Goal: Task Accomplishment & Management: Manage account settings

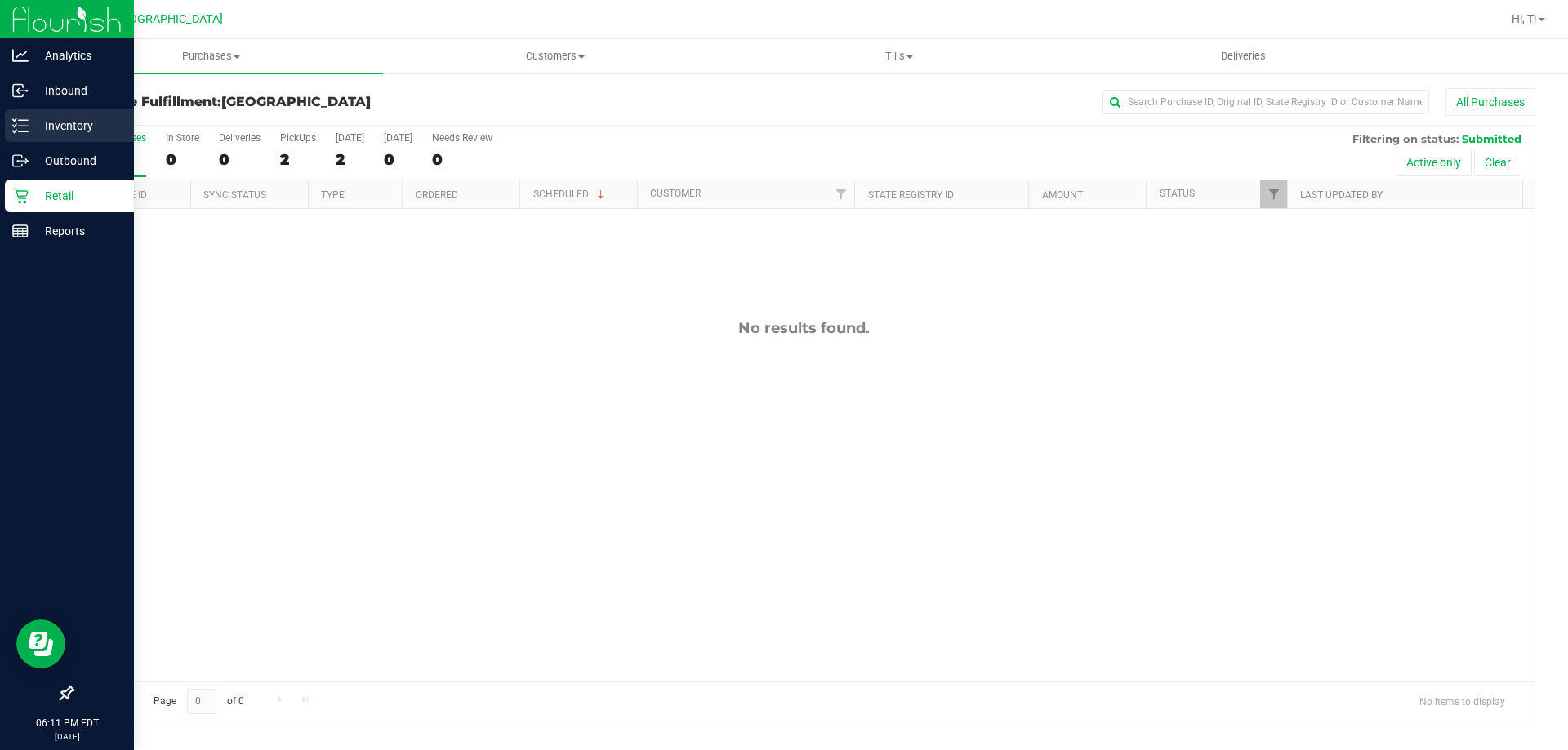
click at [70, 128] on p "Inventory" at bounding box center [77, 126] width 98 height 19
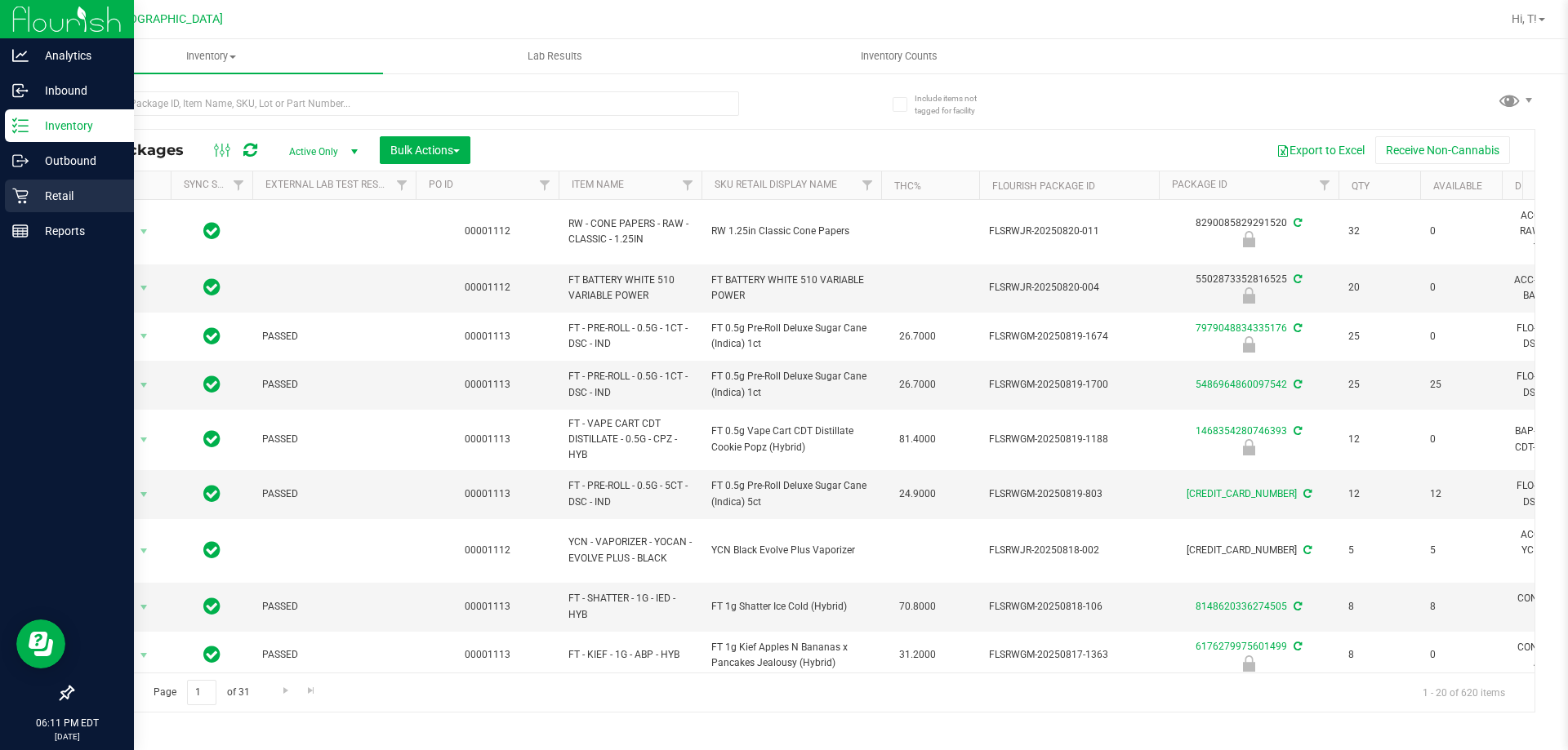
click at [38, 195] on p "Retail" at bounding box center [77, 195] width 98 height 19
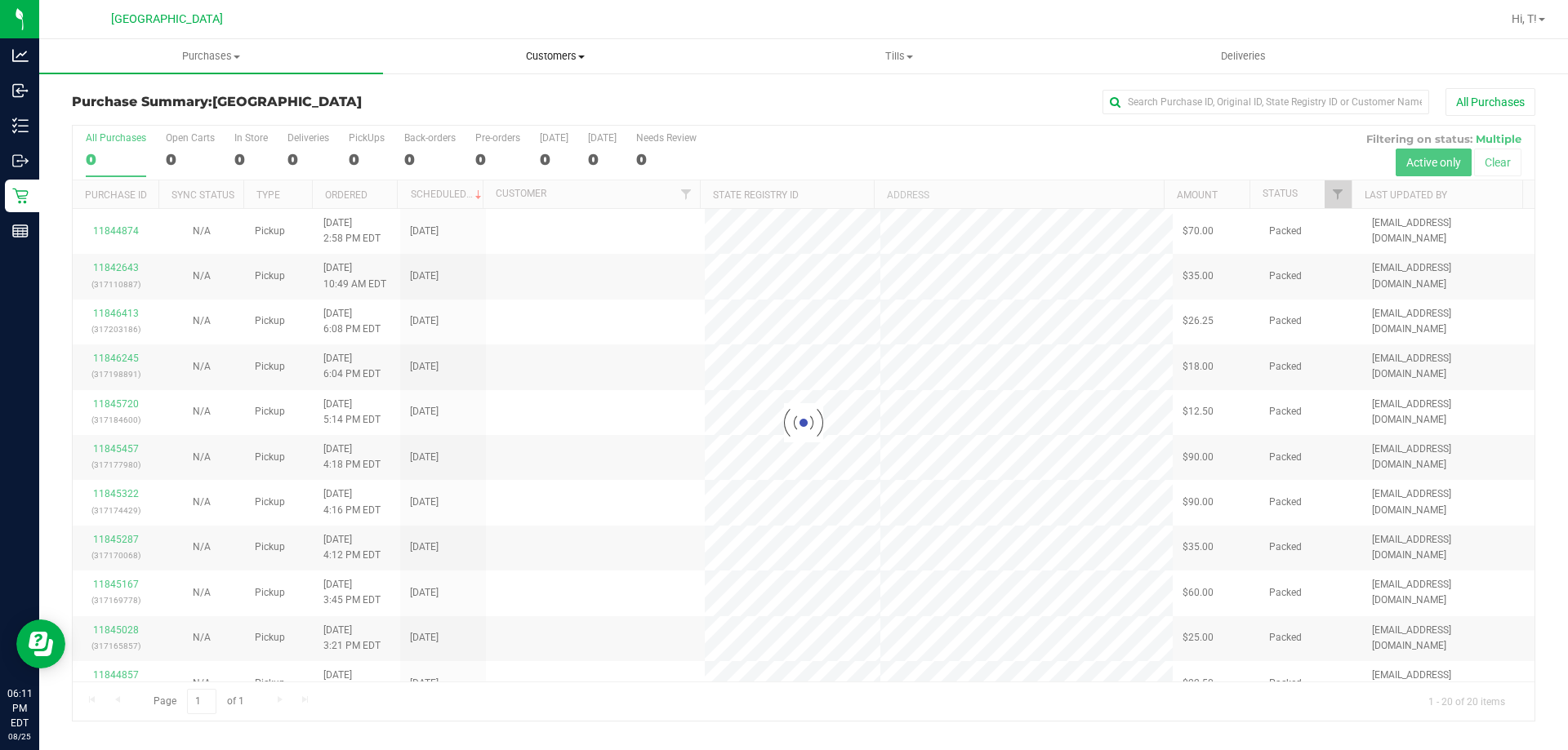
click at [548, 49] on span "Customers" at bounding box center [555, 56] width 342 height 15
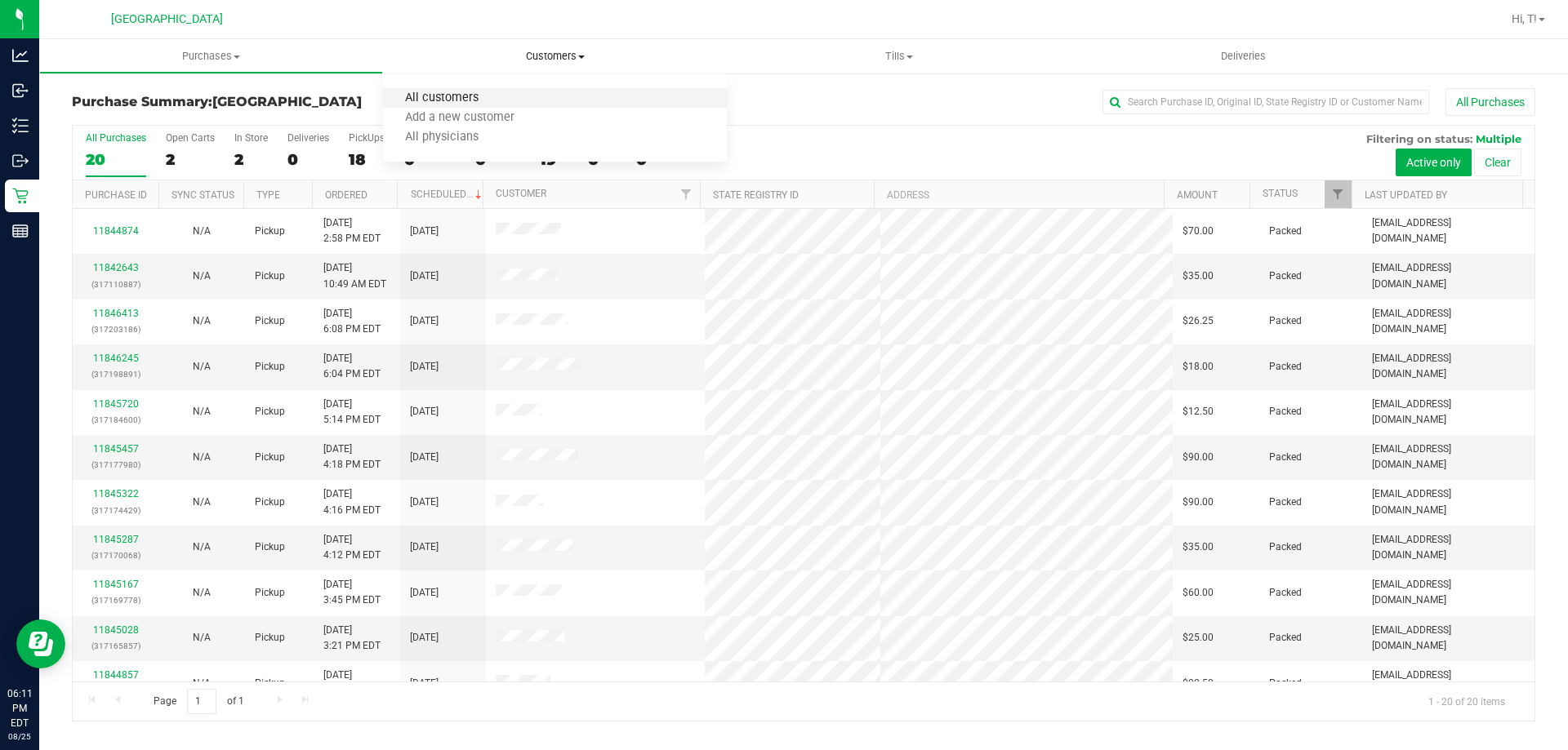
click at [483, 95] on span "All customers" at bounding box center [441, 98] width 117 height 14
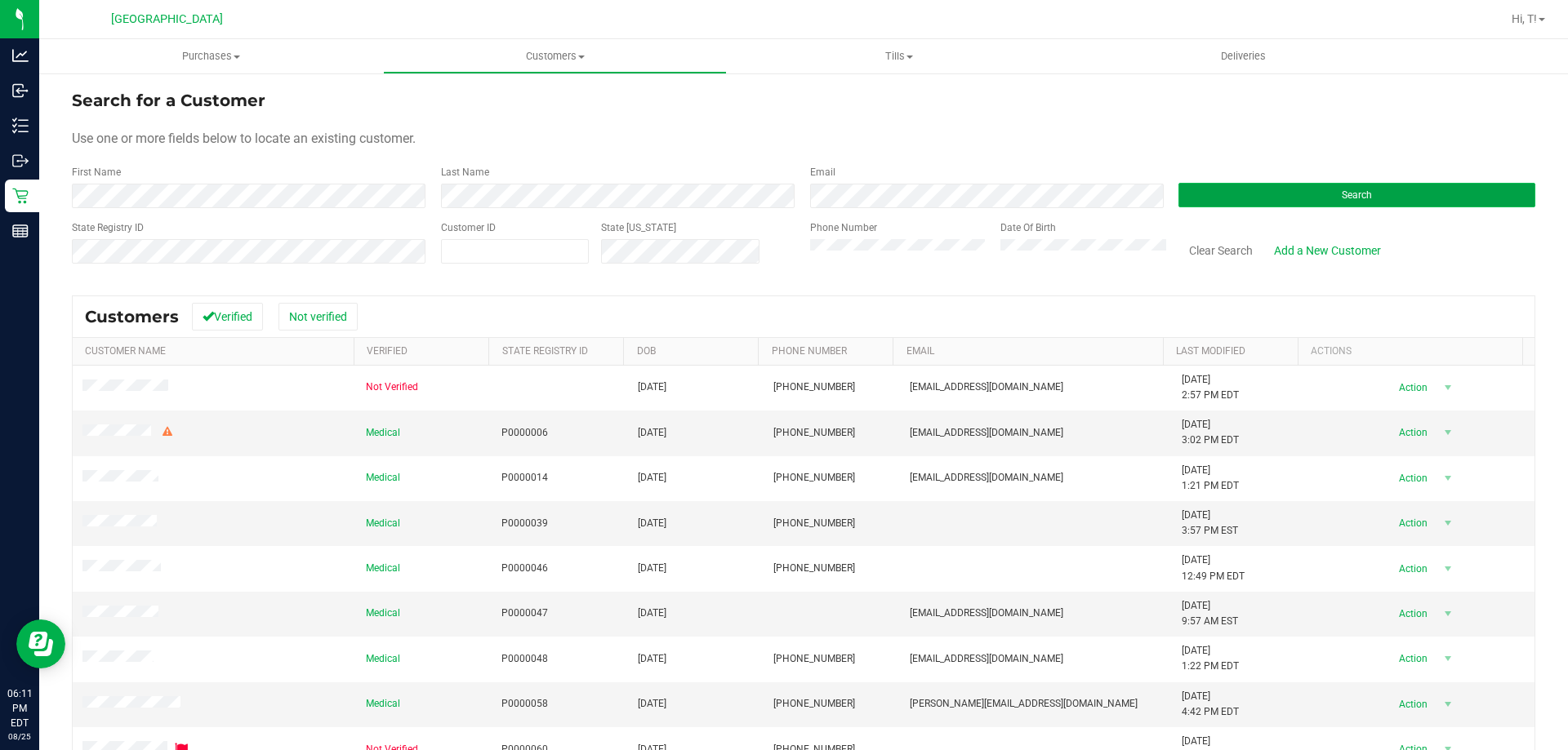
click at [1239, 185] on button "Search" at bounding box center [1356, 195] width 357 height 24
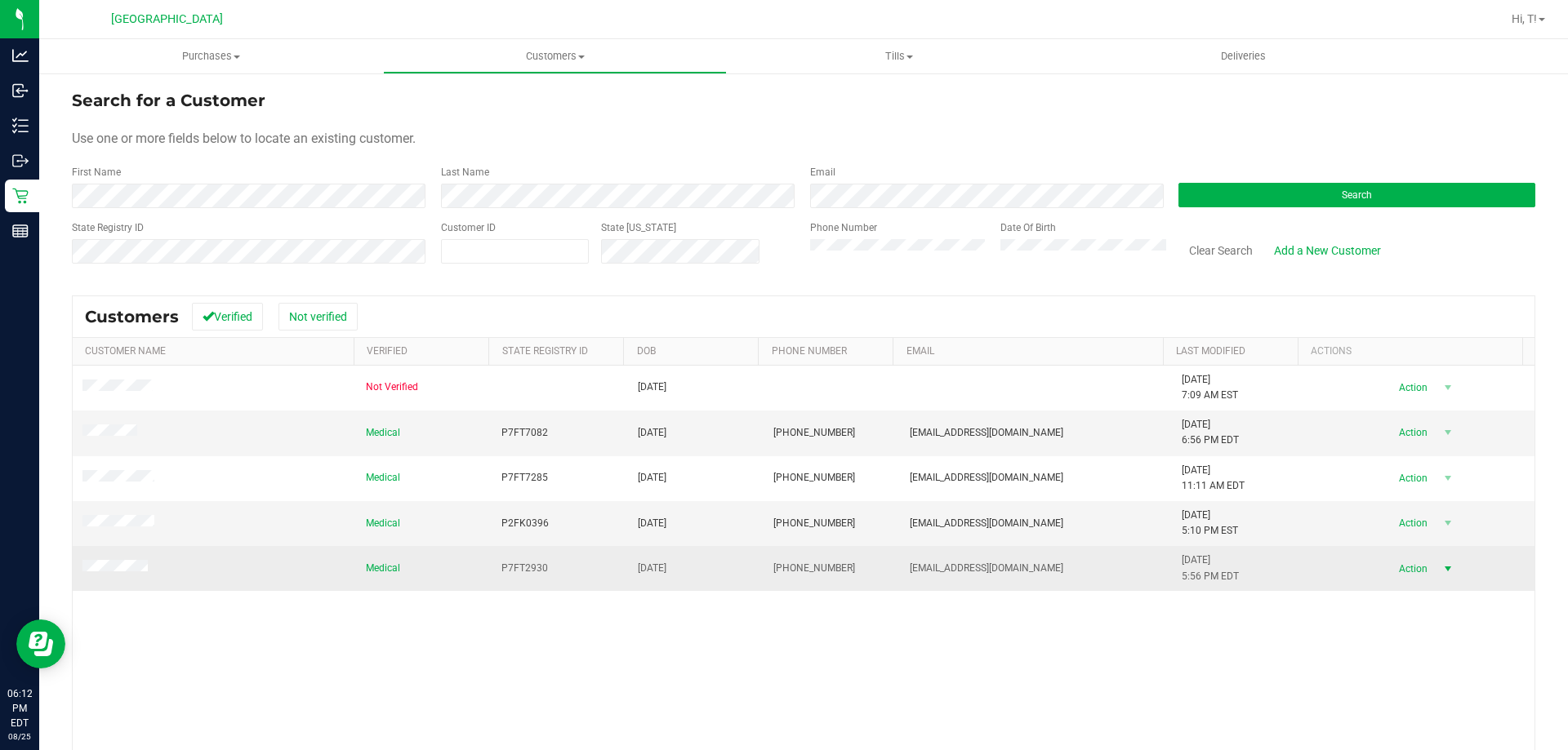
click at [1397, 561] on span "Action" at bounding box center [1410, 569] width 53 height 23
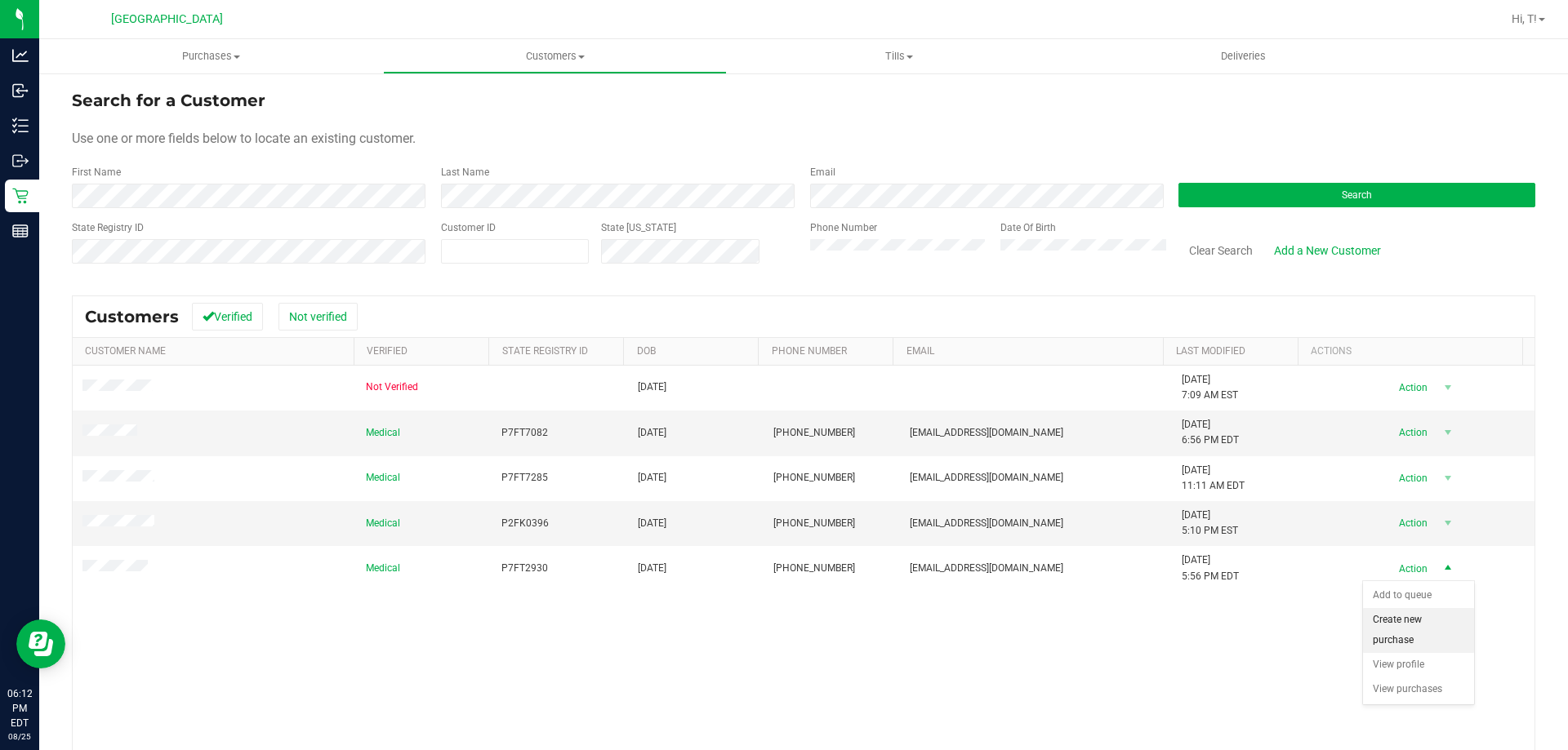
click at [1404, 642] on li "Create new purchase" at bounding box center [1418, 631] width 111 height 45
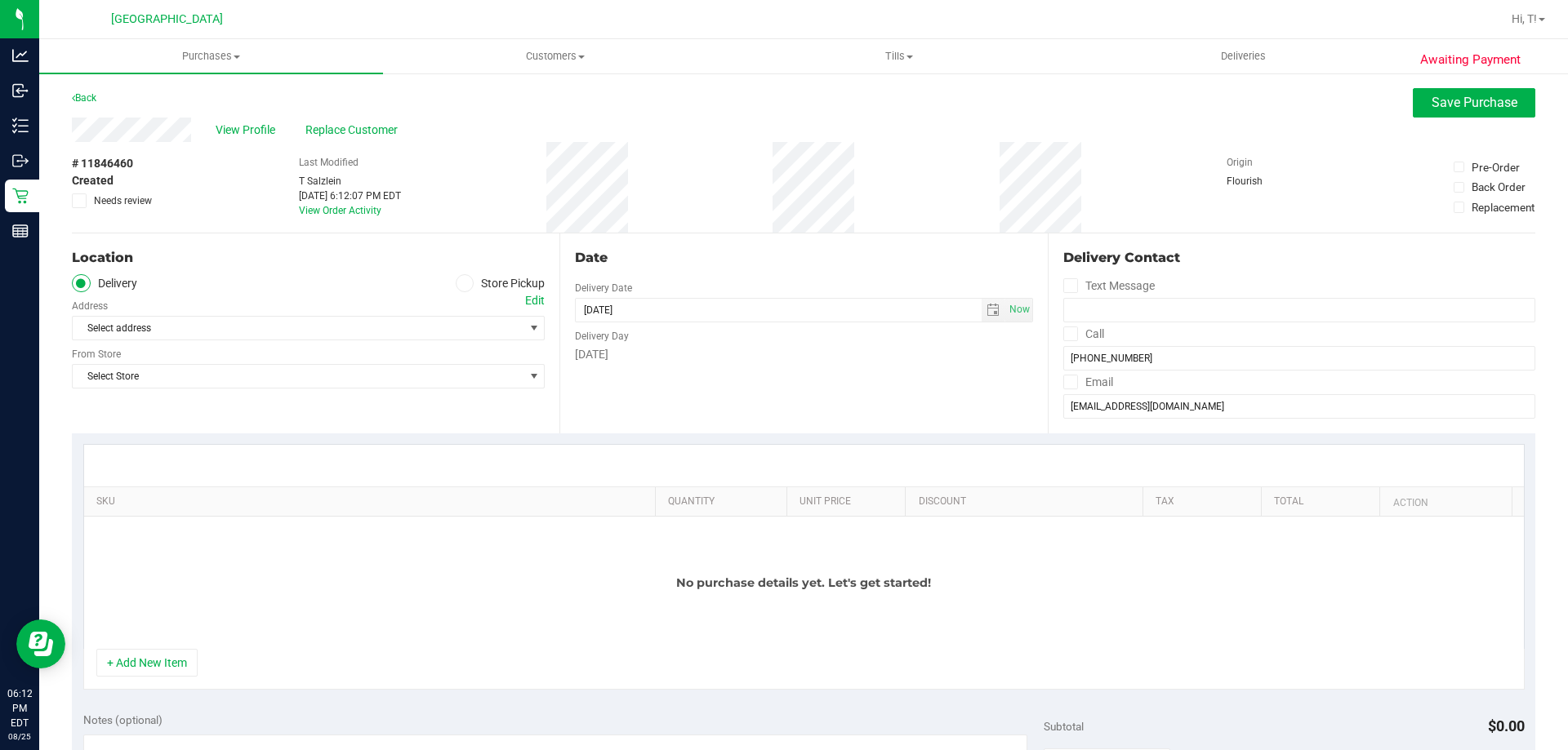
click at [502, 273] on div "Location Delivery Store Pickup Address Edit Select address Select address From …" at bounding box center [316, 333] width 488 height 200
click at [496, 283] on label "Store Pickup" at bounding box center [500, 283] width 90 height 18
click at [0, 0] on input "Store Pickup" at bounding box center [0, 0] width 0 height 0
click at [319, 325] on span "Select Store" at bounding box center [298, 328] width 451 height 23
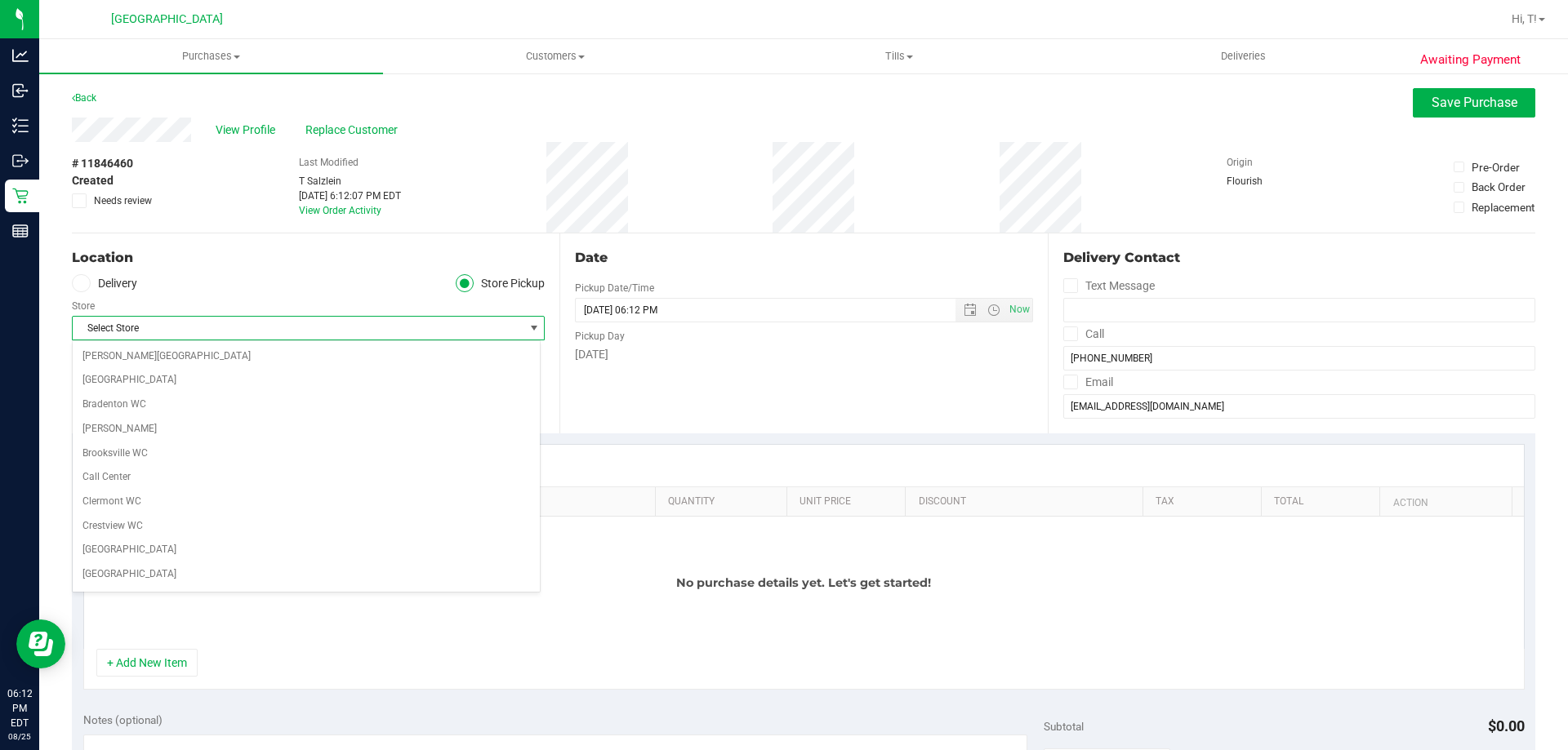
scroll to position [653, 0]
click at [145, 576] on li "[GEOGRAPHIC_DATA]" at bounding box center [306, 577] width 467 height 24
click at [178, 682] on div "+ Add New Item" at bounding box center [803, 670] width 1441 height 41
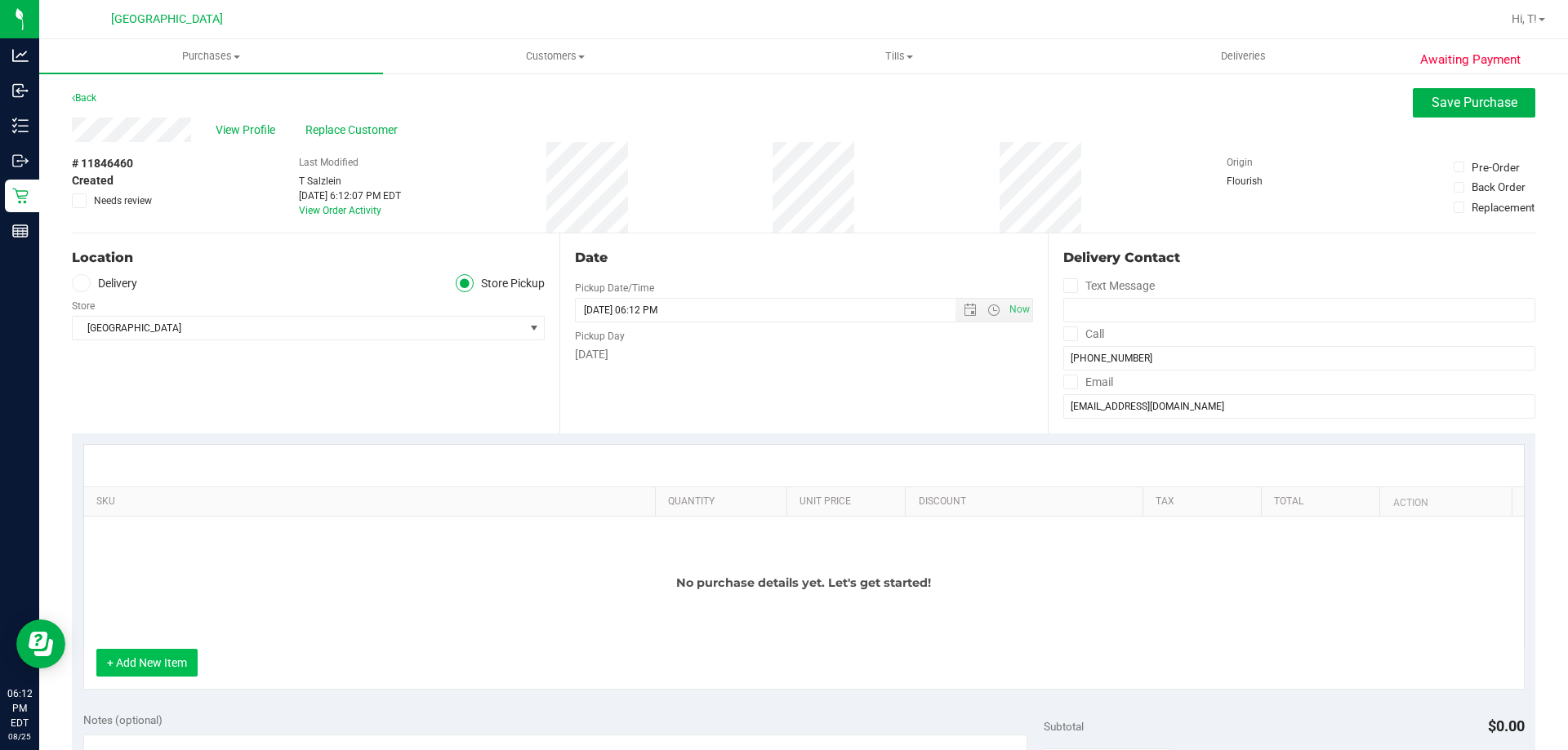
click at [175, 666] on button "+ Add New Item" at bounding box center [147, 663] width 102 height 28
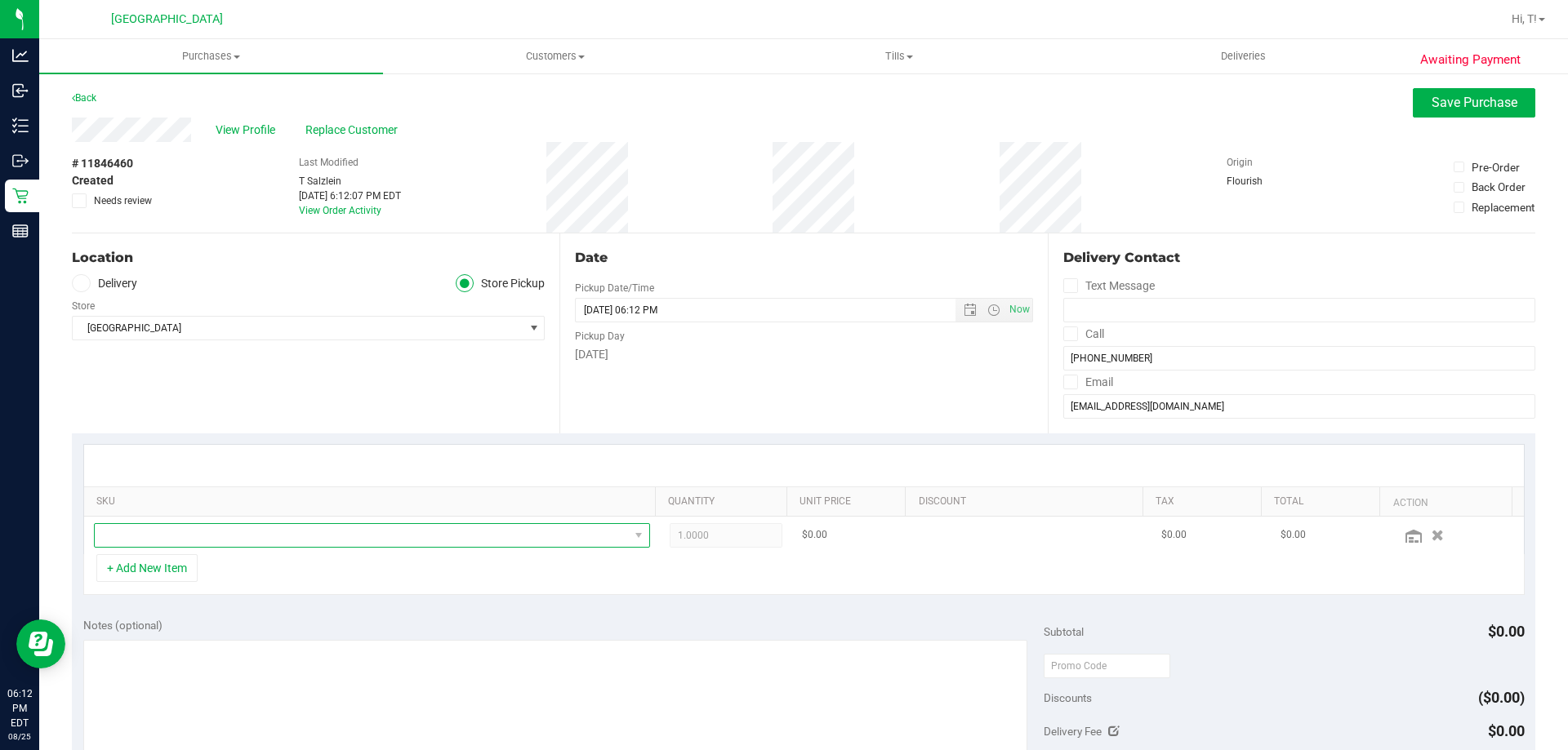
click at [360, 546] on span "NO DATA FOUND" at bounding box center [362, 536] width 534 height 23
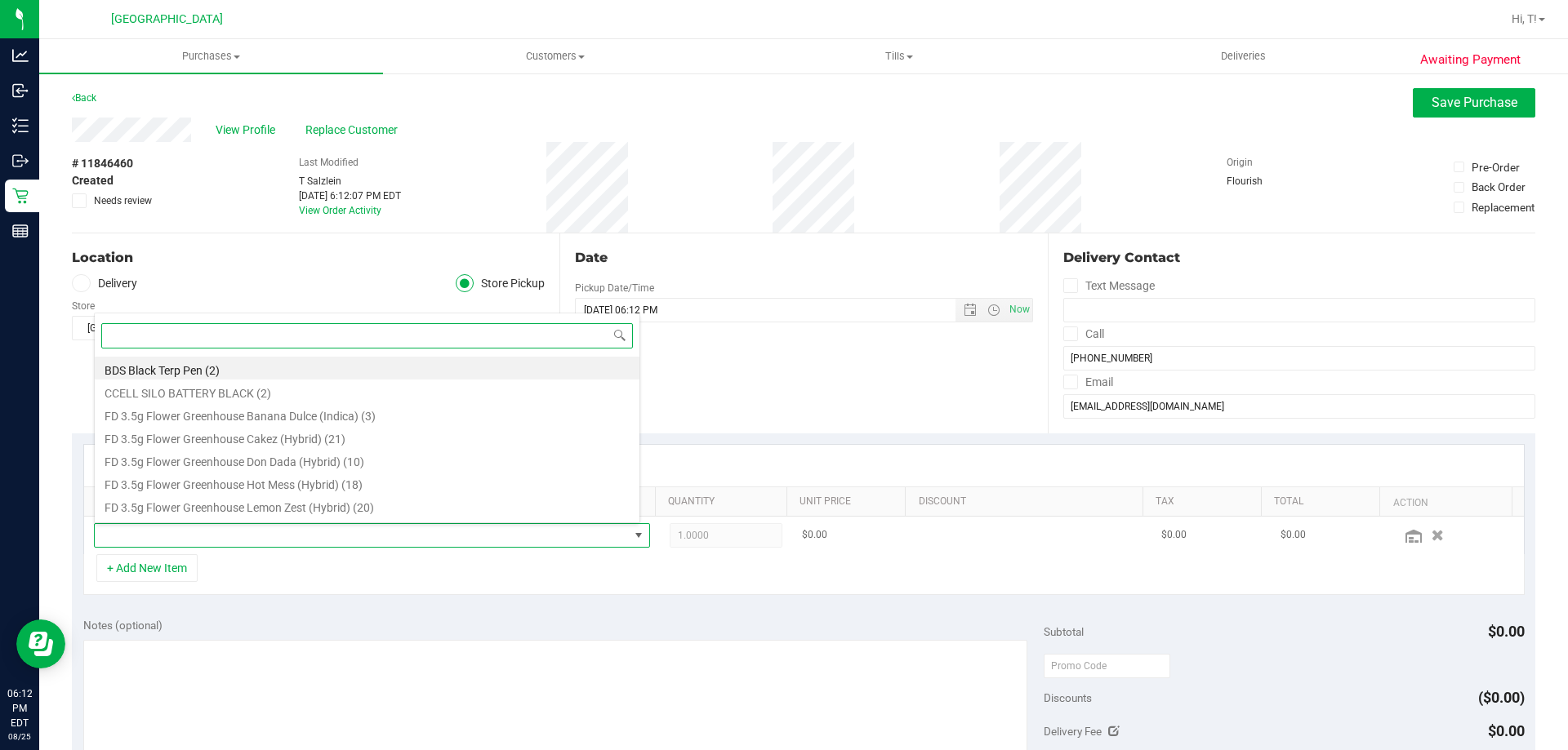
scroll to position [24, 541]
type input "hash"
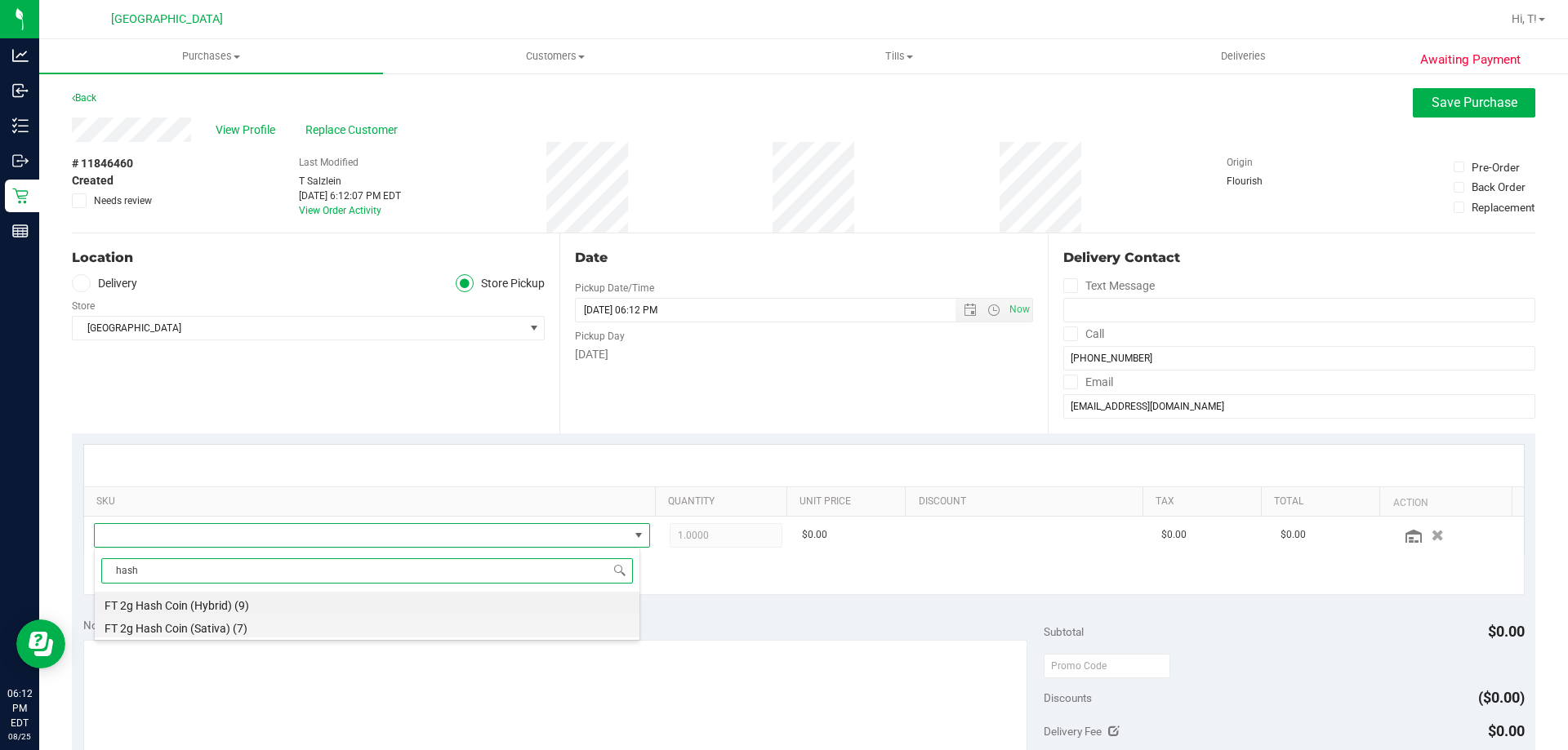
click at [308, 623] on li "FT 2g Hash Coin (Sativa) (7)" at bounding box center [367, 626] width 545 height 23
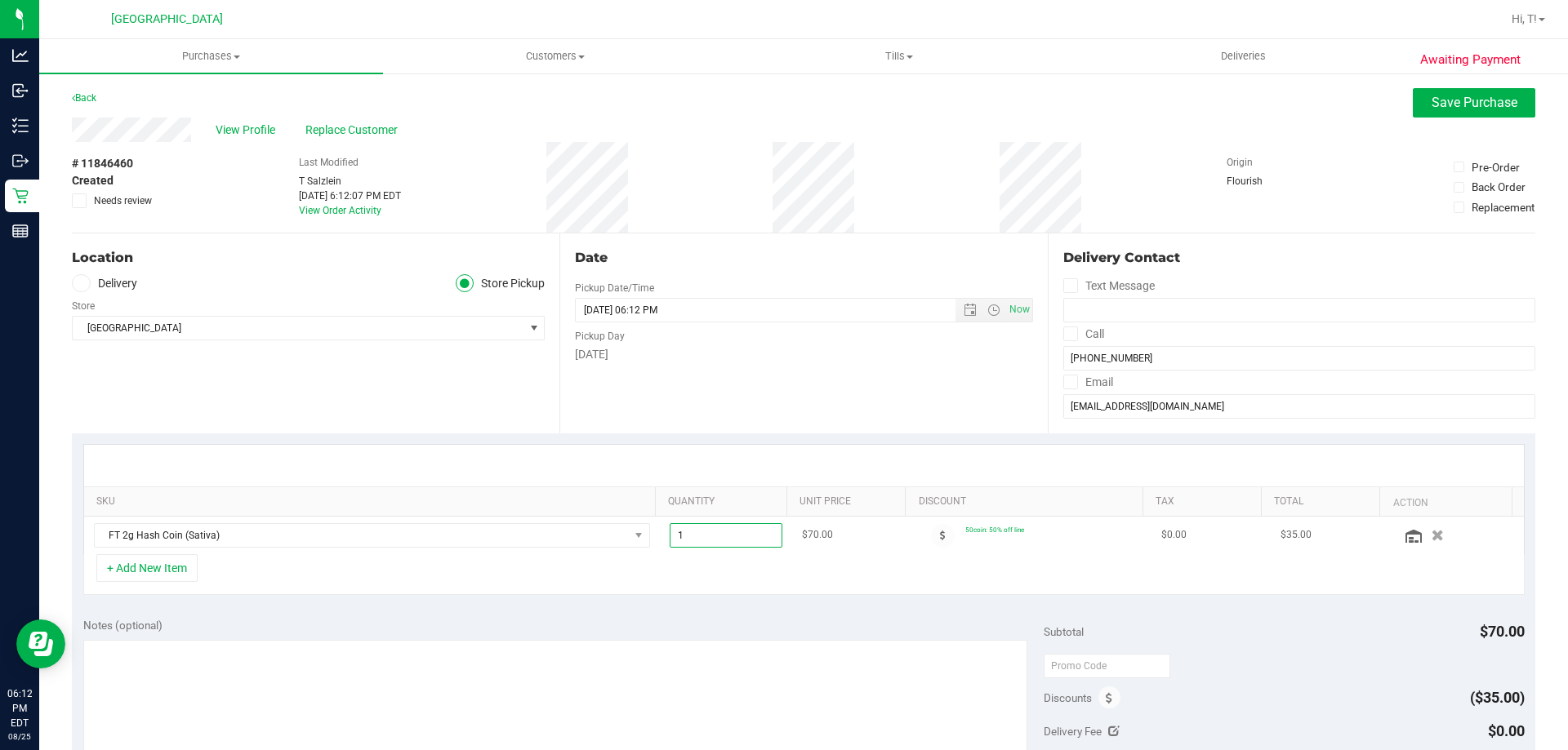
click at [729, 536] on span "1.00 1" at bounding box center [726, 535] width 113 height 24
type input "7"
type input "7.00"
click at [721, 578] on div "+ Add New Item" at bounding box center [803, 575] width 1441 height 41
click at [1444, 110] on button "Save Purchase" at bounding box center [1474, 103] width 123 height 29
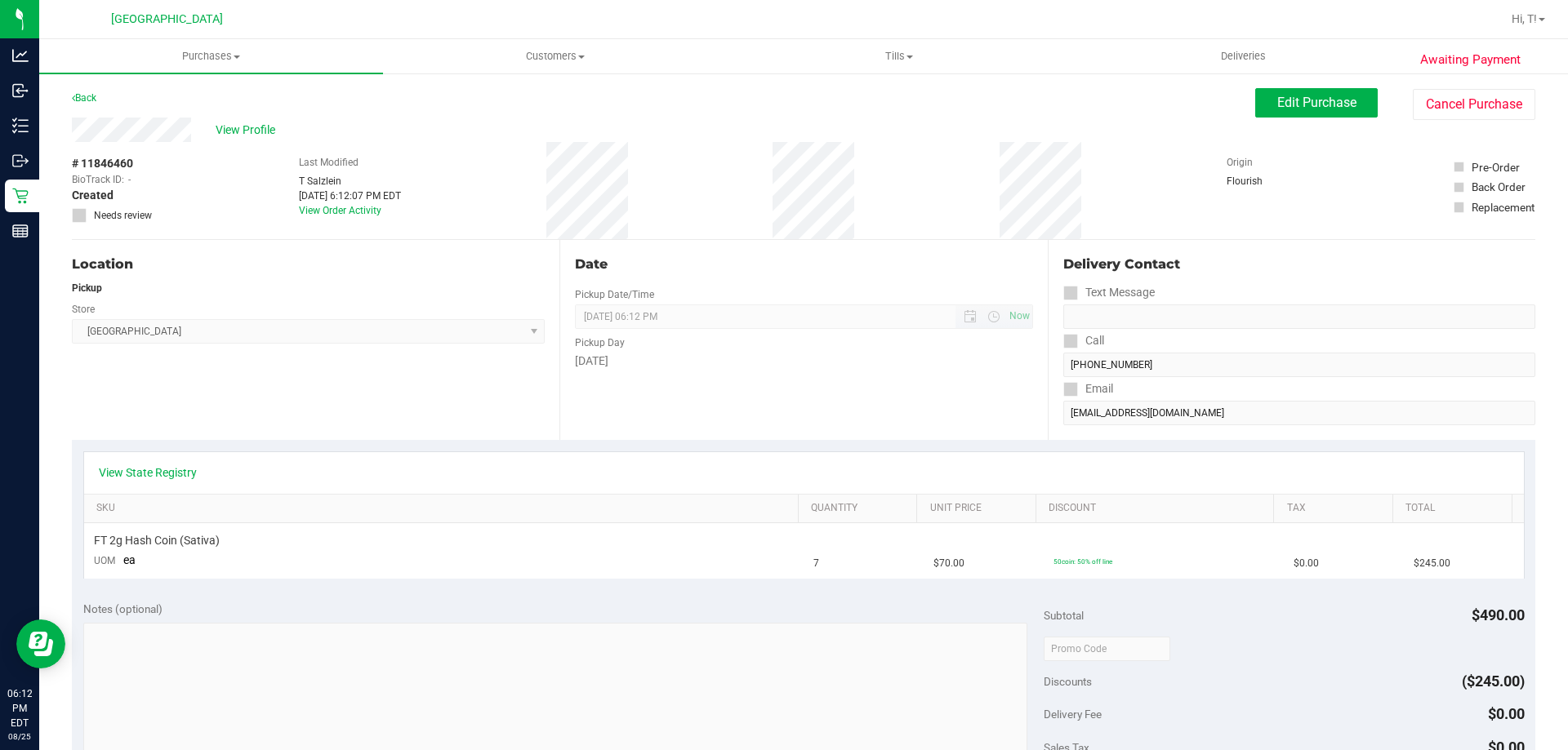
click at [976, 325] on span "08/25/2025 06:12 PM Now" at bounding box center [803, 316] width 457 height 24
click at [1313, 110] on button "Edit Purchase" at bounding box center [1316, 103] width 123 height 29
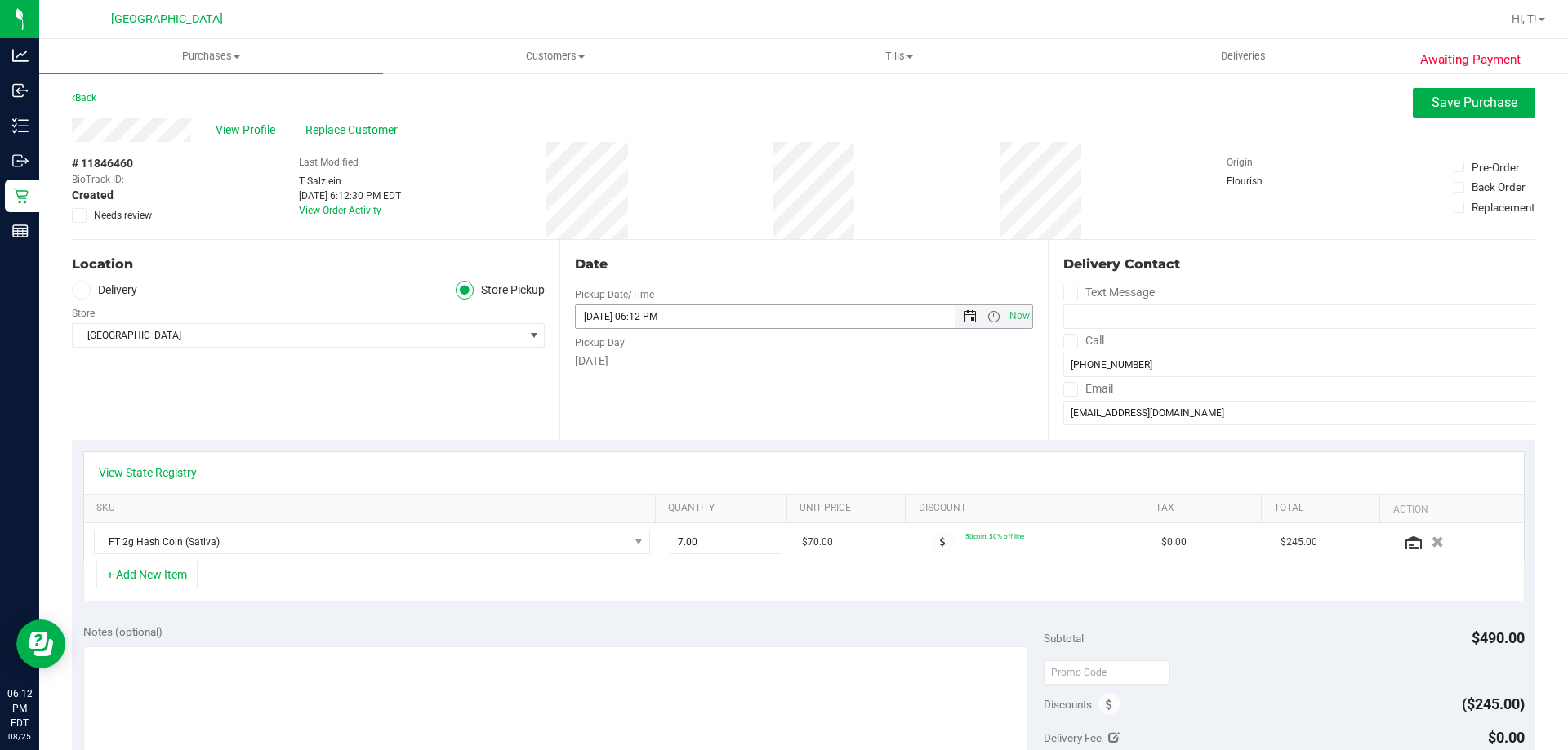
click at [955, 318] on span "Open the date view" at bounding box center [969, 316] width 28 height 13
click at [651, 509] on link "27" at bounding box center [657, 508] width 23 height 25
type input "08/27/2025 06:12 PM"
click at [844, 405] on div "Date Pickup Date/Time 08/27/2025 Now 08/27/2025 06:12 PM Now Pickup Day Wednesd…" at bounding box center [803, 340] width 488 height 200
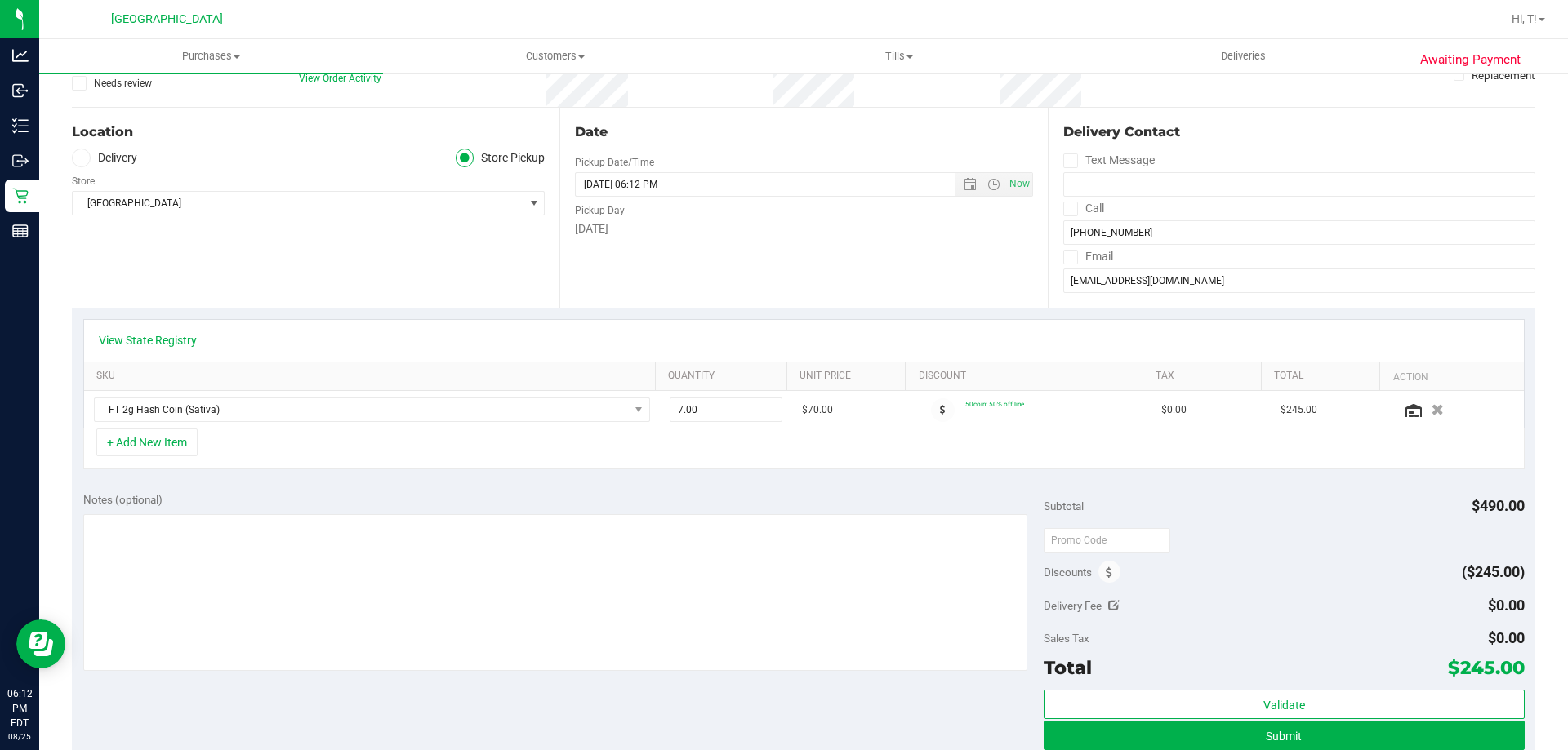
scroll to position [164, 0]
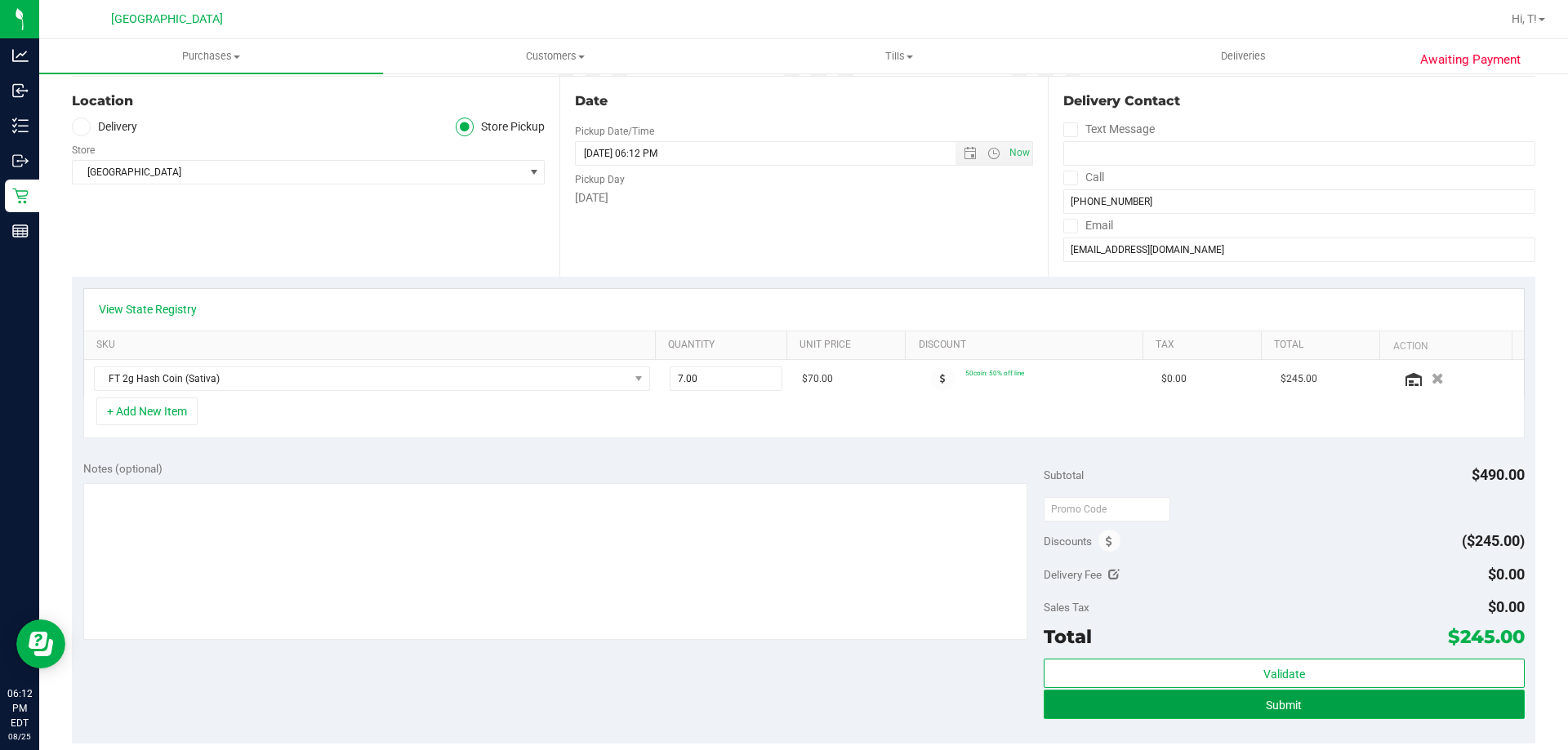
click at [1429, 703] on button "Submit" at bounding box center [1283, 705] width 480 height 29
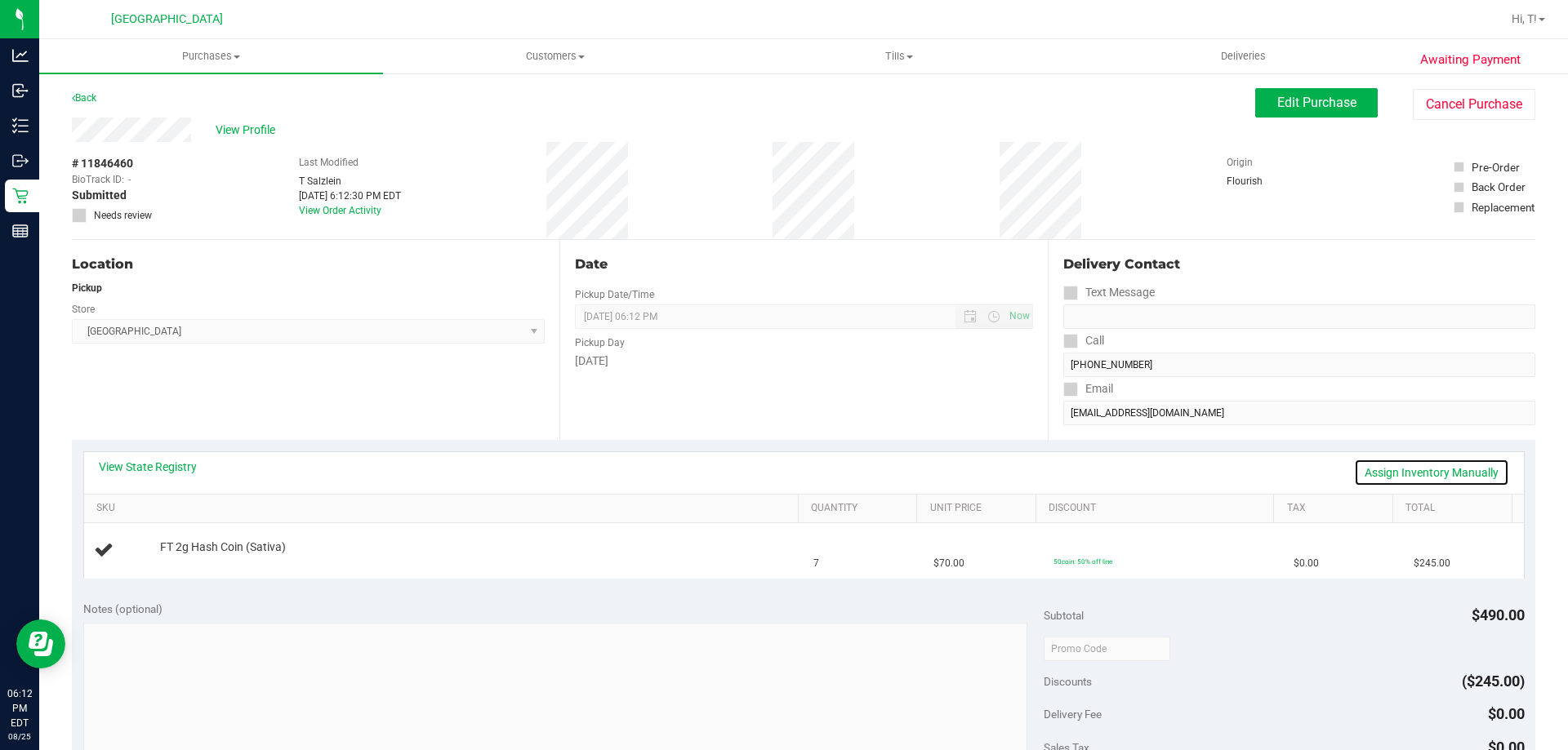
click at [1425, 464] on link "Assign Inventory Manually" at bounding box center [1432, 472] width 155 height 28
click at [206, 556] on link "Add Package" at bounding box center [189, 558] width 59 height 12
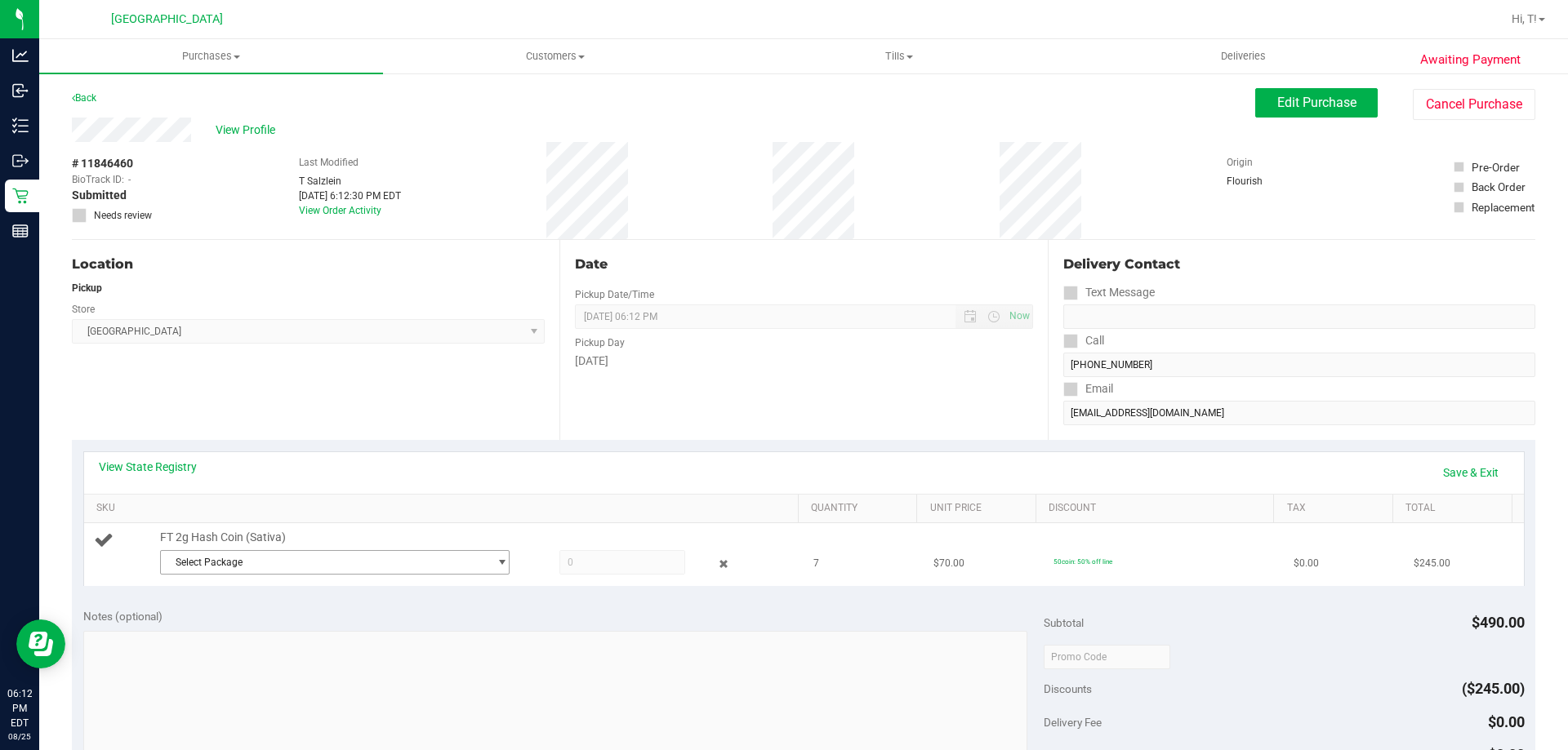
click at [277, 561] on span "Select Package" at bounding box center [324, 562] width 327 height 23
click at [258, 628] on li "2131224670202973 ( HC-APR25SAT03-0731 | orig: FLSRWGM-20250806-2803 )" at bounding box center [330, 630] width 342 height 23
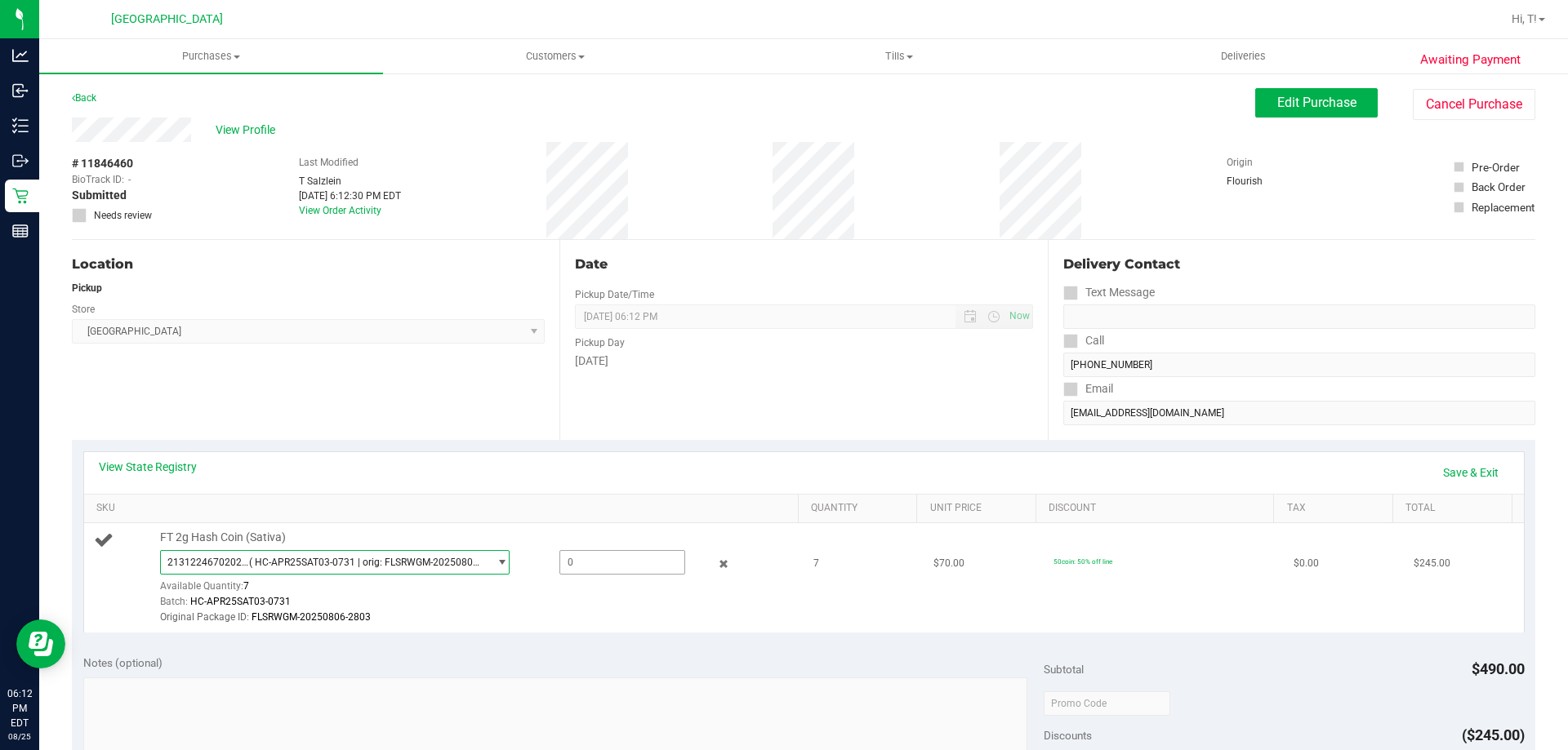
click at [601, 568] on span at bounding box center [622, 562] width 126 height 24
type input "7"
type input "7.0000"
click at [624, 618] on div "Original Package ID: FLSRWGM-20250806-2803" at bounding box center [474, 617] width 630 height 15
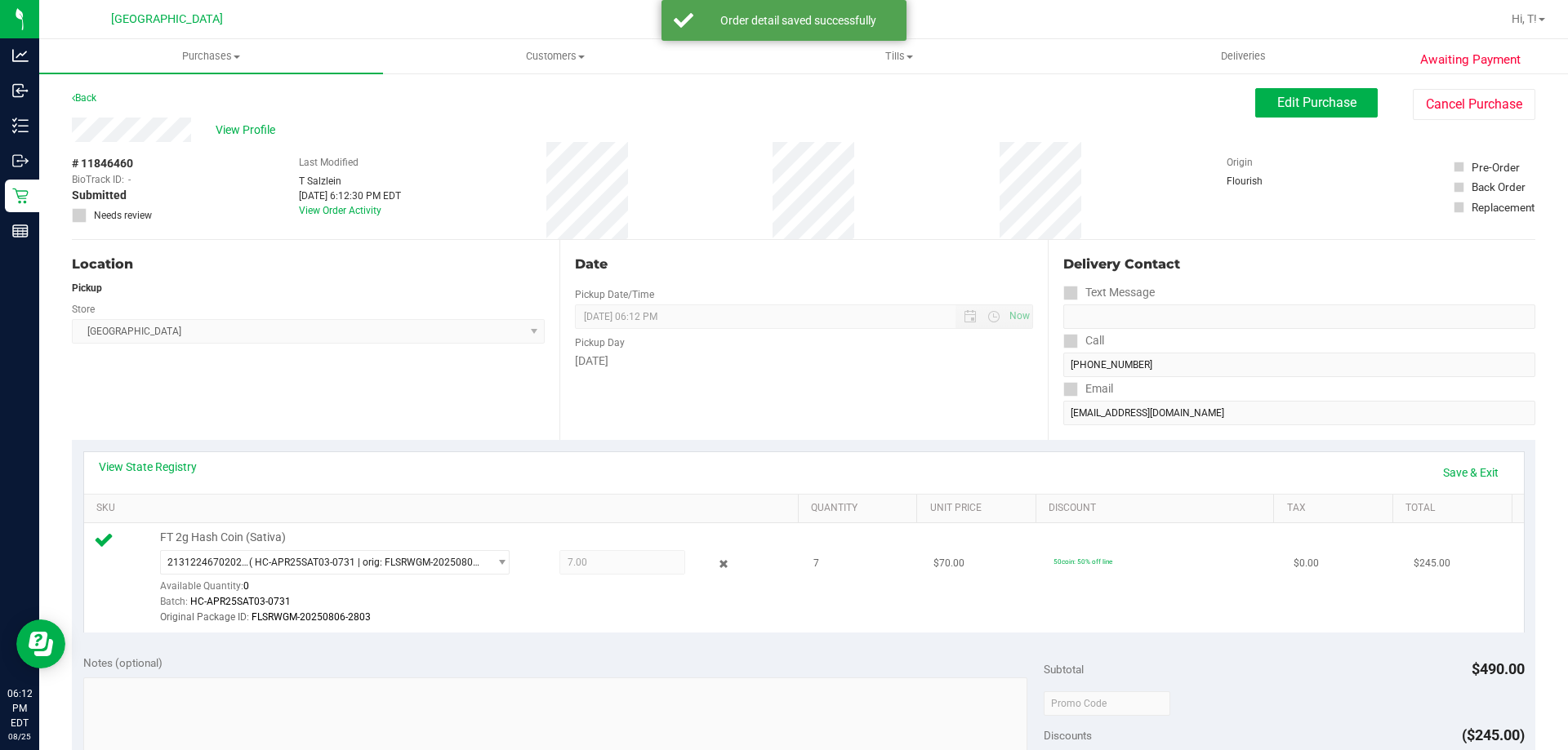
scroll to position [326, 0]
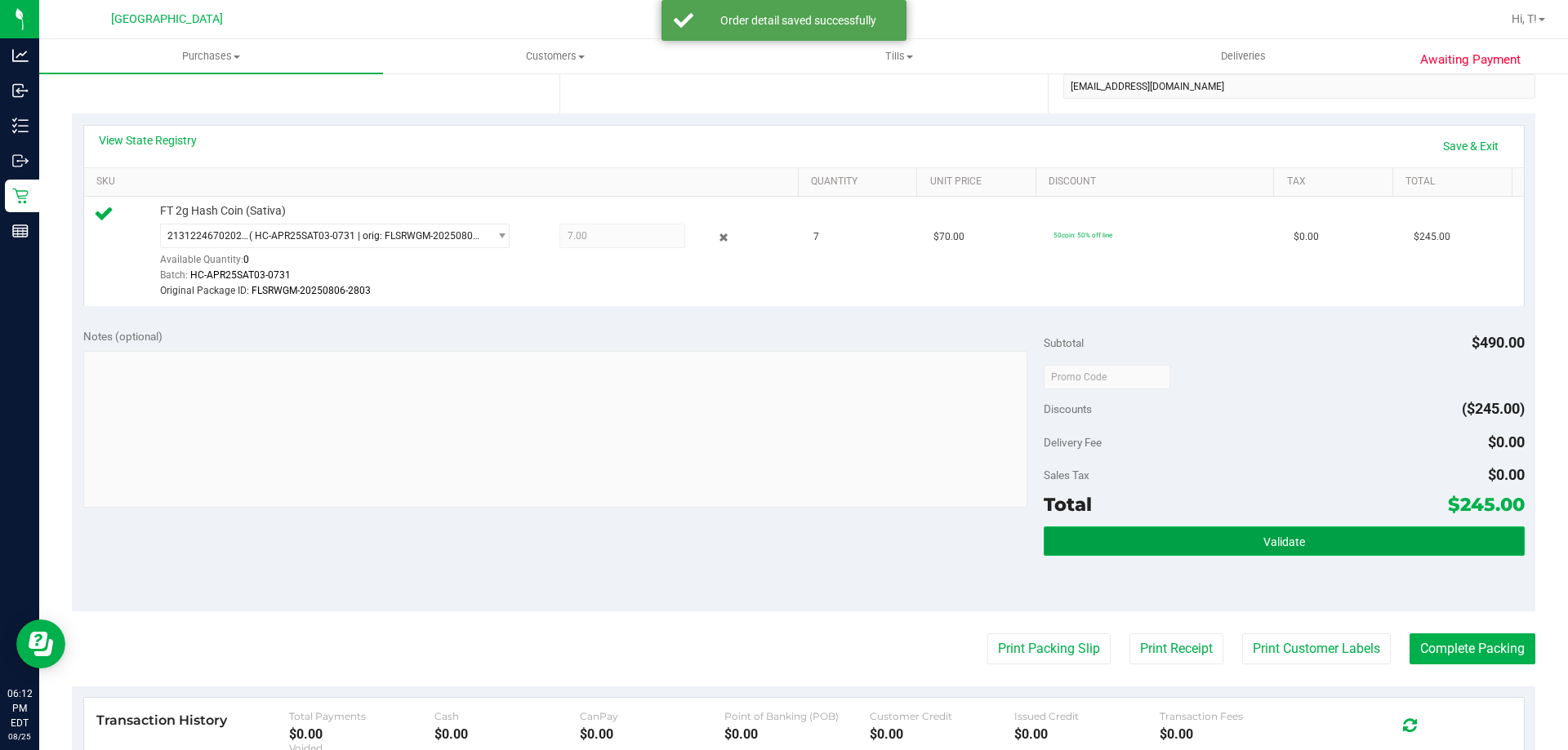
click at [1169, 536] on button "Validate" at bounding box center [1283, 541] width 480 height 29
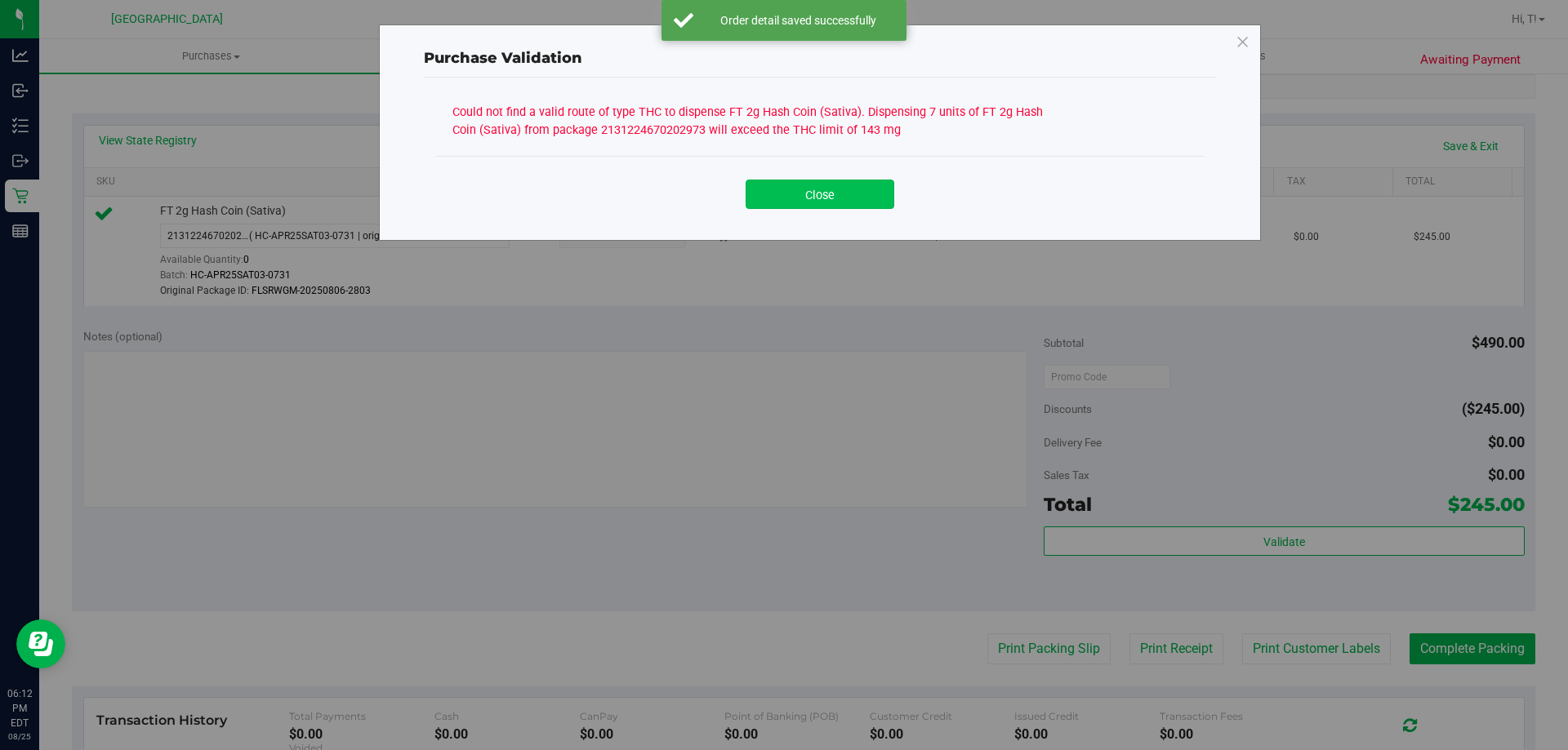
click at [816, 201] on button "Close" at bounding box center [820, 195] width 149 height 29
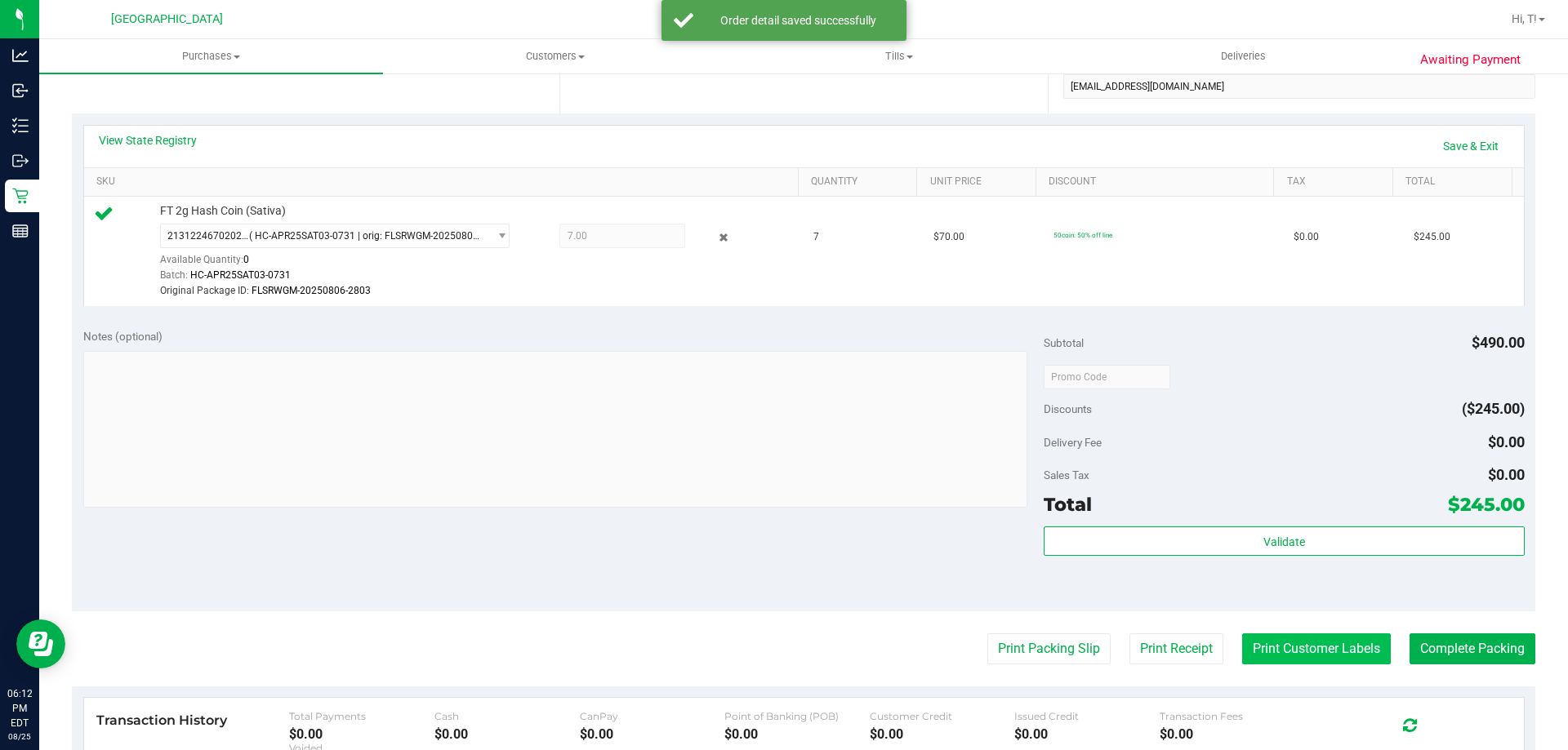
click at [1289, 638] on button "Print Customer Labels" at bounding box center [1316, 649] width 149 height 31
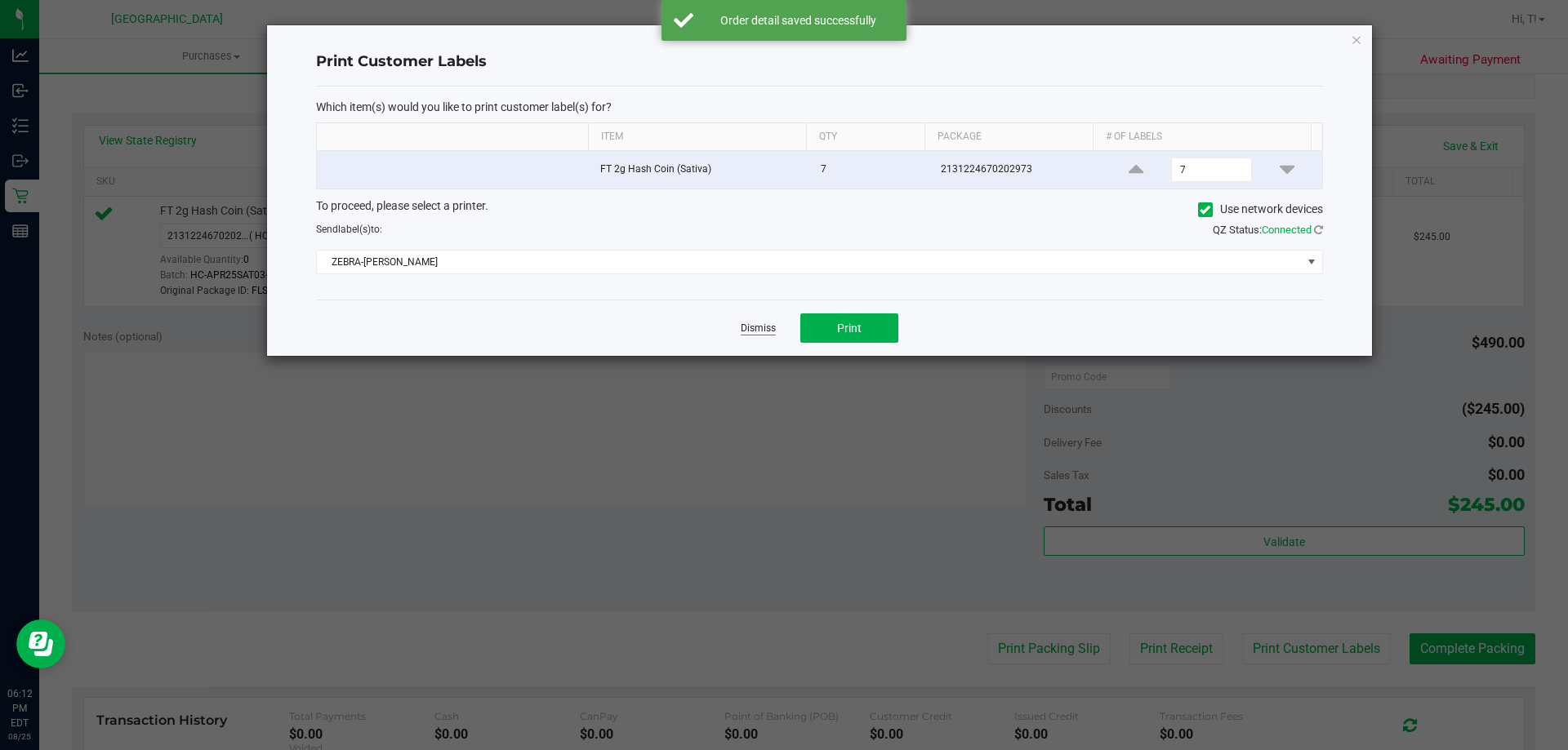
click at [743, 328] on link "Dismiss" at bounding box center [758, 328] width 35 height 14
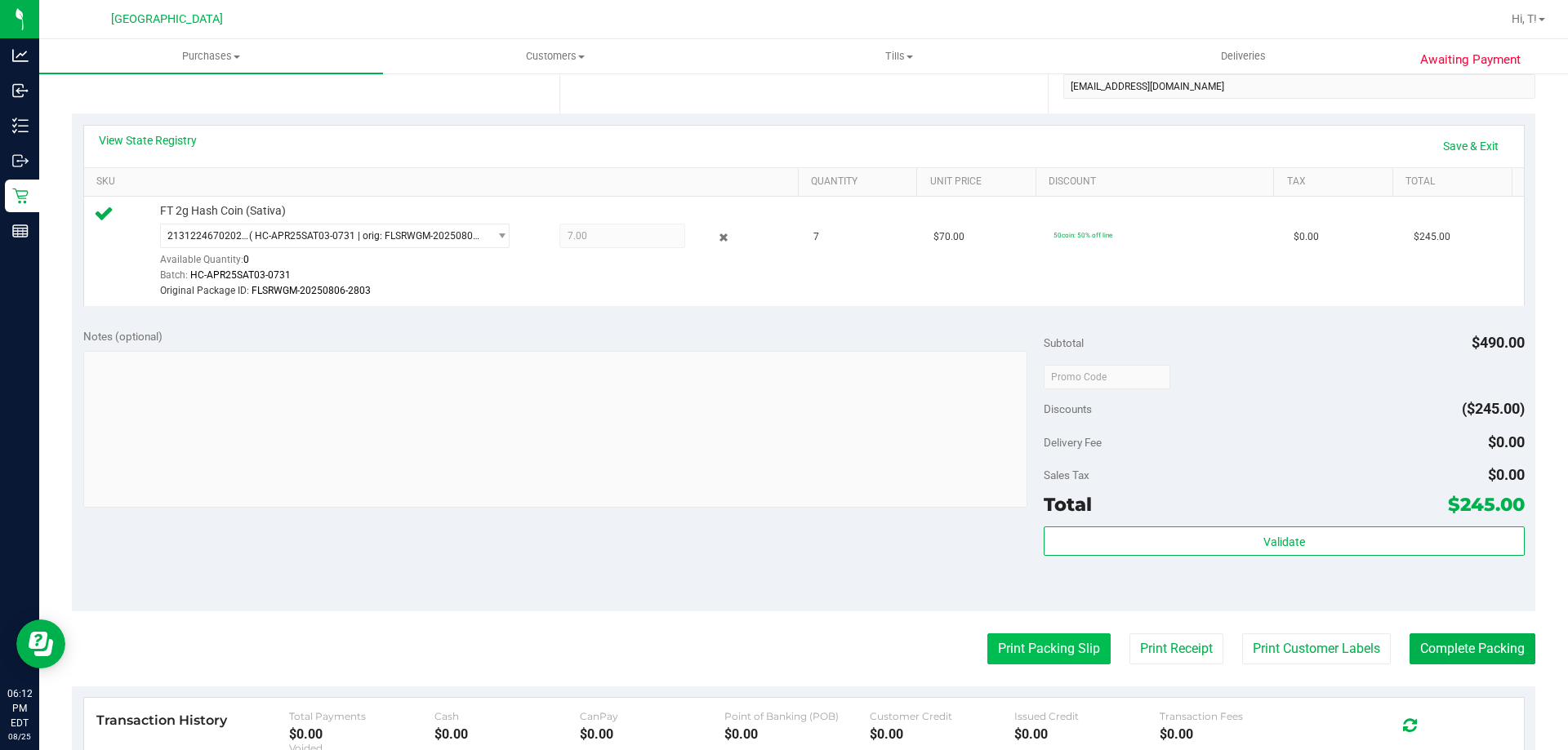
click at [1031, 656] on button "Print Packing Slip" at bounding box center [1048, 649] width 123 height 31
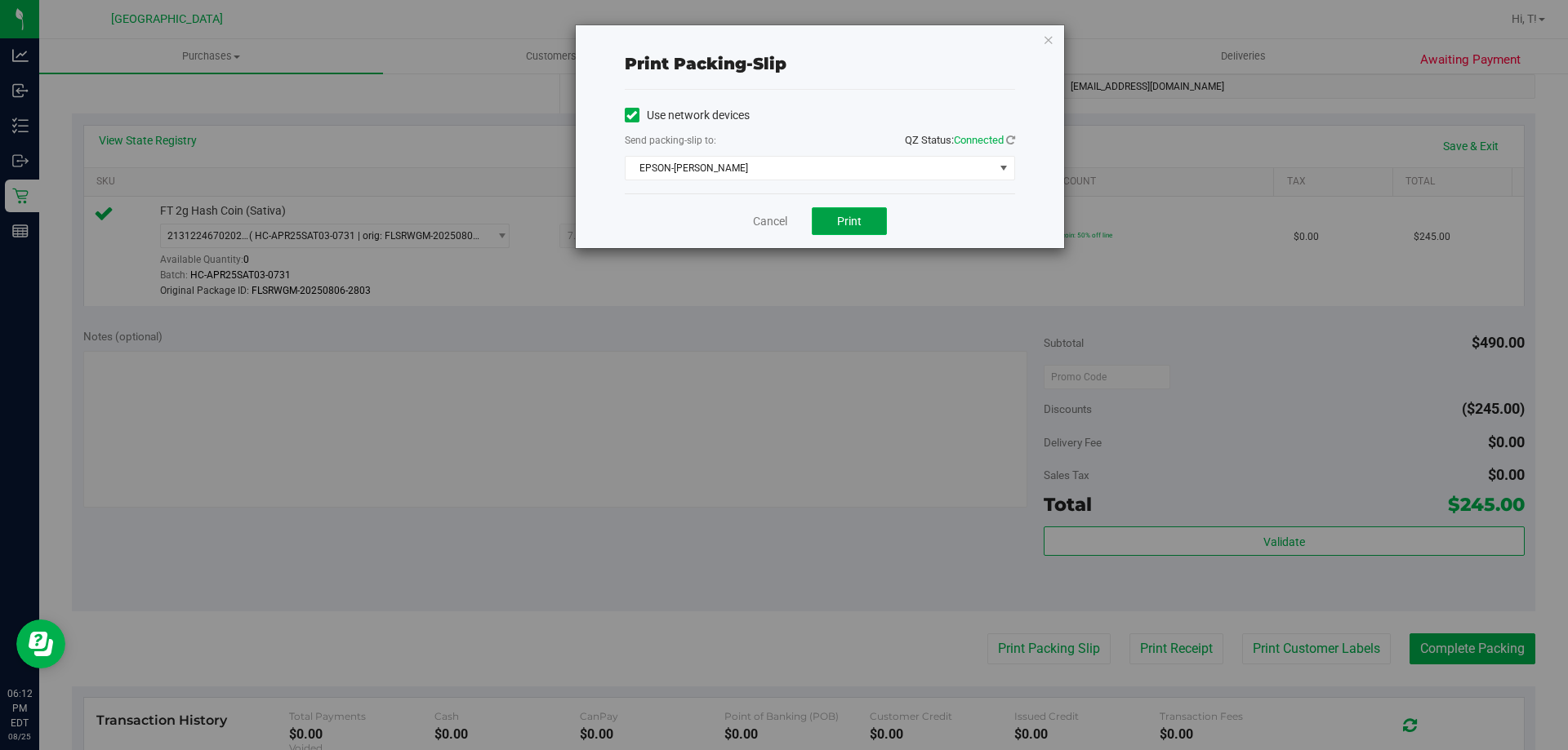
click at [844, 212] on button "Print" at bounding box center [850, 221] width 75 height 28
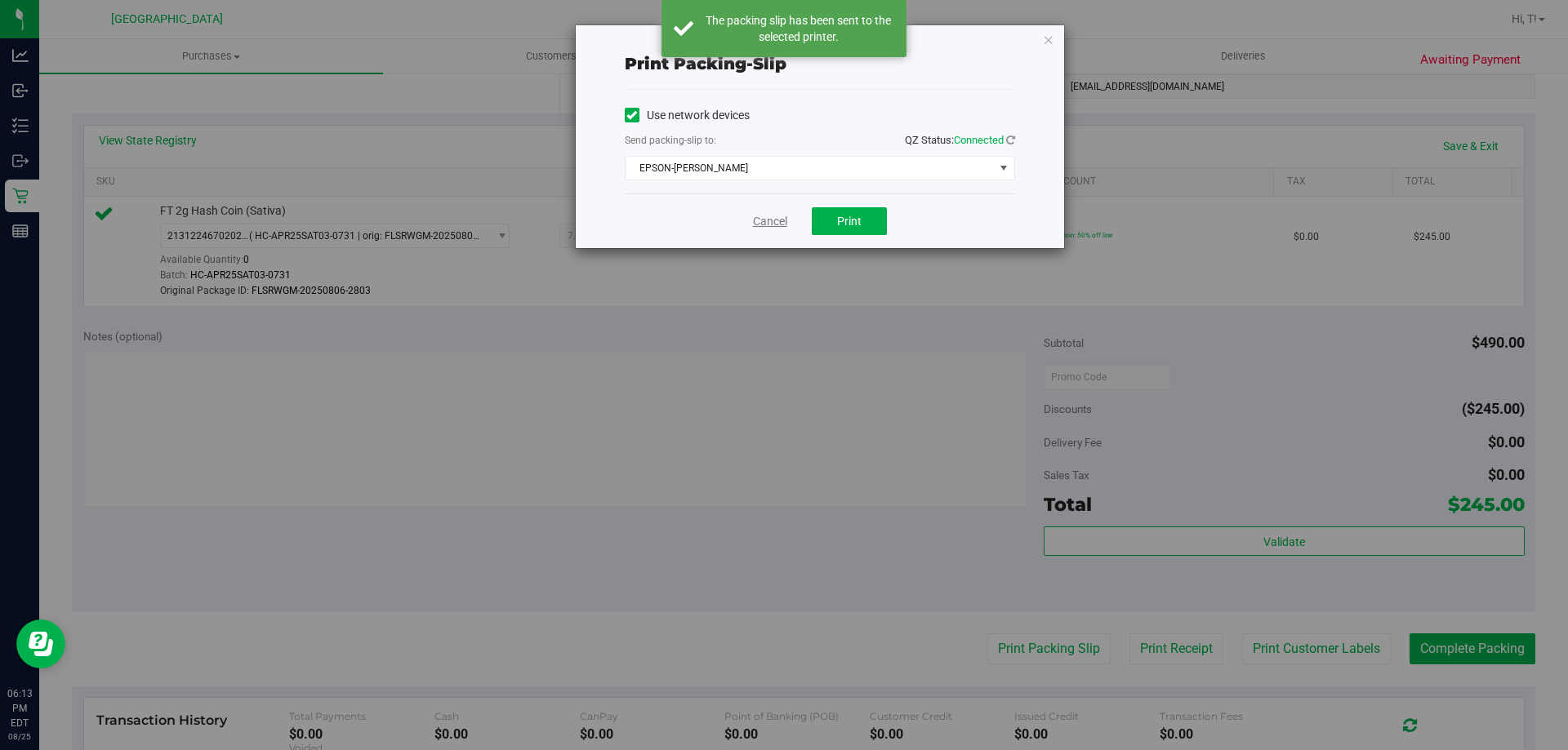
click at [776, 225] on link "Cancel" at bounding box center [769, 222] width 34 height 17
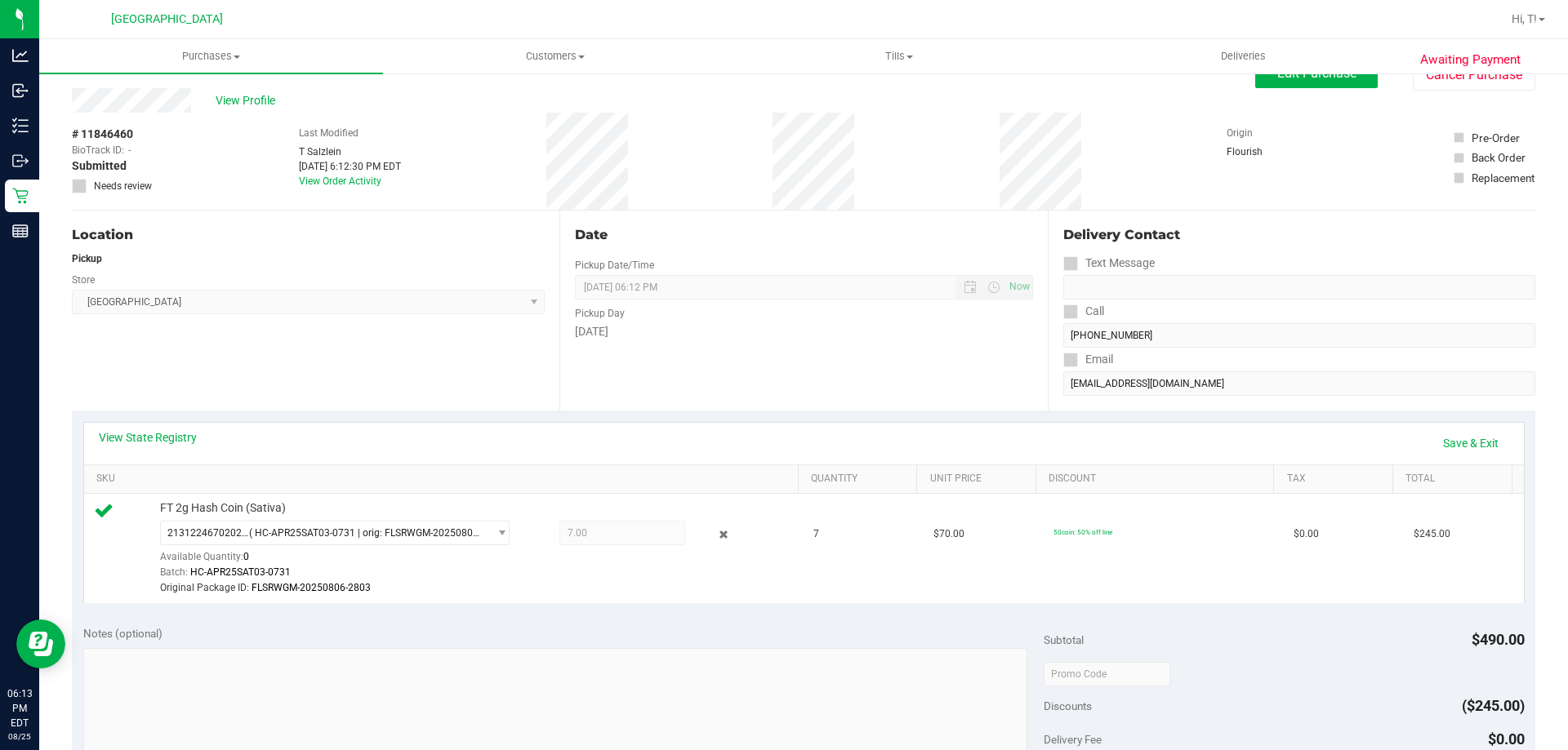
scroll to position [0, 0]
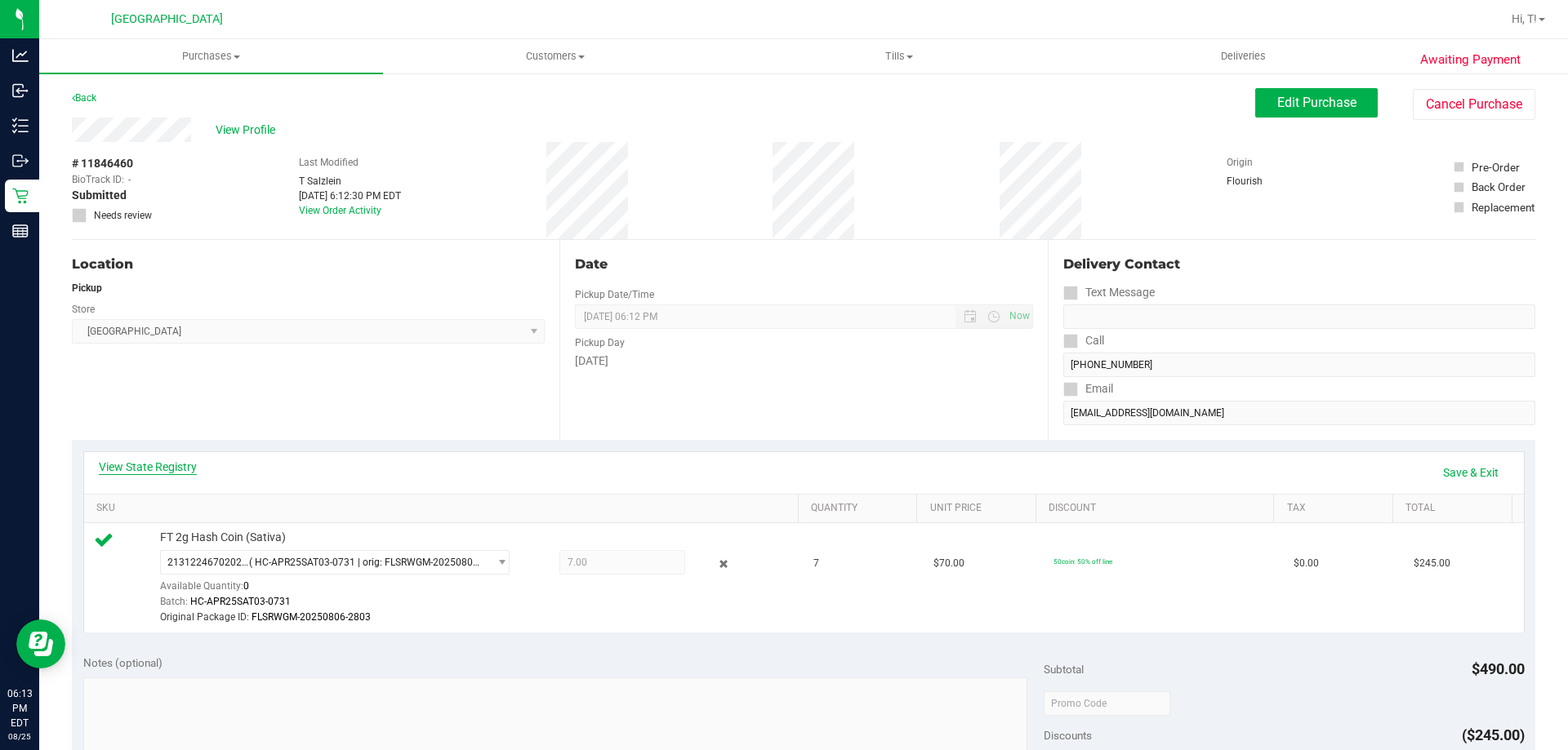
click at [139, 471] on link "View State Registry" at bounding box center [147, 466] width 98 height 16
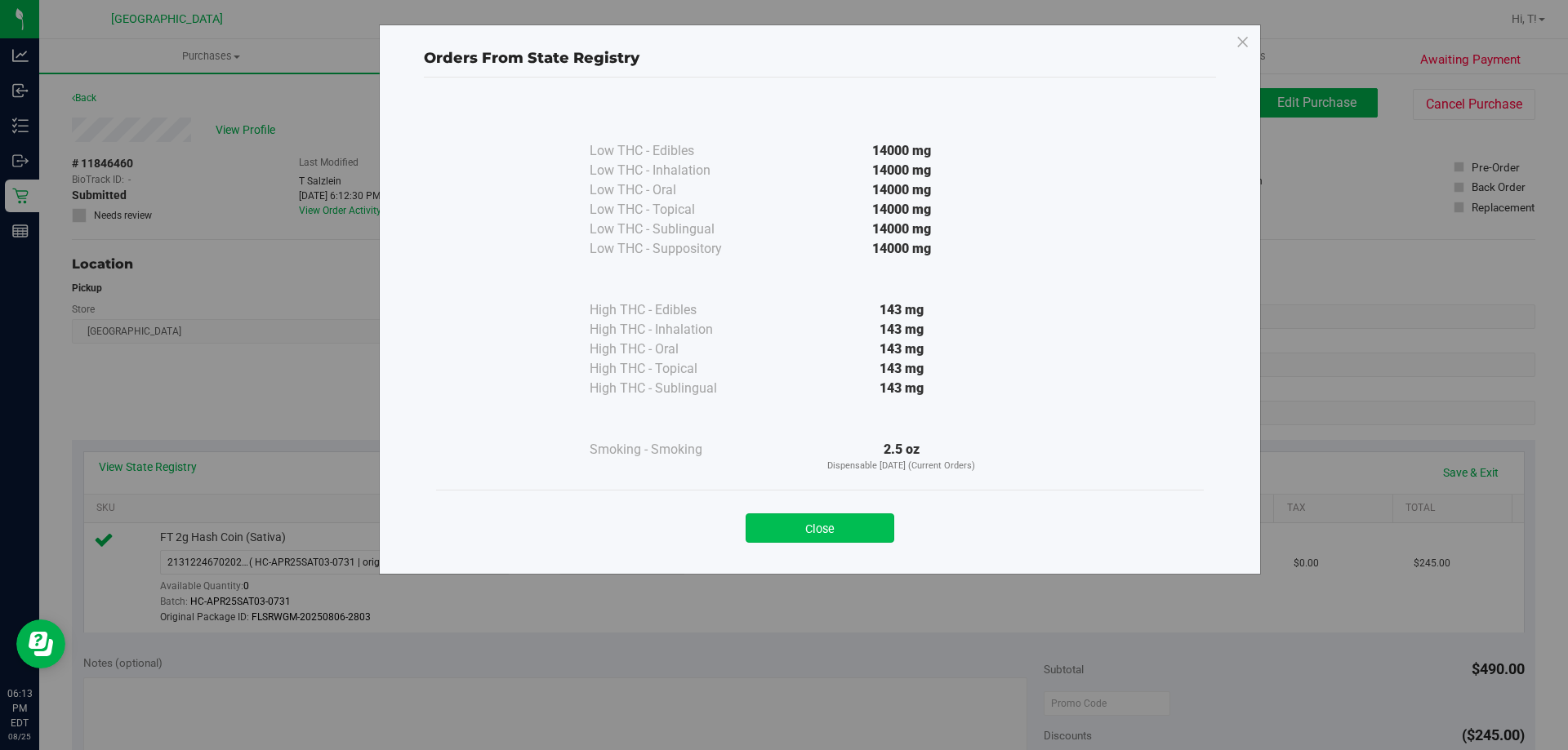
click at [884, 516] on button "Close" at bounding box center [820, 528] width 149 height 29
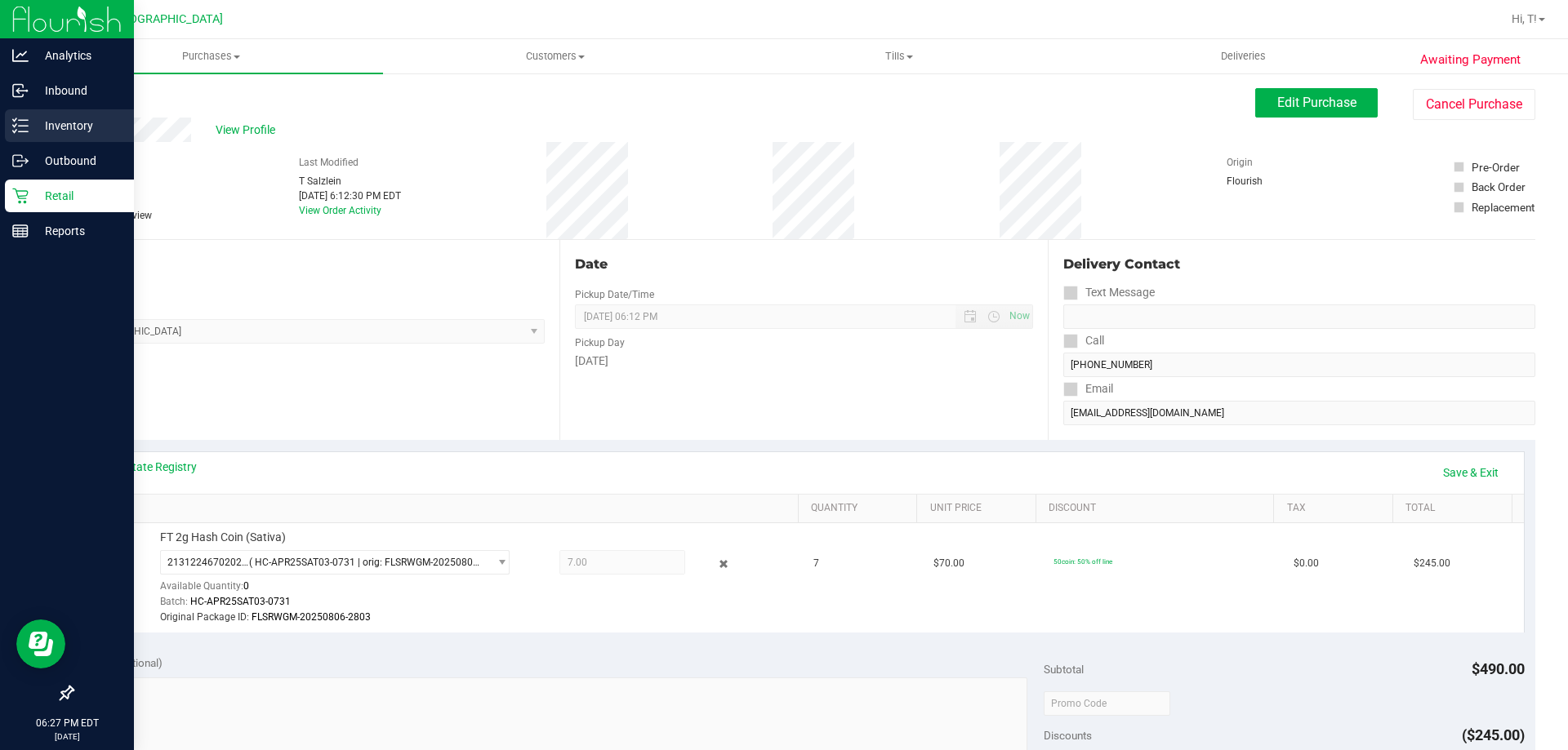
click at [38, 117] on p "Inventory" at bounding box center [77, 126] width 98 height 19
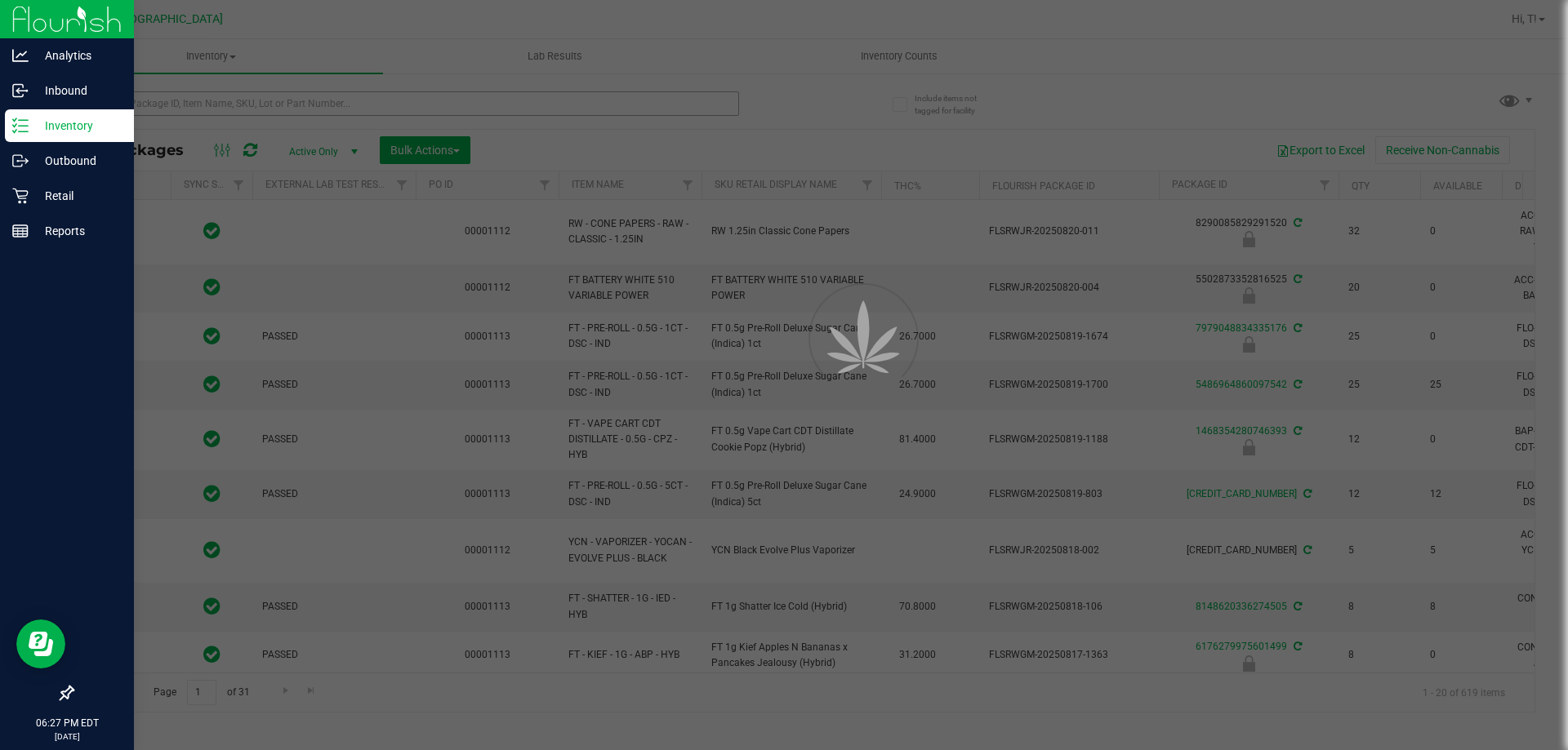
click at [225, 112] on div at bounding box center [784, 375] width 1568 height 750
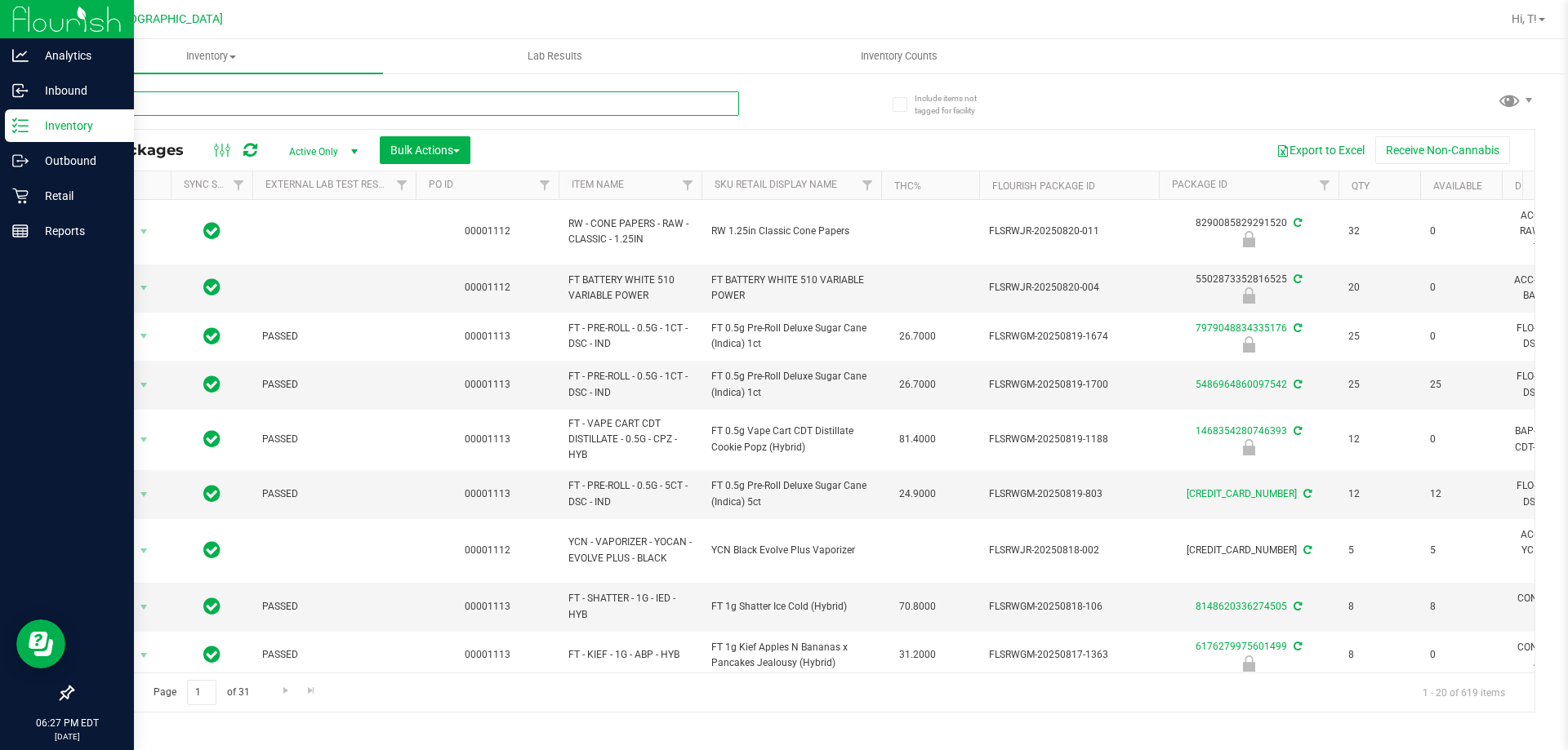
click at [227, 110] on input "text" at bounding box center [405, 103] width 667 height 24
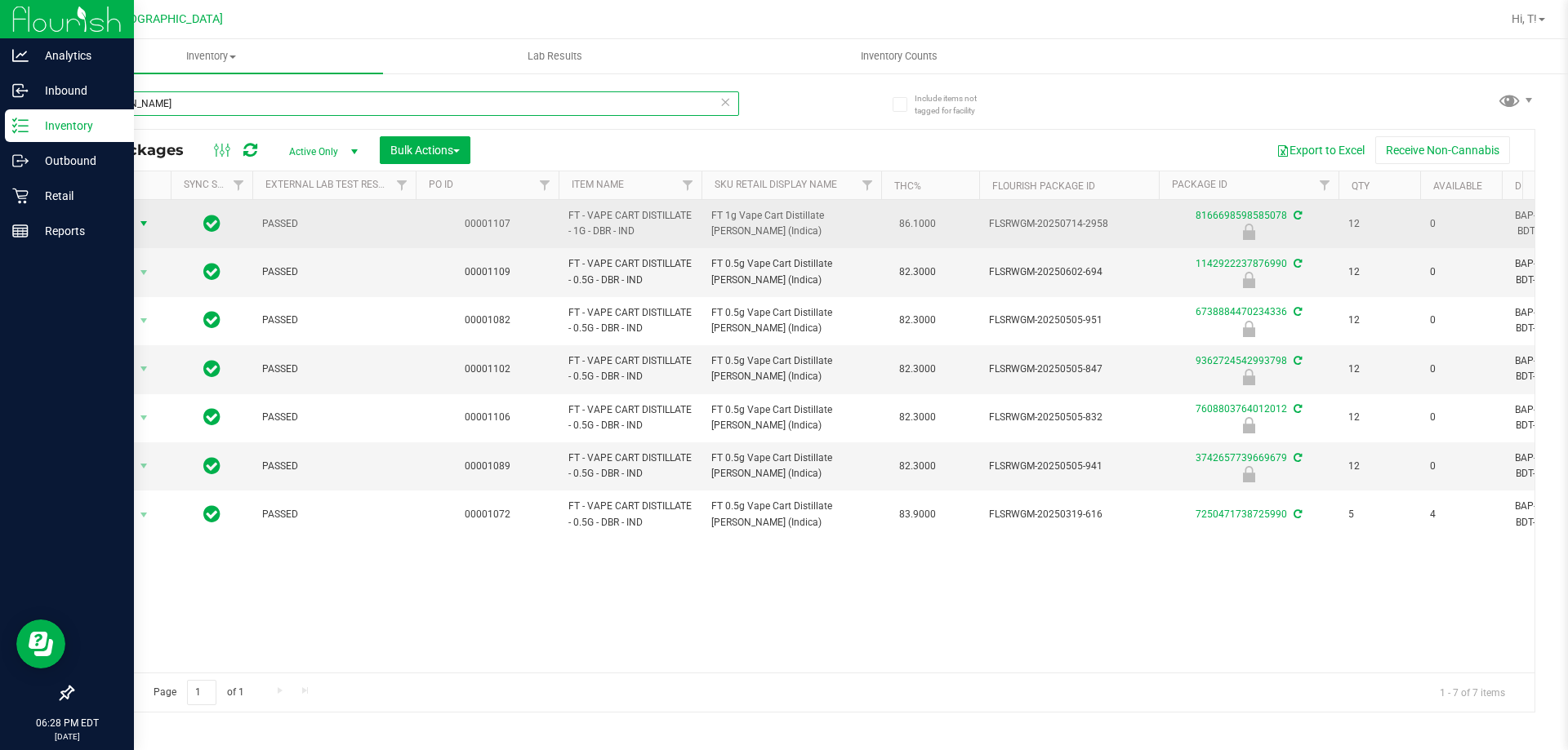
type input "donny"
click at [136, 226] on span "select" at bounding box center [143, 224] width 20 height 23
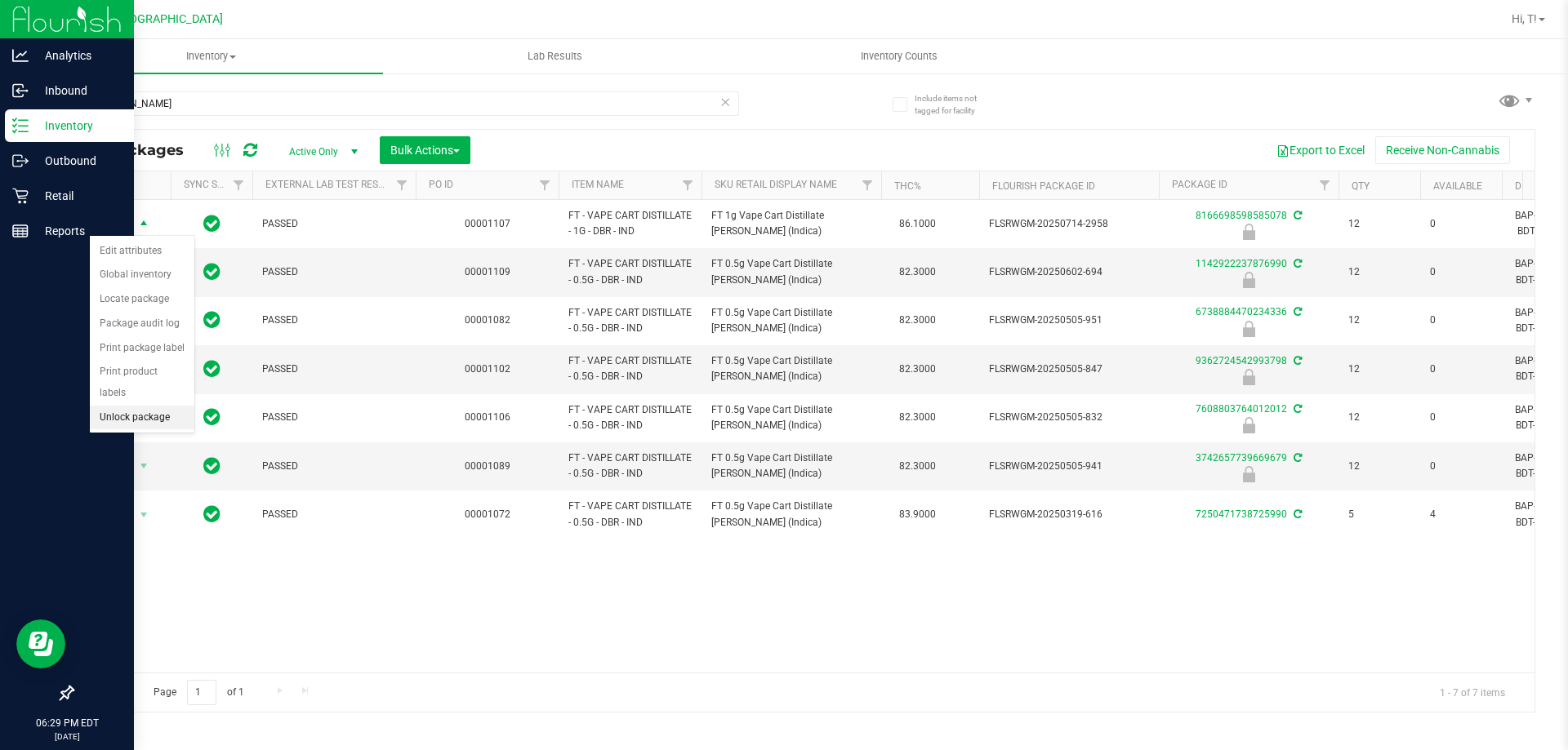
click at [111, 405] on li "Unlock package" at bounding box center [142, 417] width 105 height 24
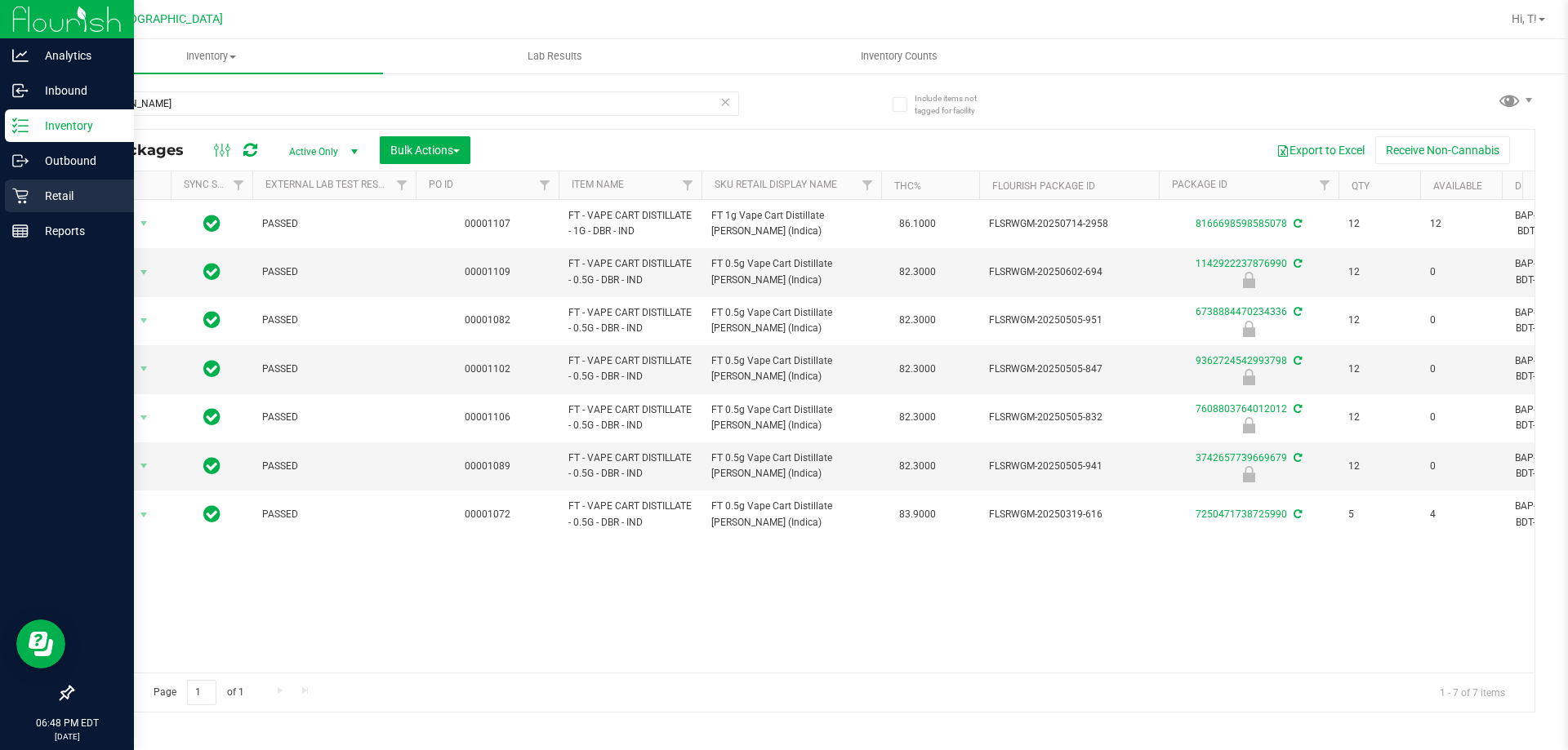
click at [29, 203] on p "Retail" at bounding box center [77, 195] width 98 height 19
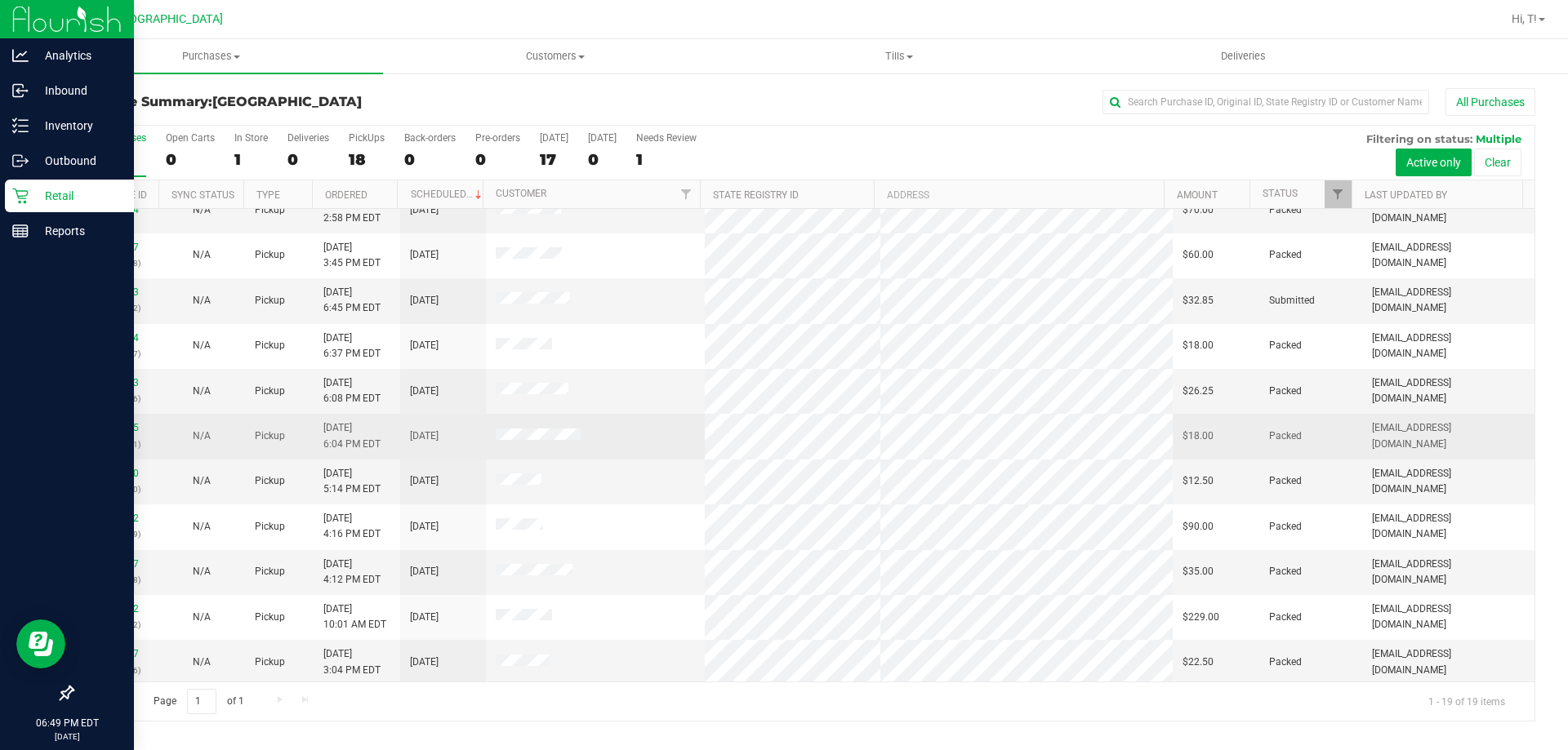
scroll to position [60, 0]
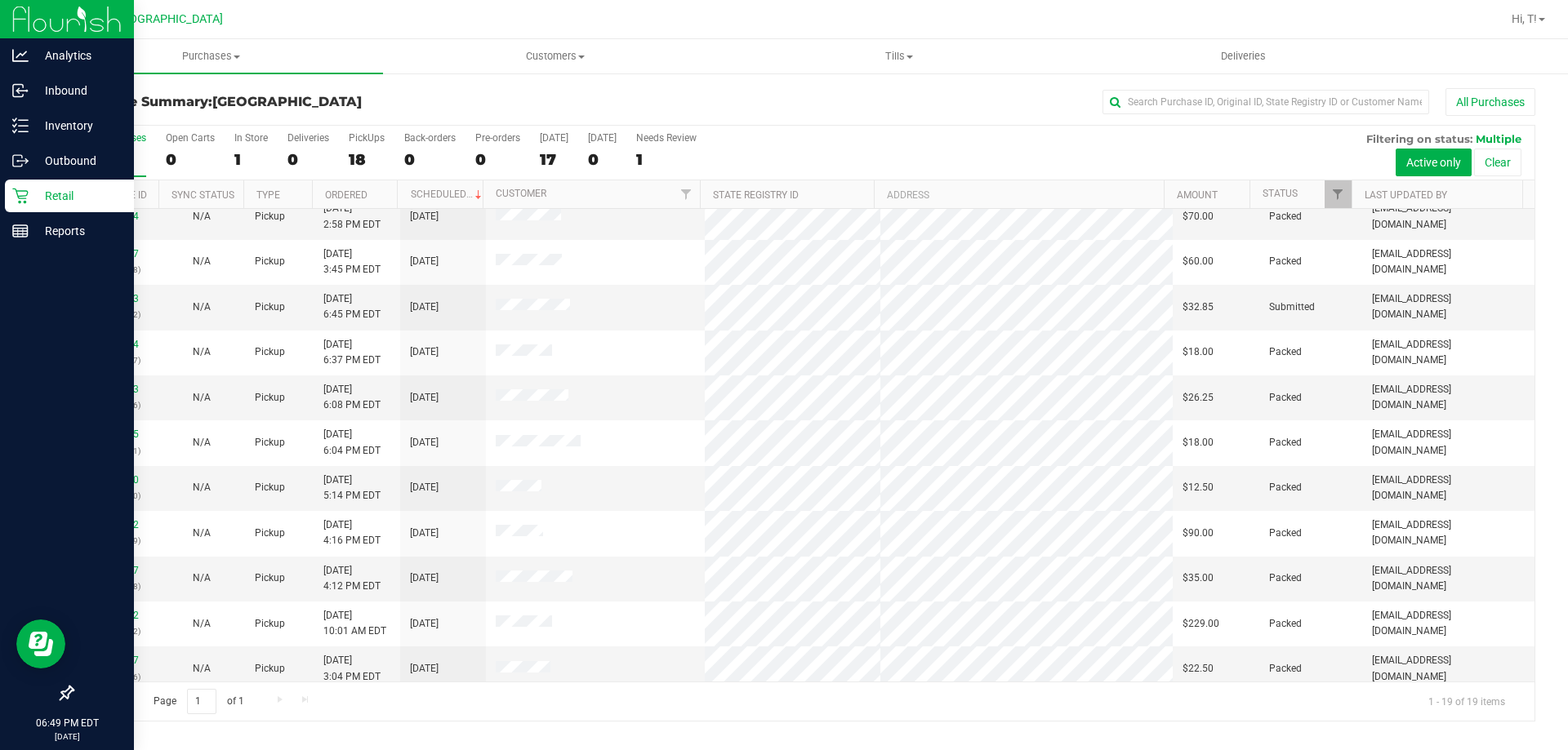
click at [65, 195] on p "Retail" at bounding box center [77, 195] width 98 height 19
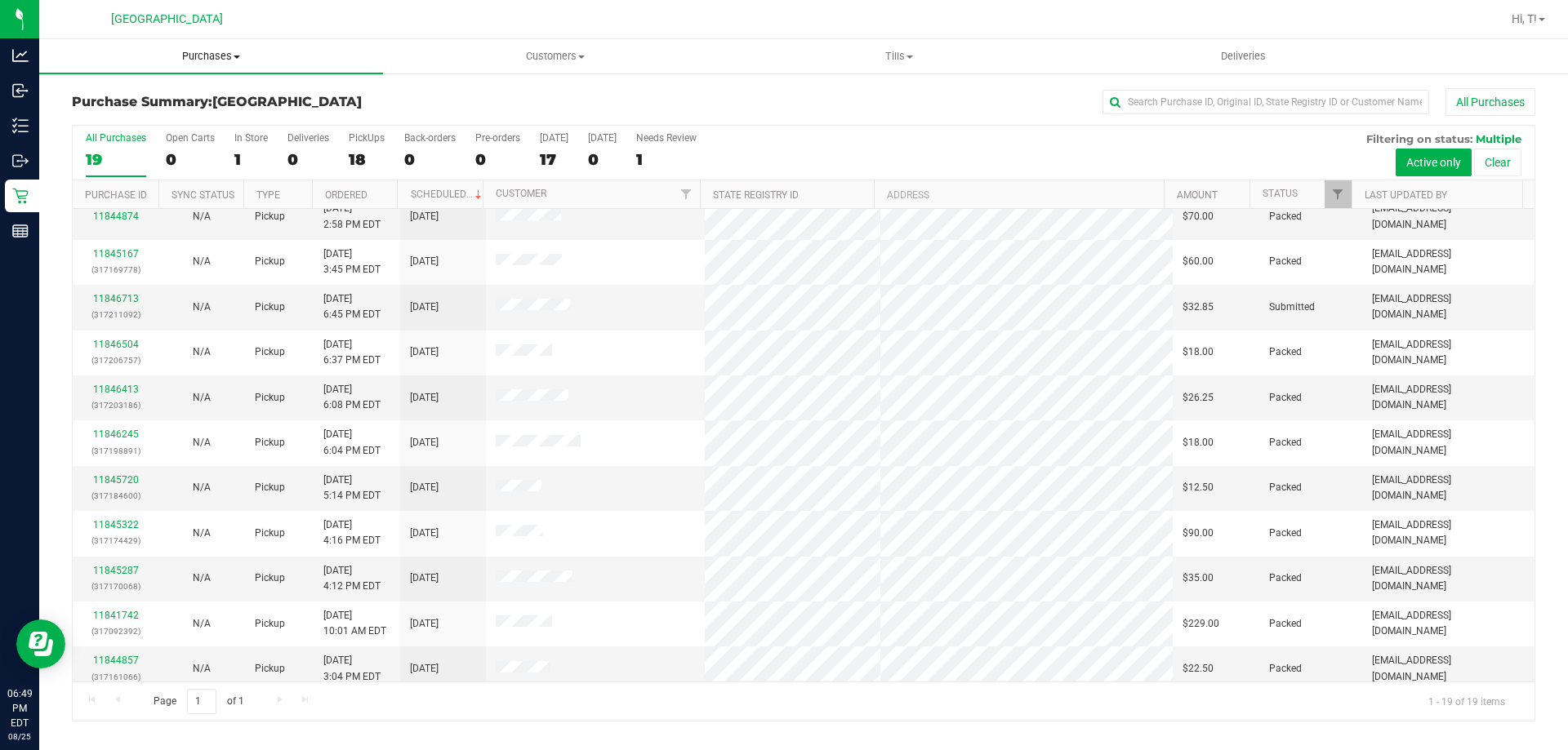
click at [226, 53] on span "Purchases" at bounding box center [210, 56] width 344 height 15
click at [121, 111] on span "Fulfillment" at bounding box center [89, 118] width 102 height 14
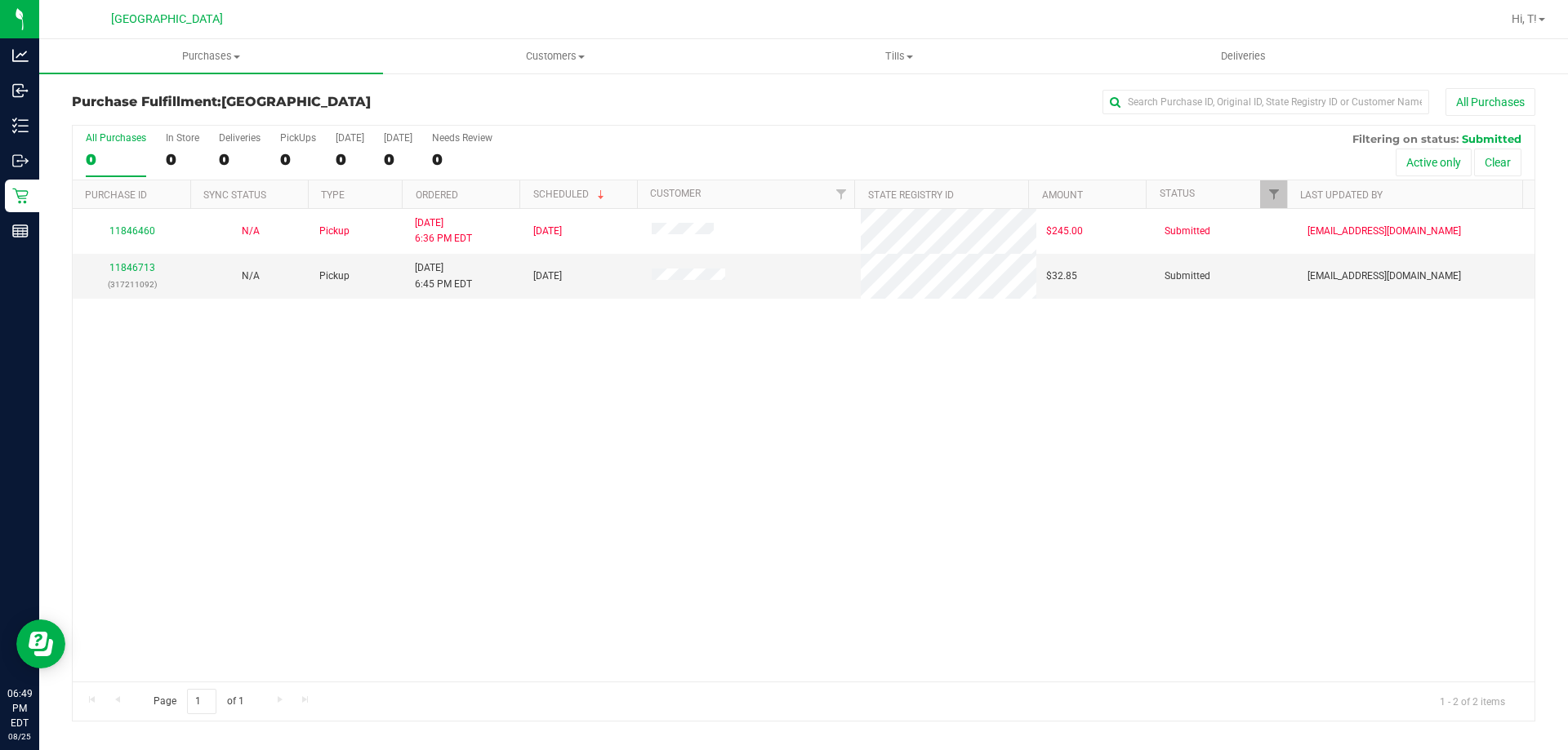
click at [624, 342] on div "11846460 N/A Pickup 8/25/2025 6:36 PM EDT 8/27/2025 $245.00 Submitted typarrish…" at bounding box center [803, 445] width 1462 height 472
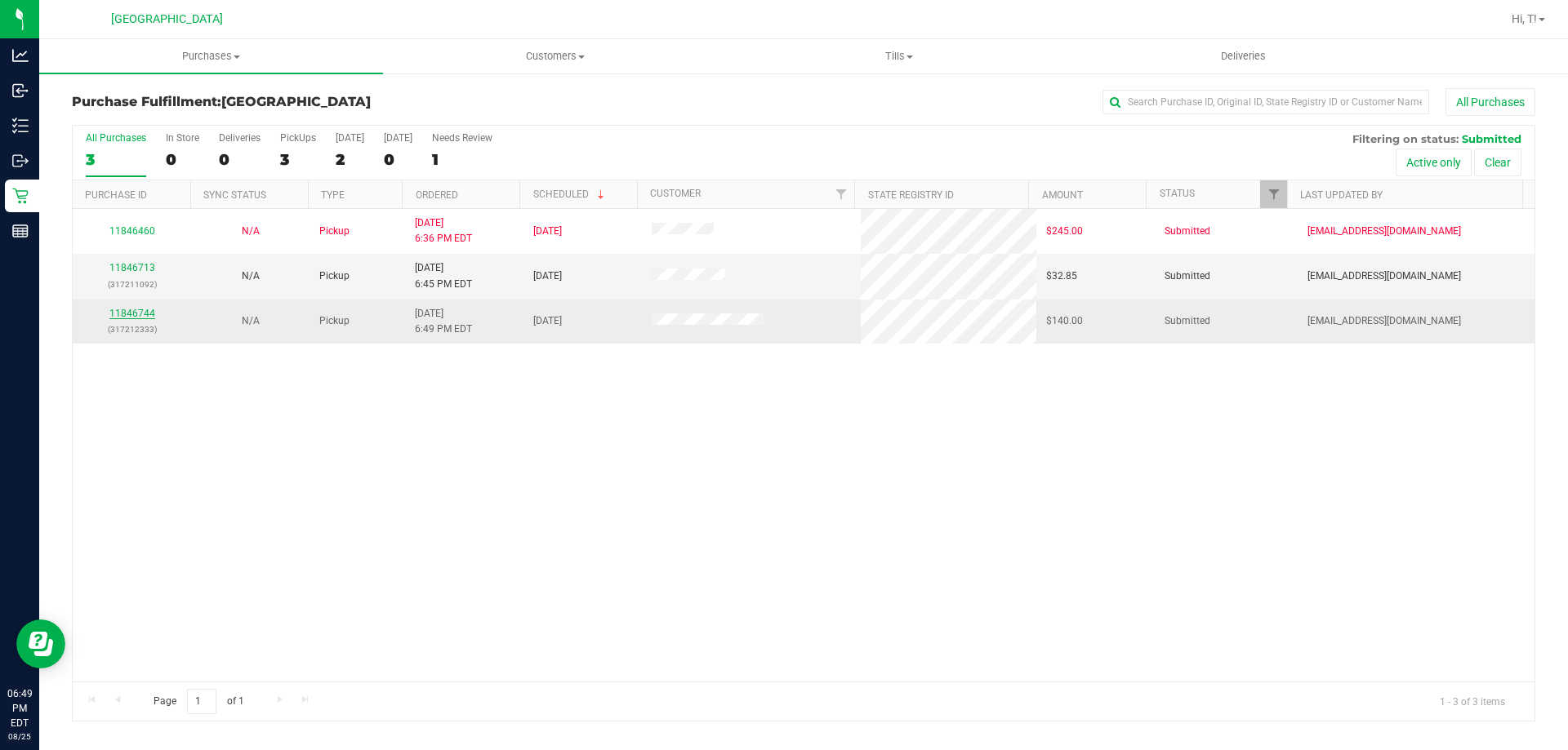
click at [136, 312] on link "11846744" at bounding box center [132, 314] width 45 height 12
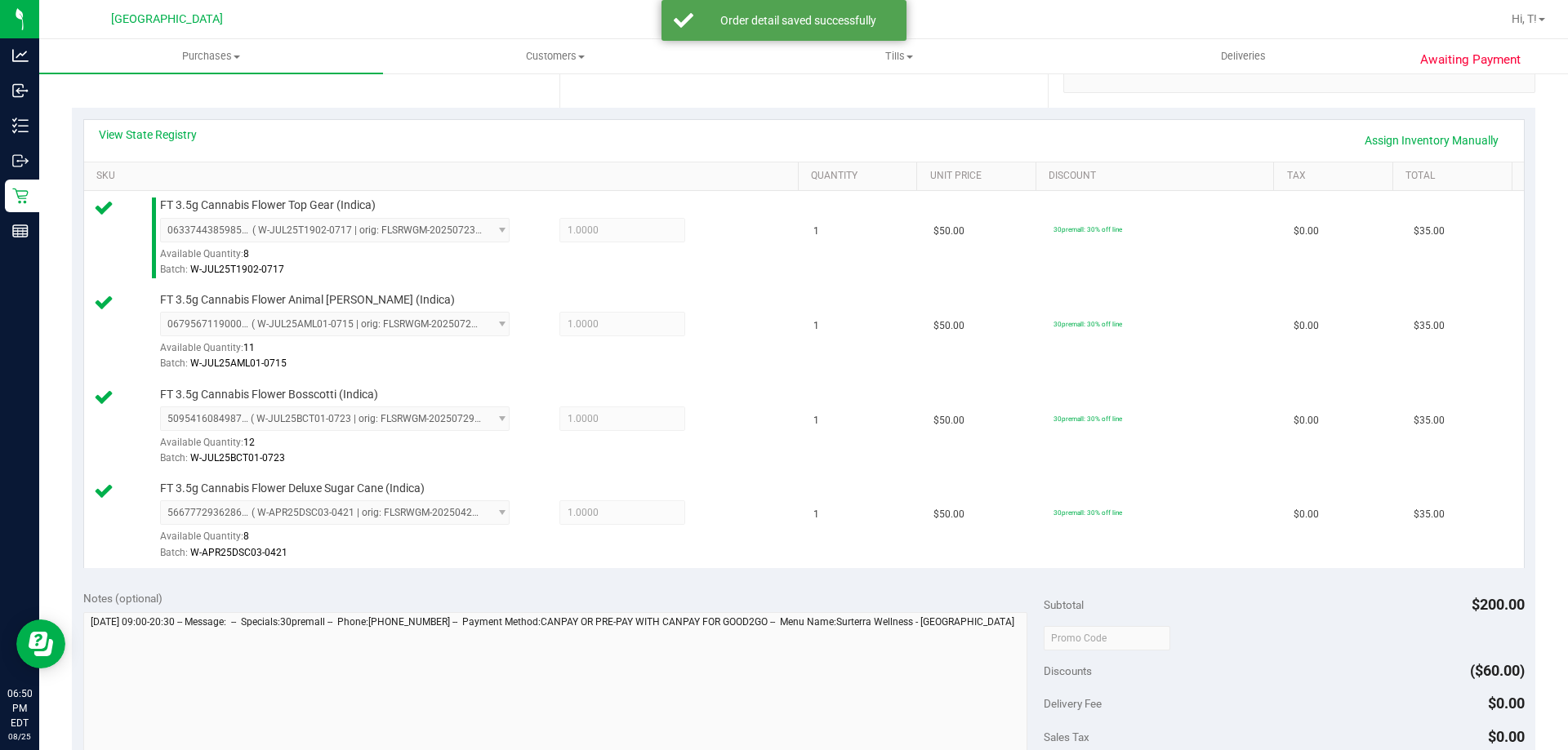
scroll to position [572, 0]
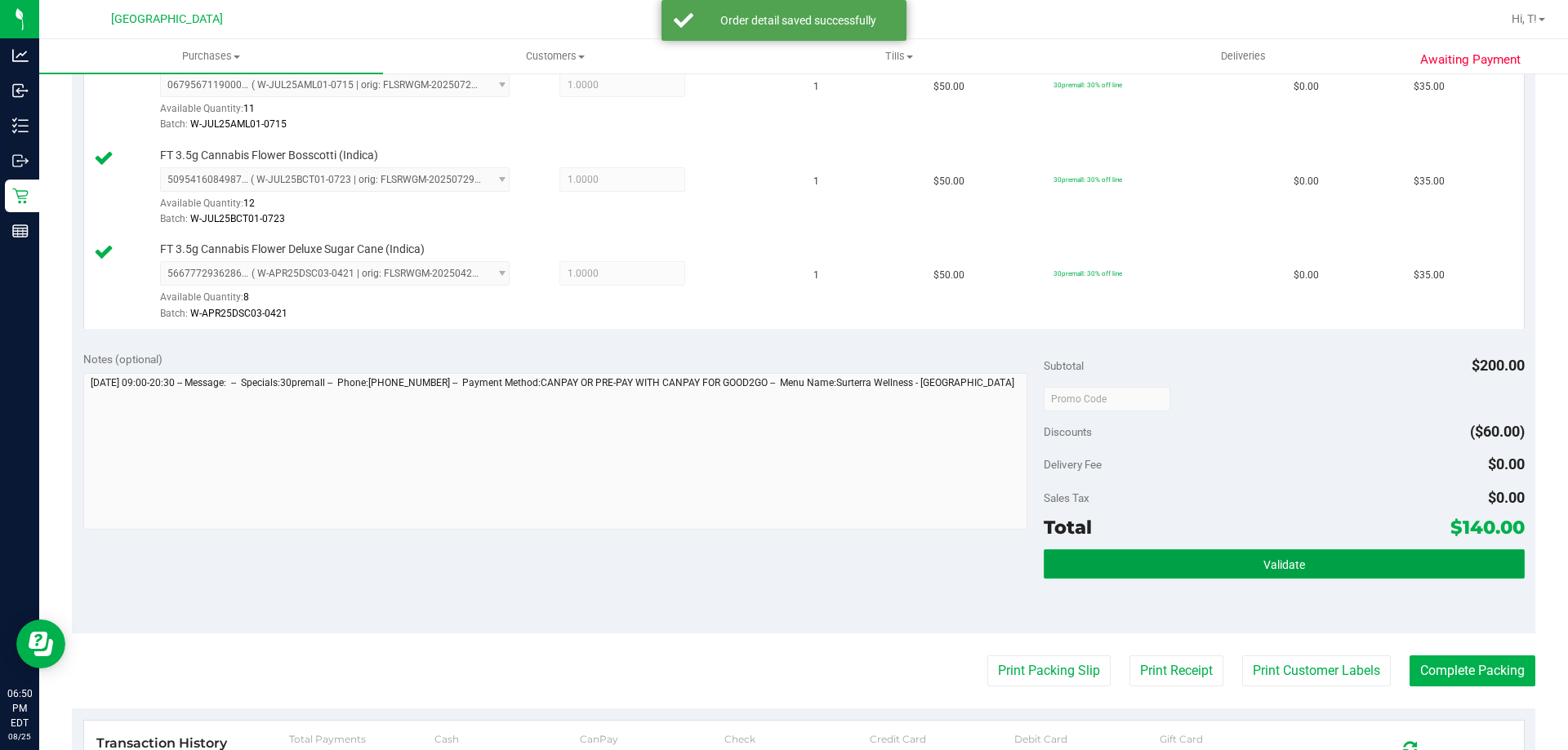
click at [1267, 561] on span "Validate" at bounding box center [1283, 564] width 42 height 13
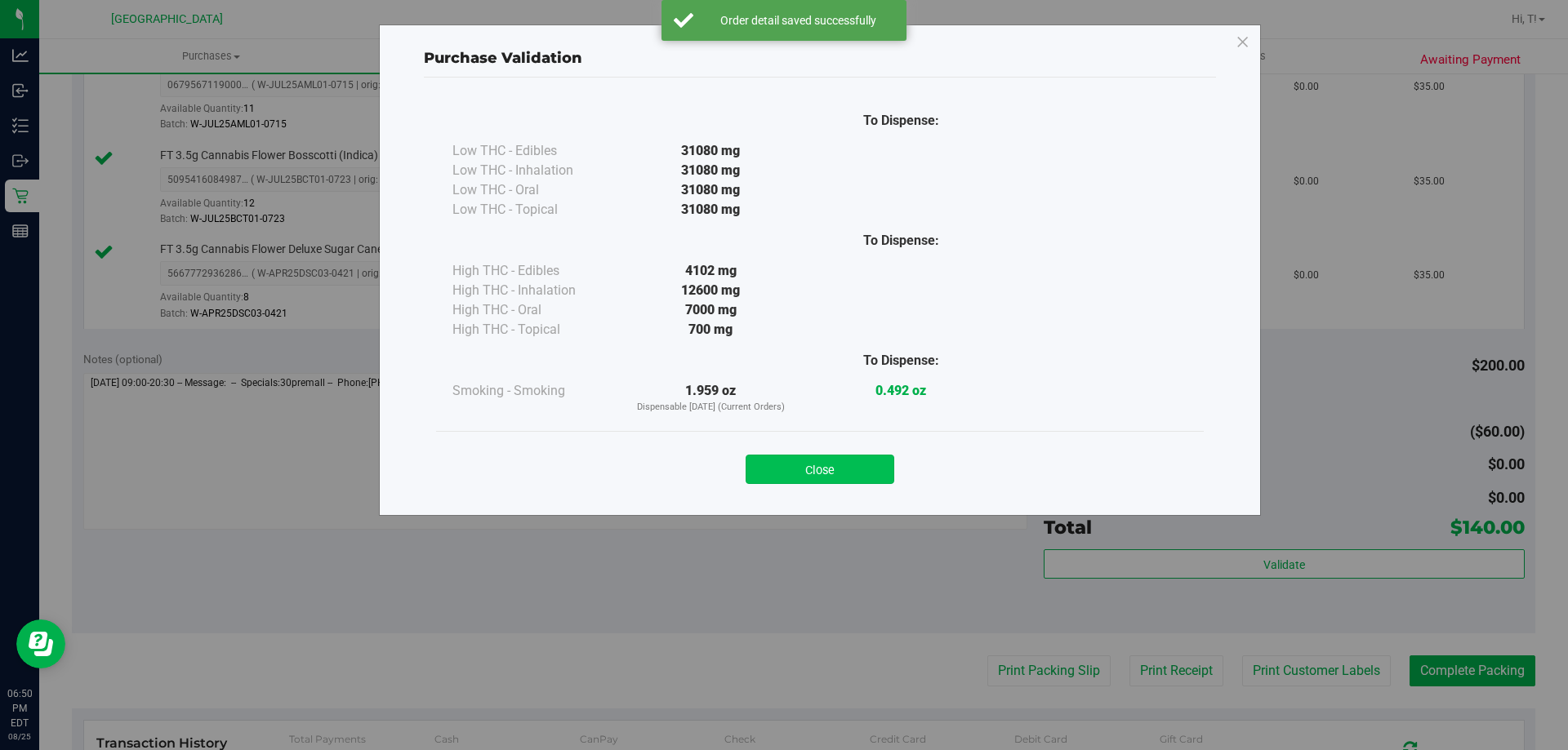
click at [810, 470] on button "Close" at bounding box center [820, 469] width 149 height 29
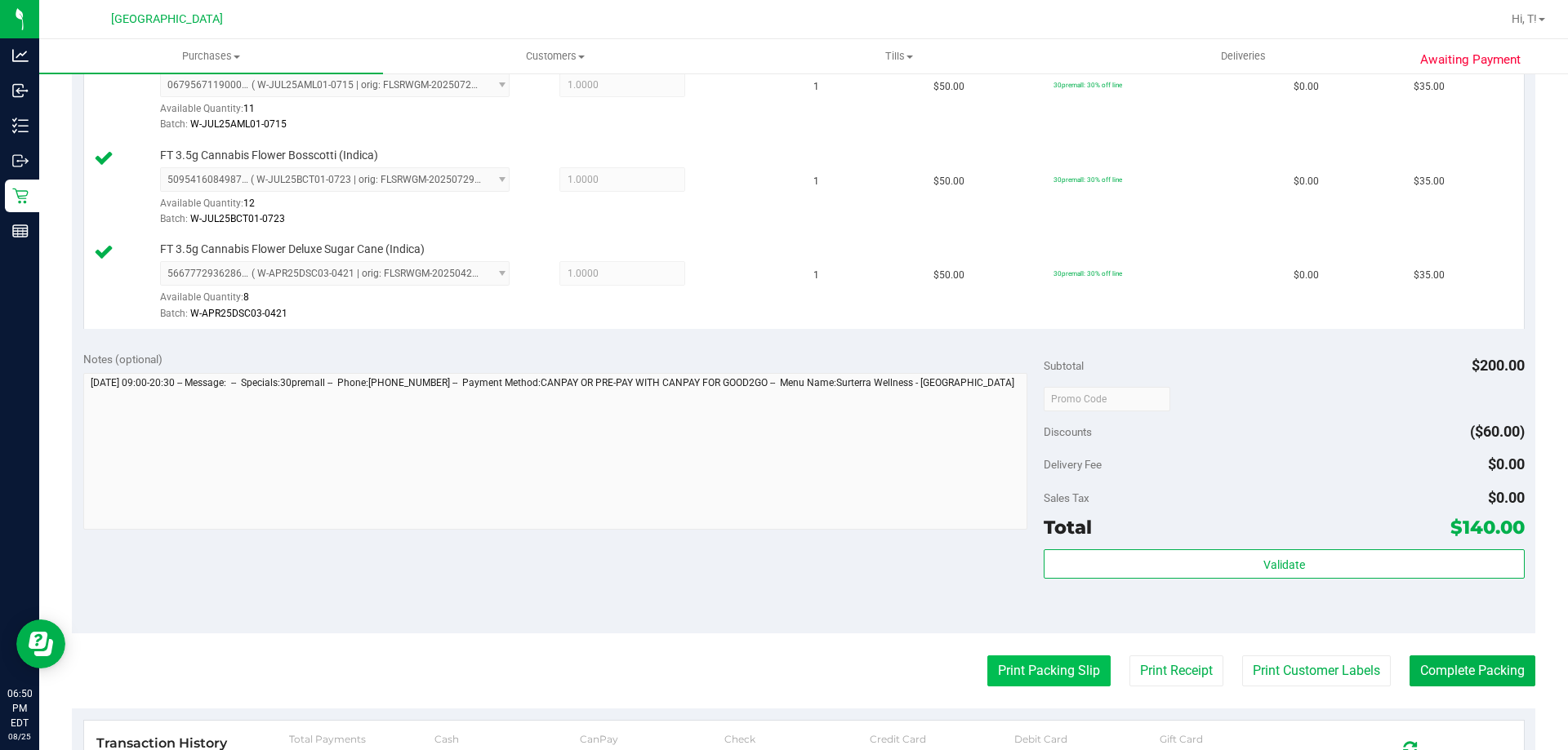
click at [1052, 673] on button "Print Packing Slip" at bounding box center [1048, 671] width 123 height 31
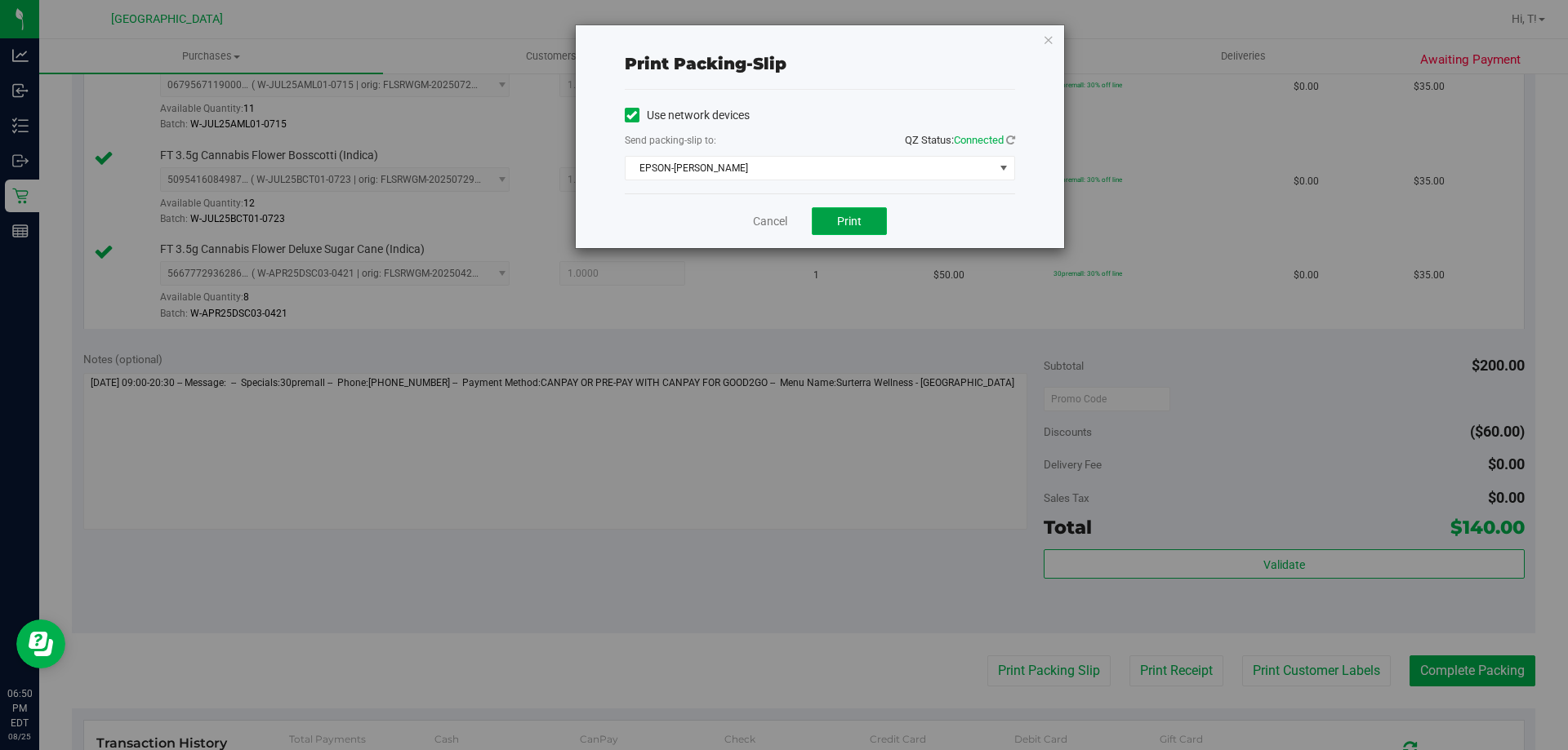
click at [854, 222] on span "Print" at bounding box center [849, 221] width 24 height 13
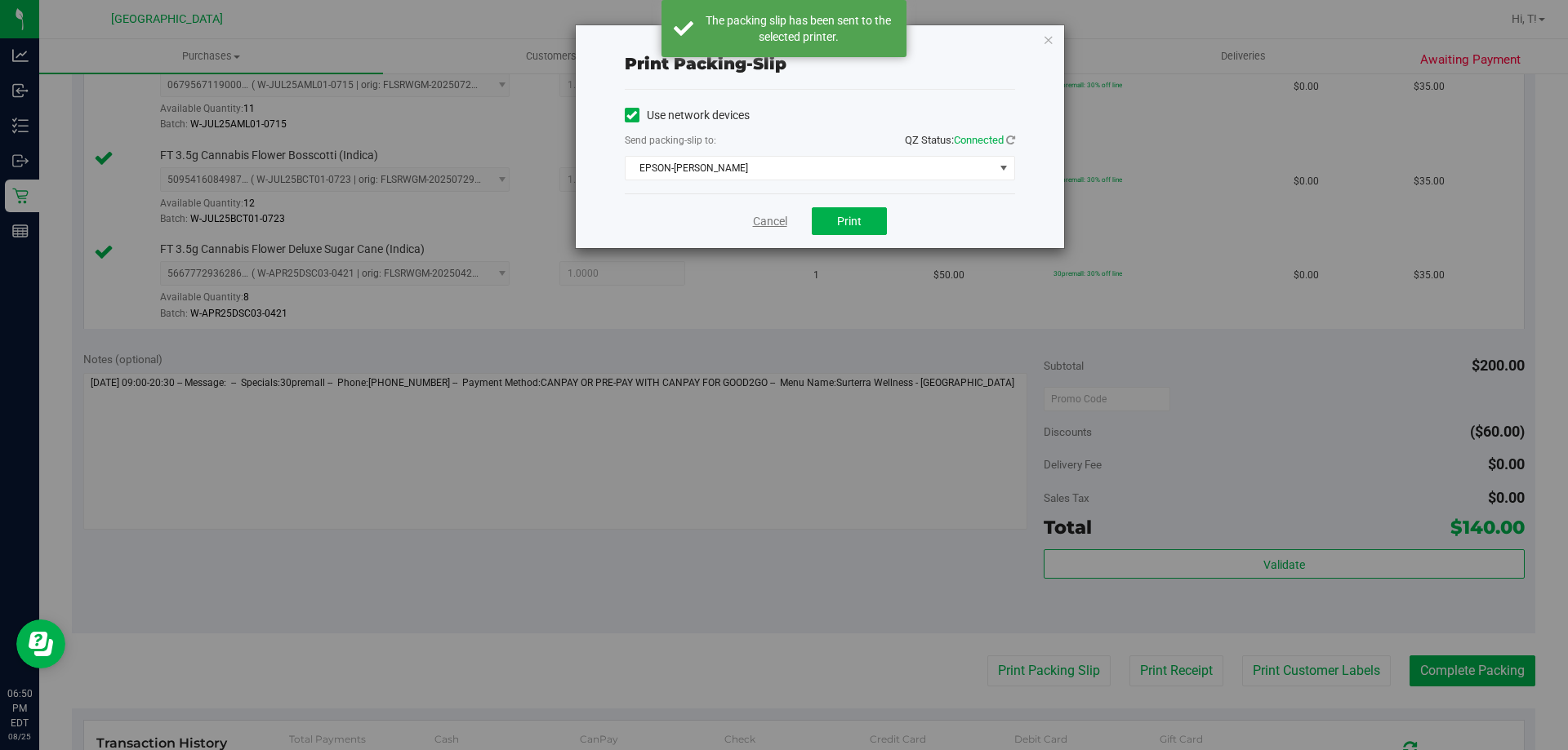
click at [754, 218] on link "Cancel" at bounding box center [769, 222] width 34 height 17
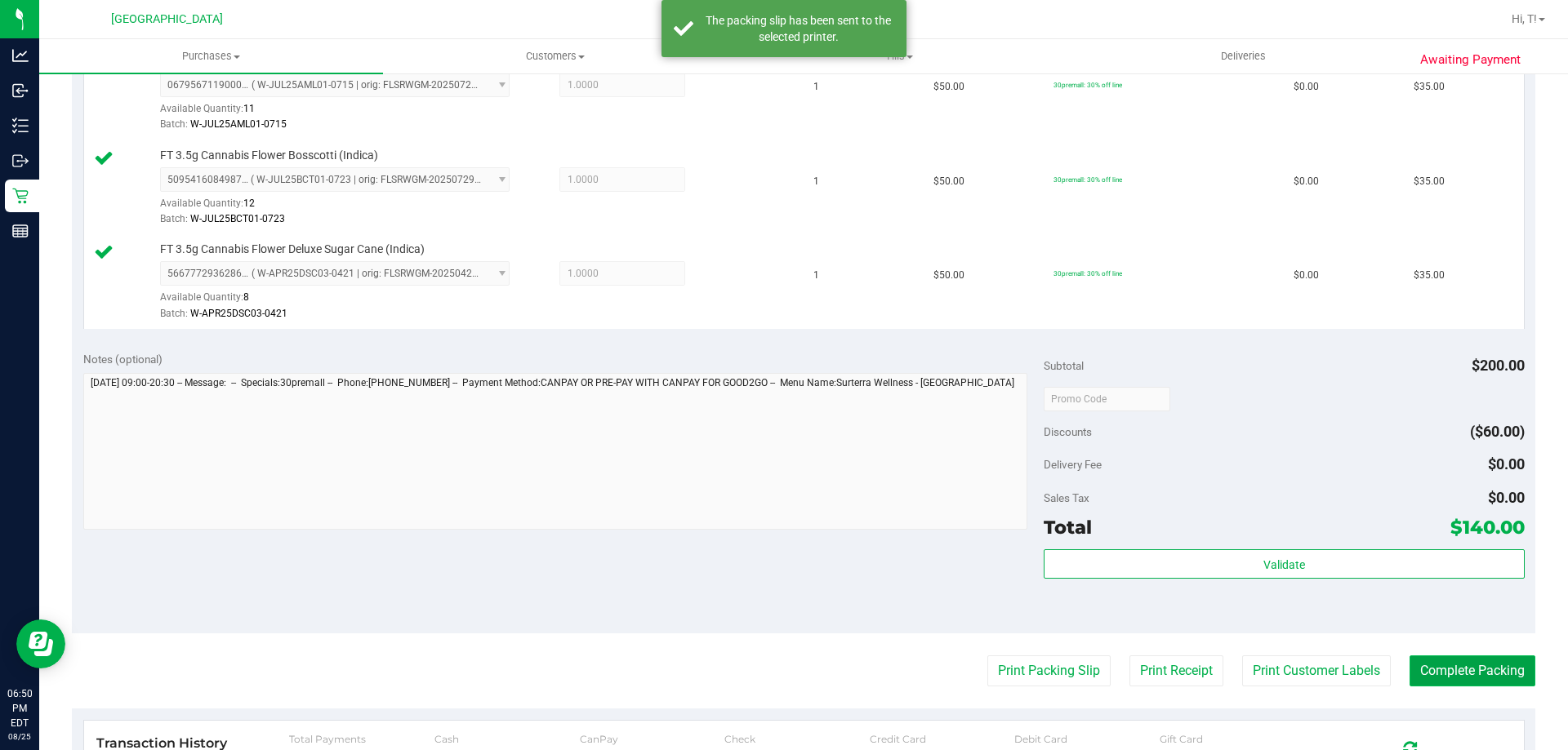
click at [1469, 664] on button "Complete Packing" at bounding box center [1472, 671] width 126 height 31
click at [1469, 664] on button "Complete Packing" at bounding box center [1465, 671] width 138 height 31
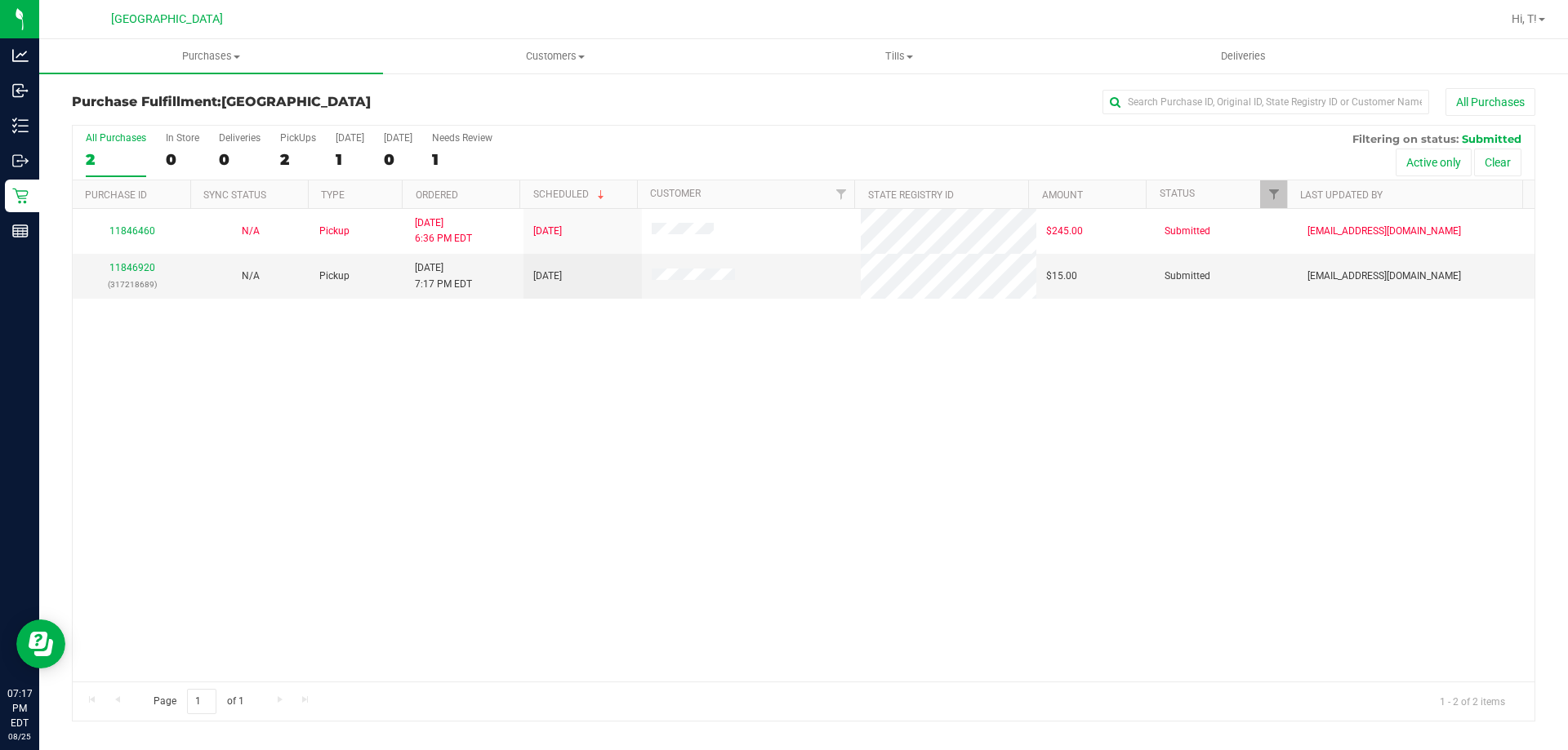
click at [334, 386] on div "11846460 N/A Pickup [DATE] 6:36 PM EDT 8/27/2025 $245.00 Submitted [EMAIL_ADDRE…" at bounding box center [803, 445] width 1462 height 472
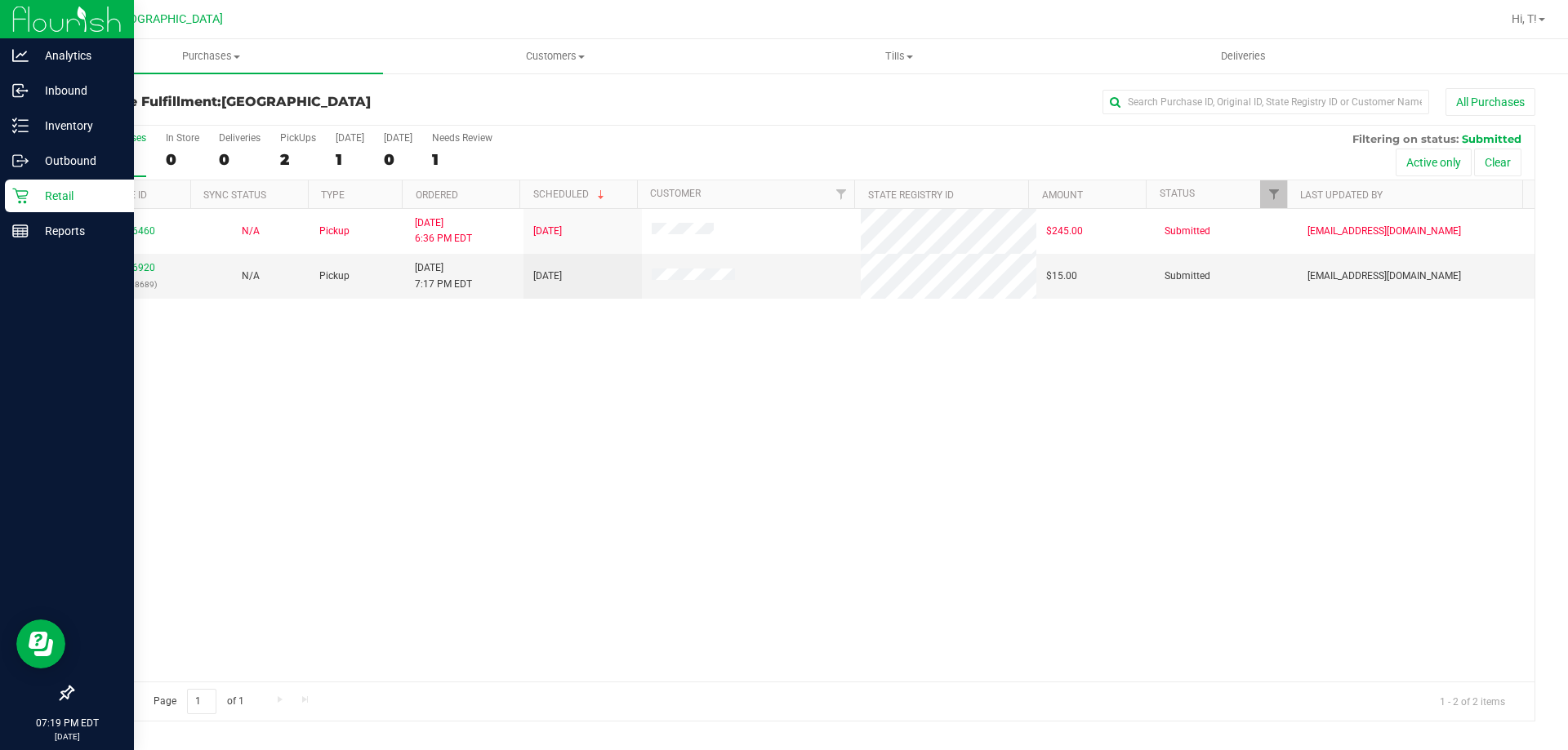
click at [55, 184] on div "Retail" at bounding box center [69, 196] width 129 height 33
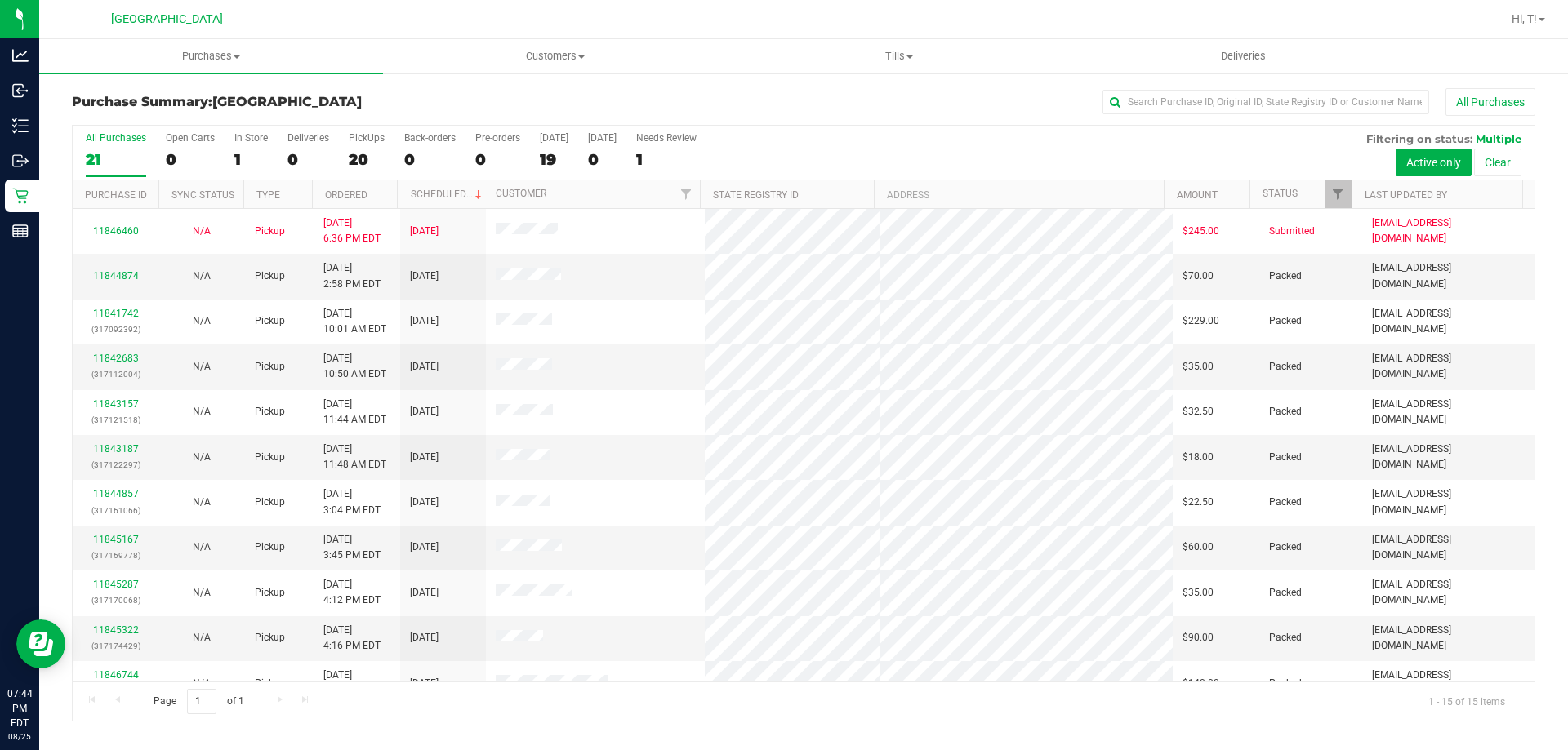
click at [437, 181] on th "Scheduled" at bounding box center [439, 195] width 86 height 29
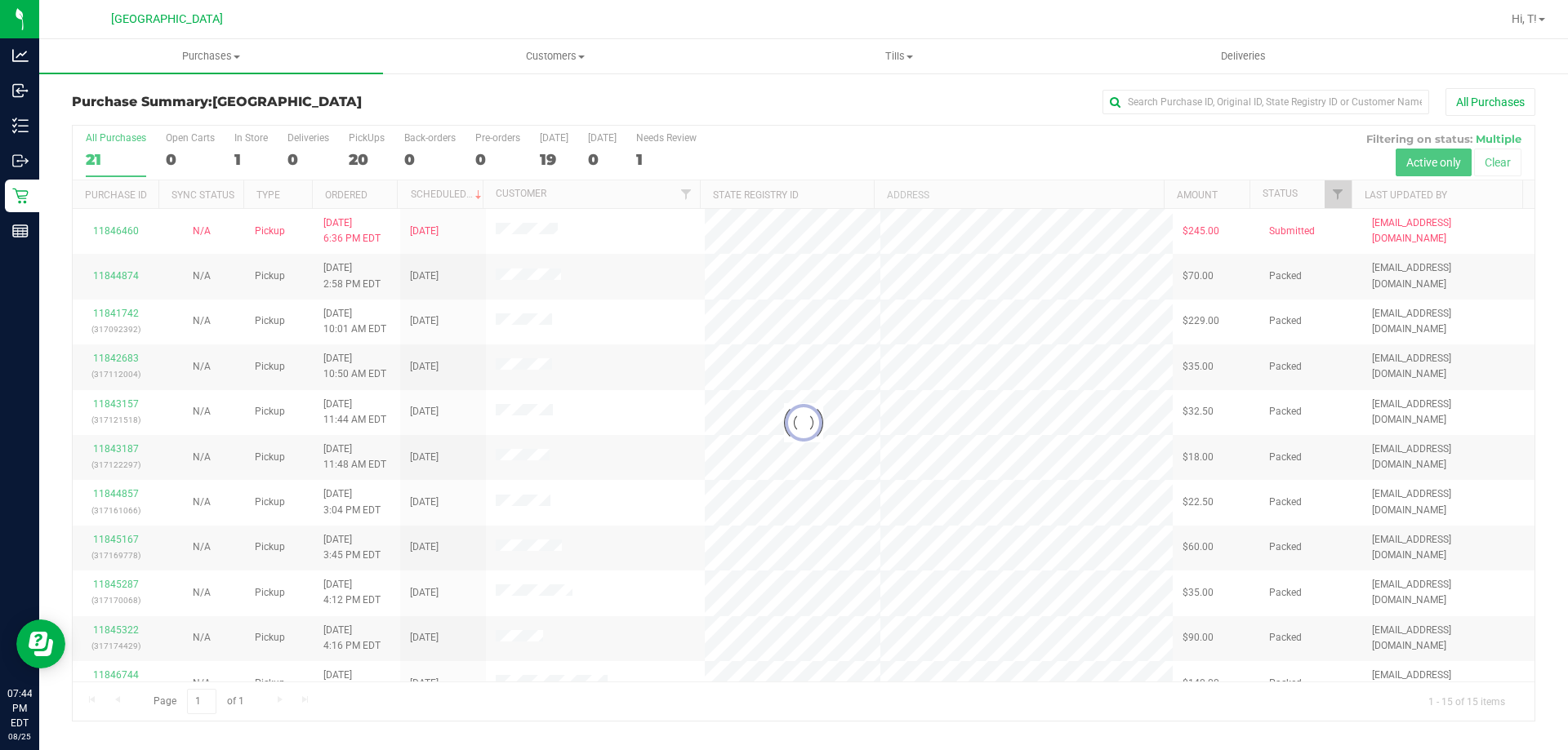
click at [439, 191] on div at bounding box center [803, 423] width 1462 height 595
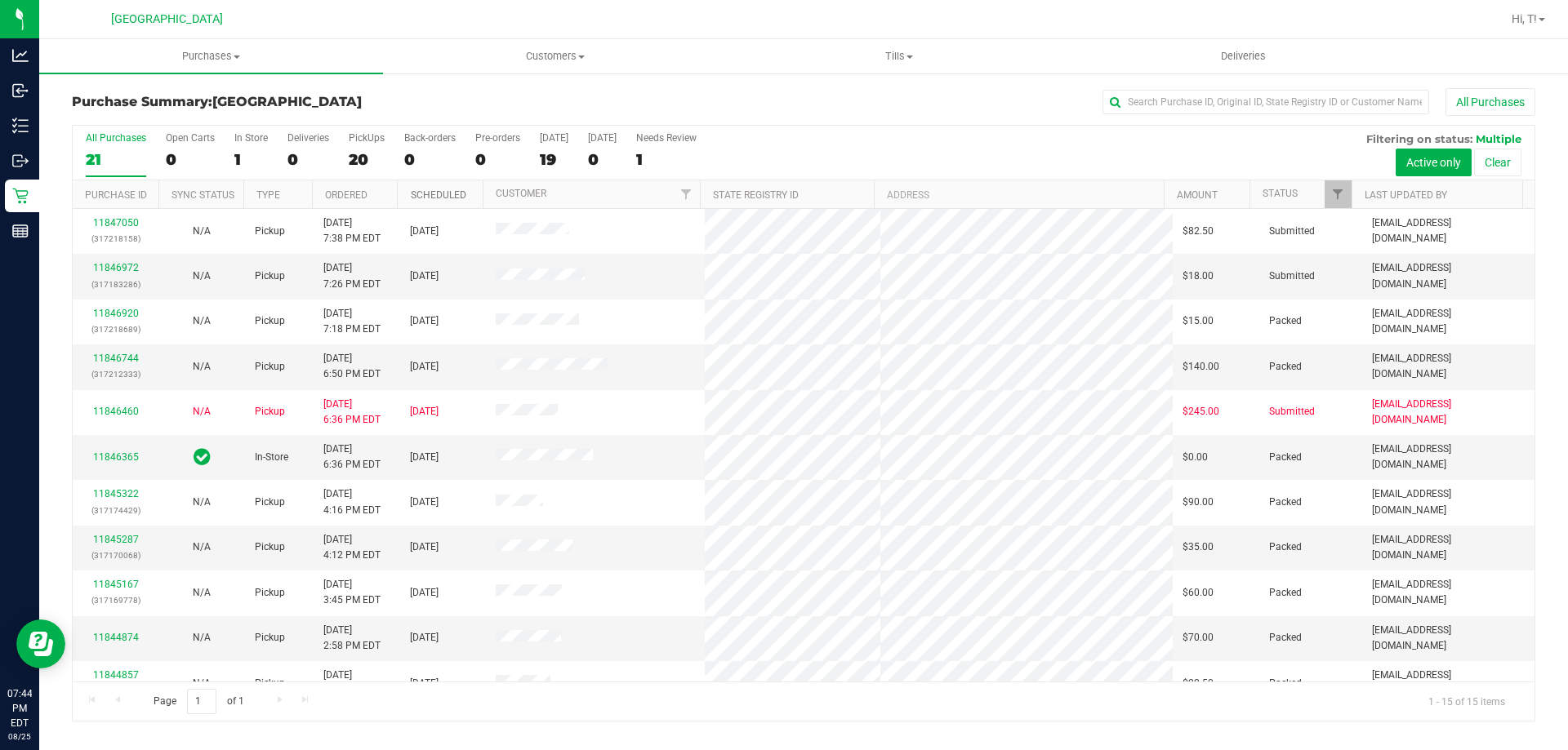
click at [439, 191] on link "Scheduled" at bounding box center [437, 195] width 55 height 12
click at [439, 191] on link "Scheduled" at bounding box center [447, 195] width 75 height 12
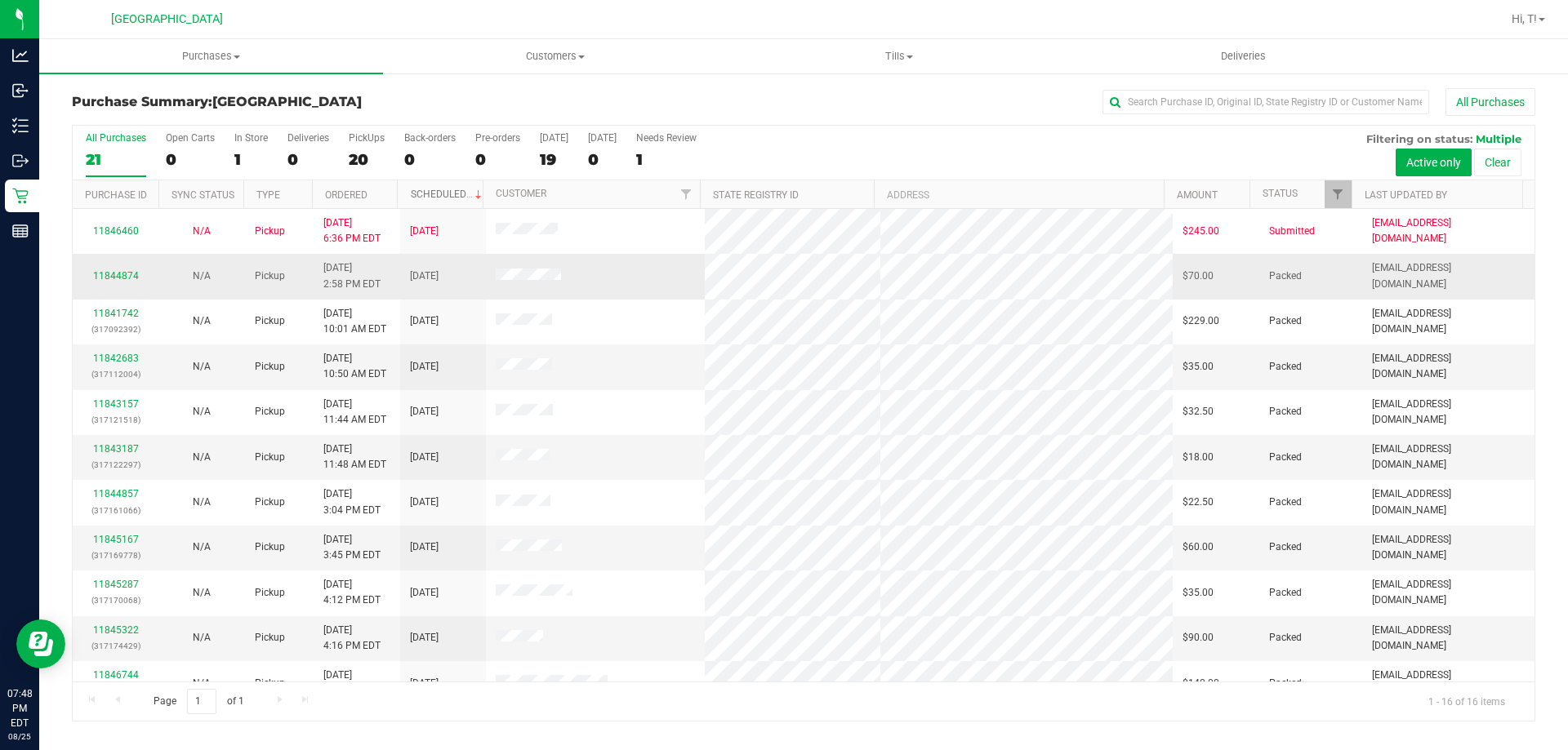
scroll to position [251, 0]
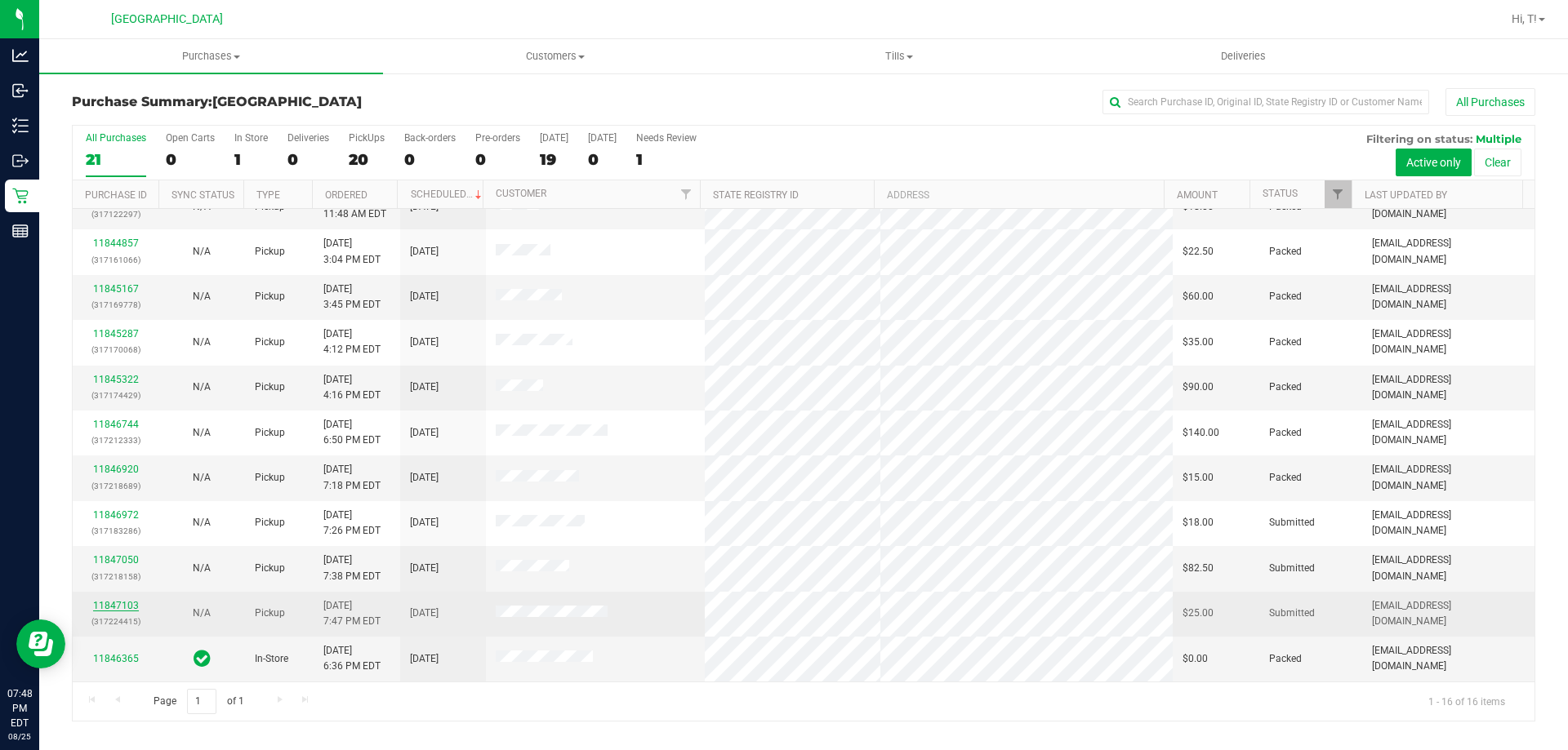
click at [121, 603] on link "11847103" at bounding box center [115, 606] width 45 height 12
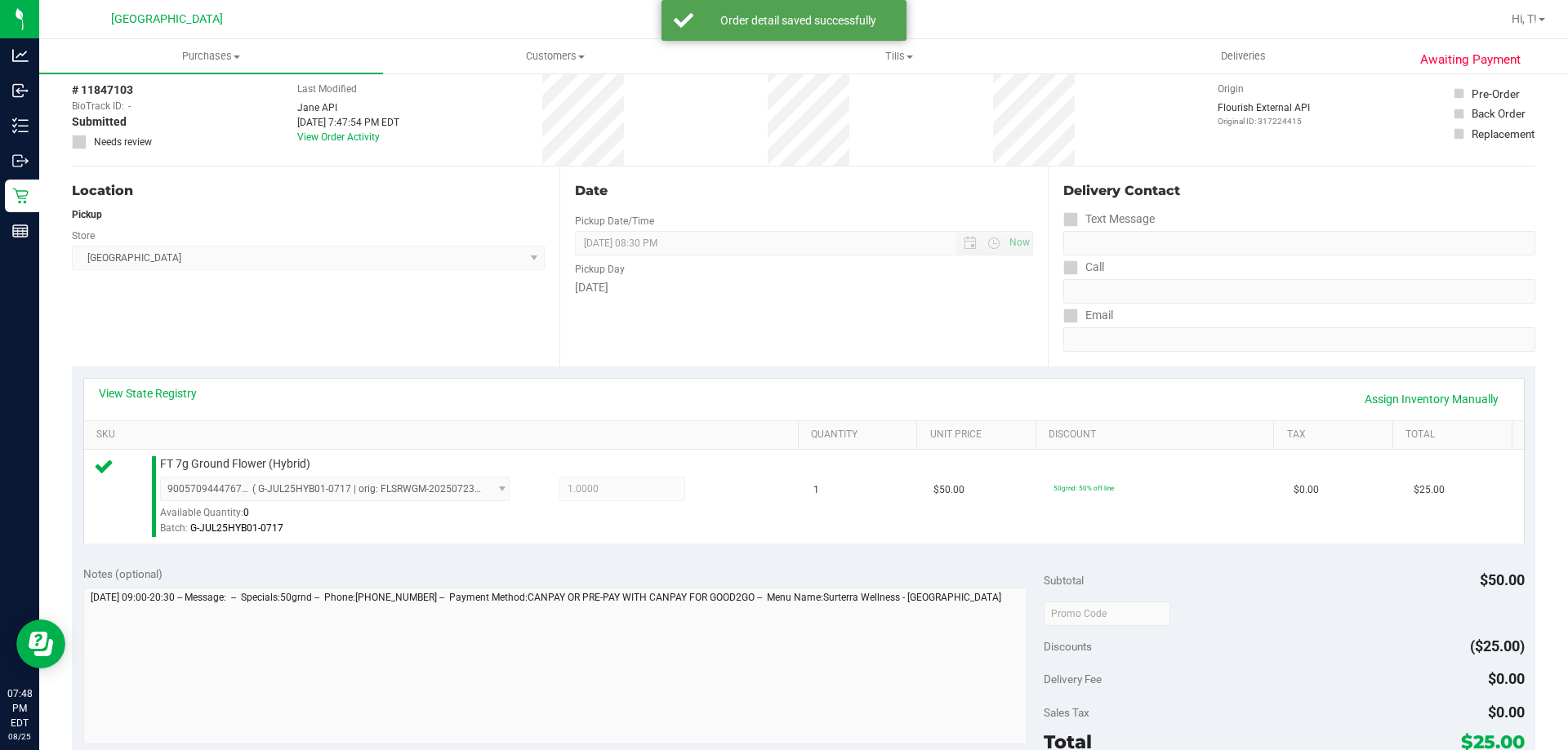
scroll to position [245, 0]
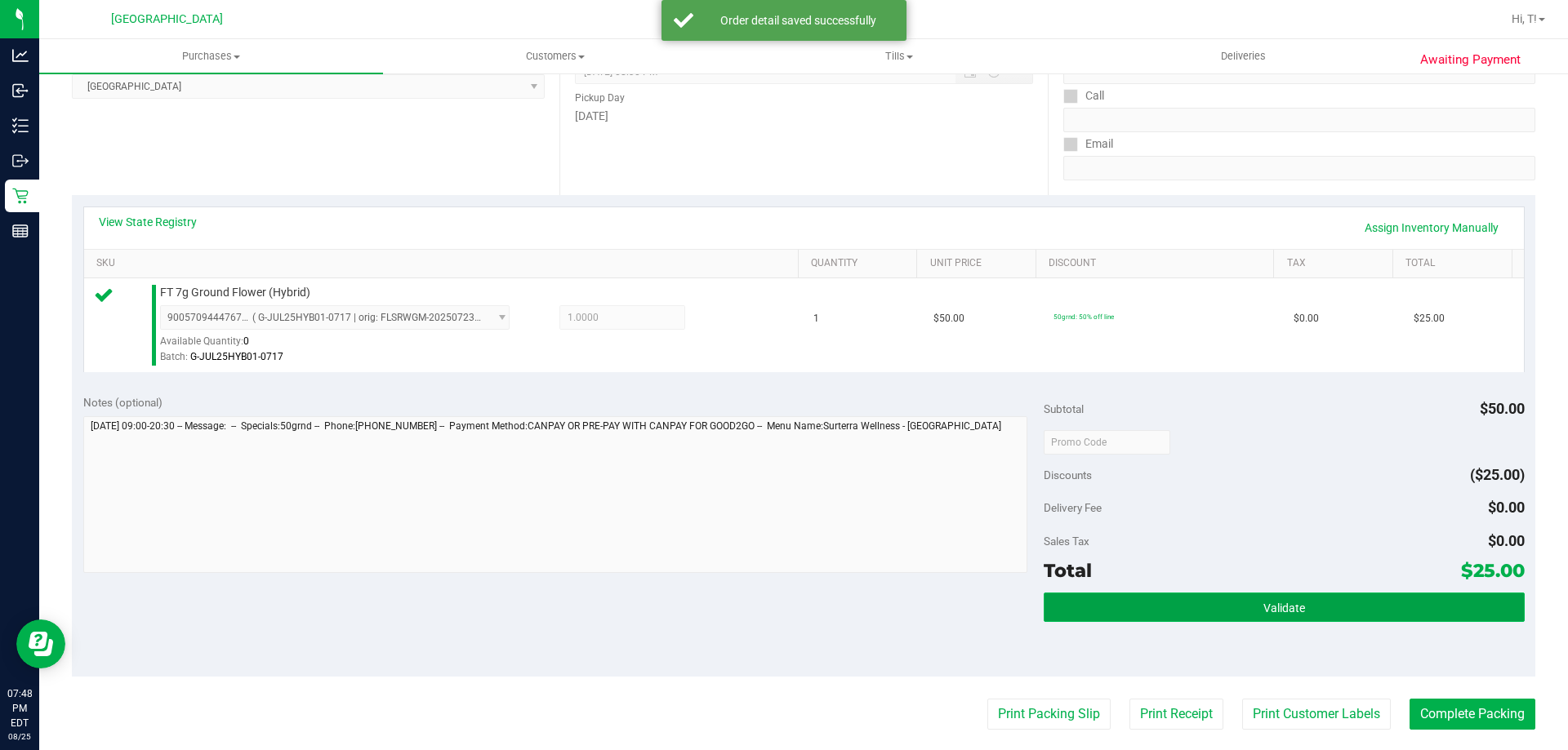
click at [1210, 613] on button "Validate" at bounding box center [1283, 607] width 480 height 29
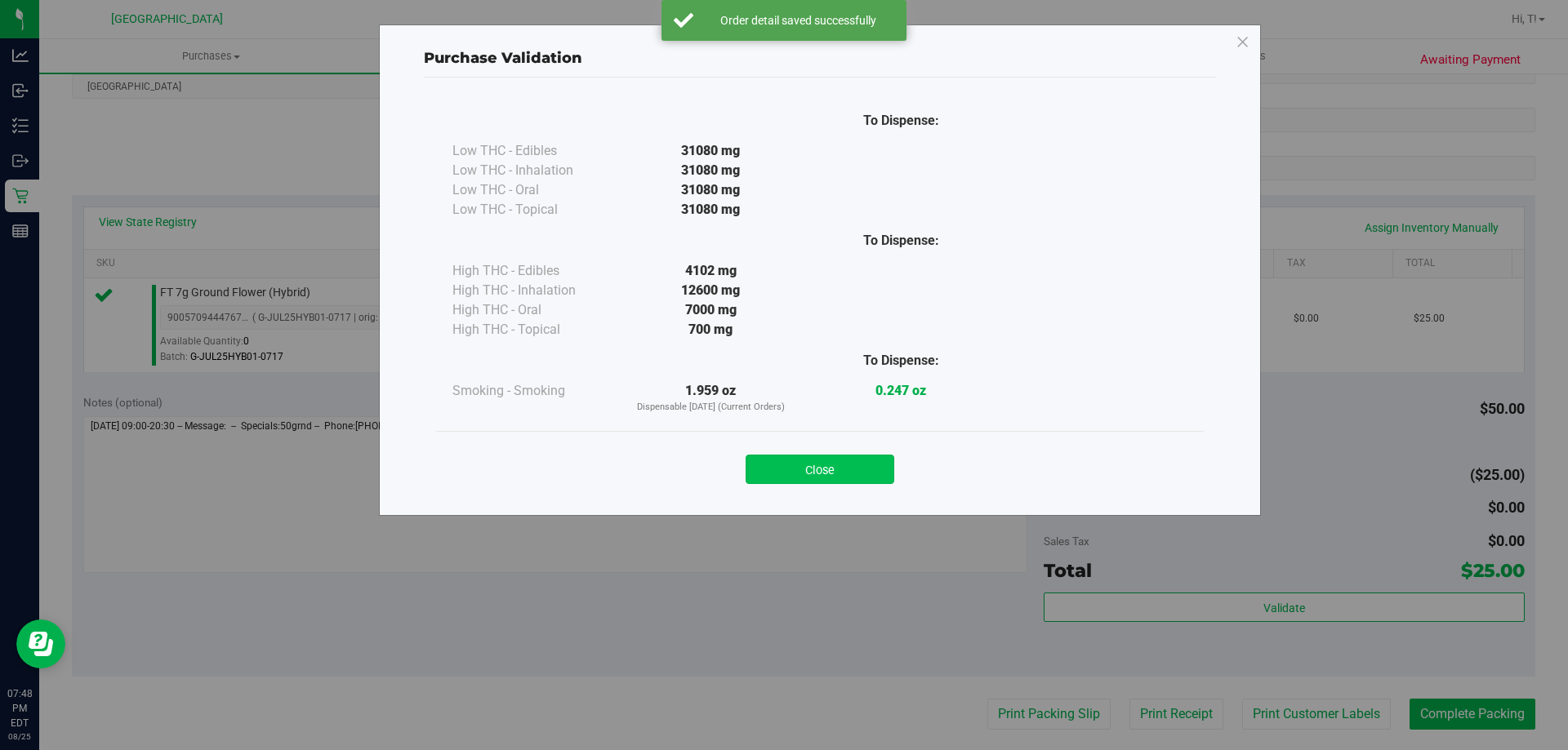
click at [799, 471] on button "Close" at bounding box center [820, 469] width 149 height 29
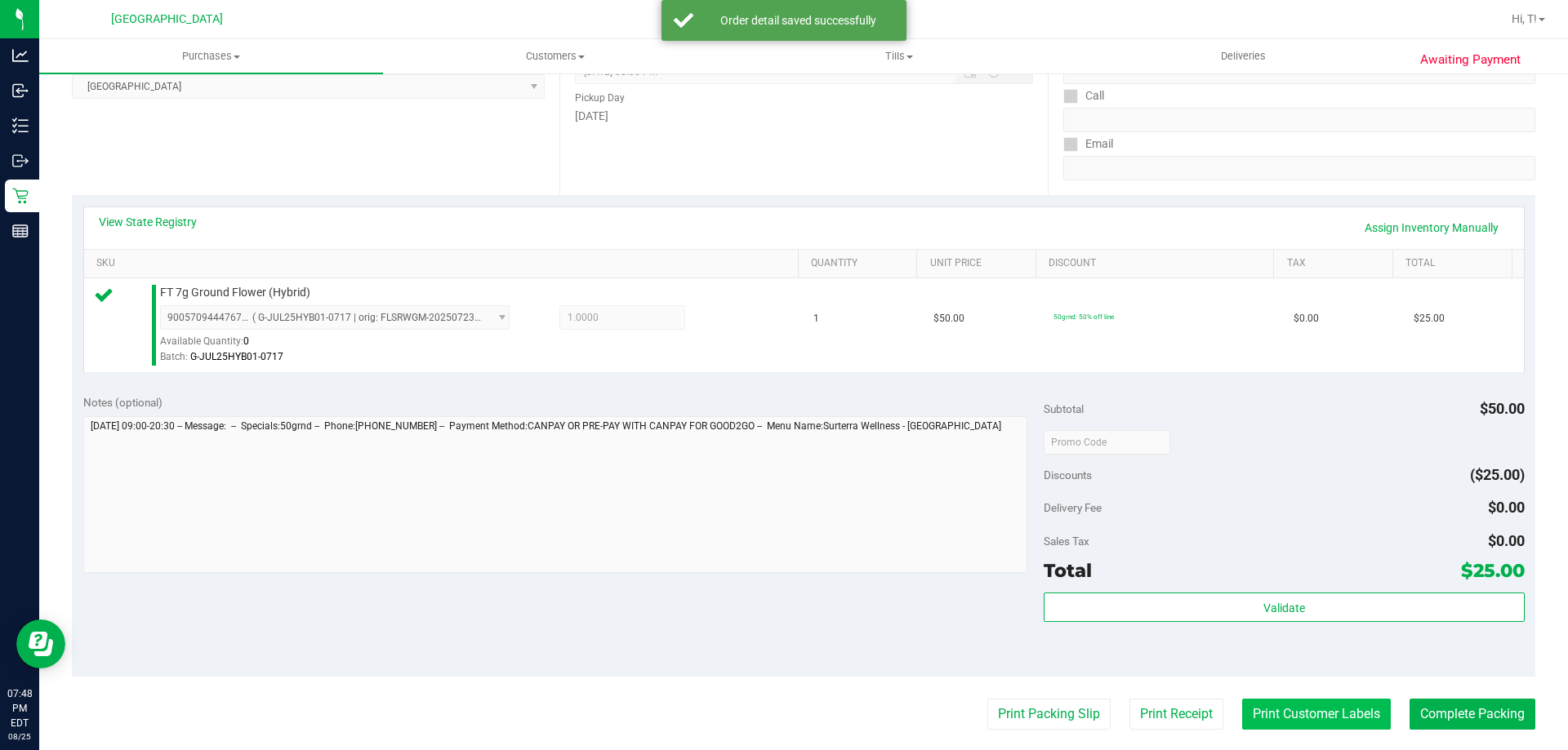
click at [1303, 711] on button "Print Customer Labels" at bounding box center [1316, 714] width 149 height 31
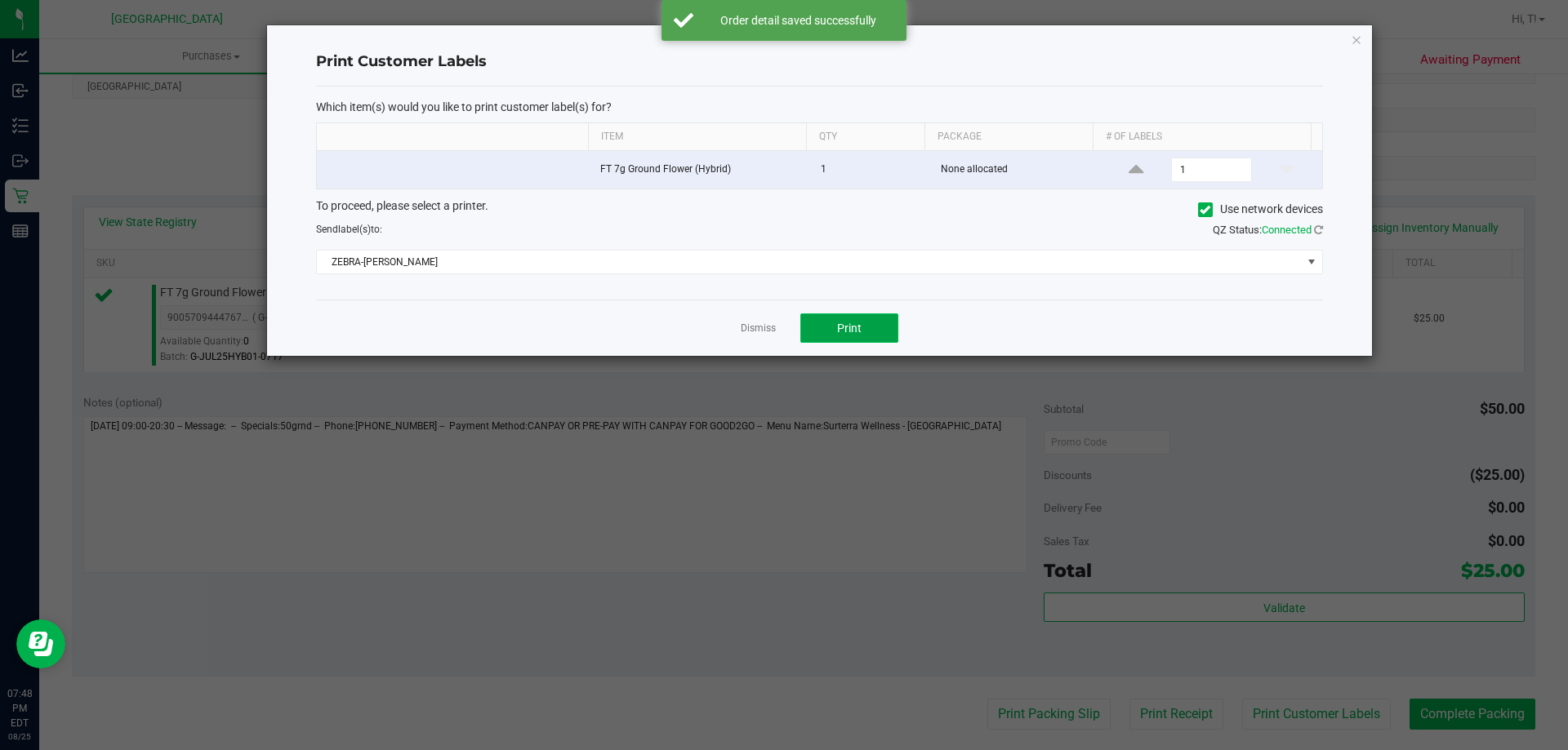
click at [852, 337] on button "Print" at bounding box center [849, 328] width 98 height 29
click at [758, 332] on link "Dismiss" at bounding box center [758, 328] width 35 height 14
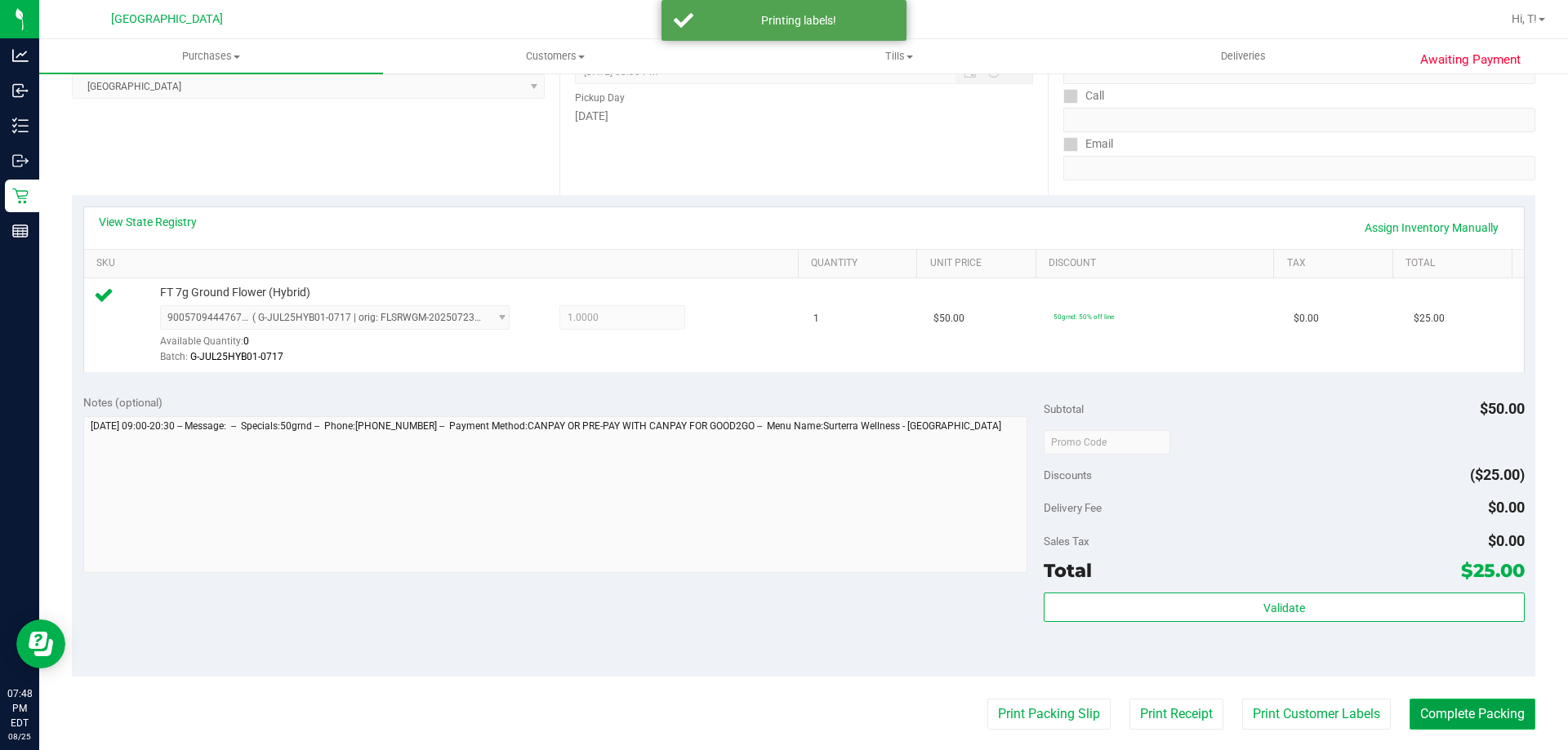
click at [1458, 711] on button "Complete Packing" at bounding box center [1472, 714] width 126 height 31
click at [1458, 711] on button "Complete Packing" at bounding box center [1465, 714] width 138 height 31
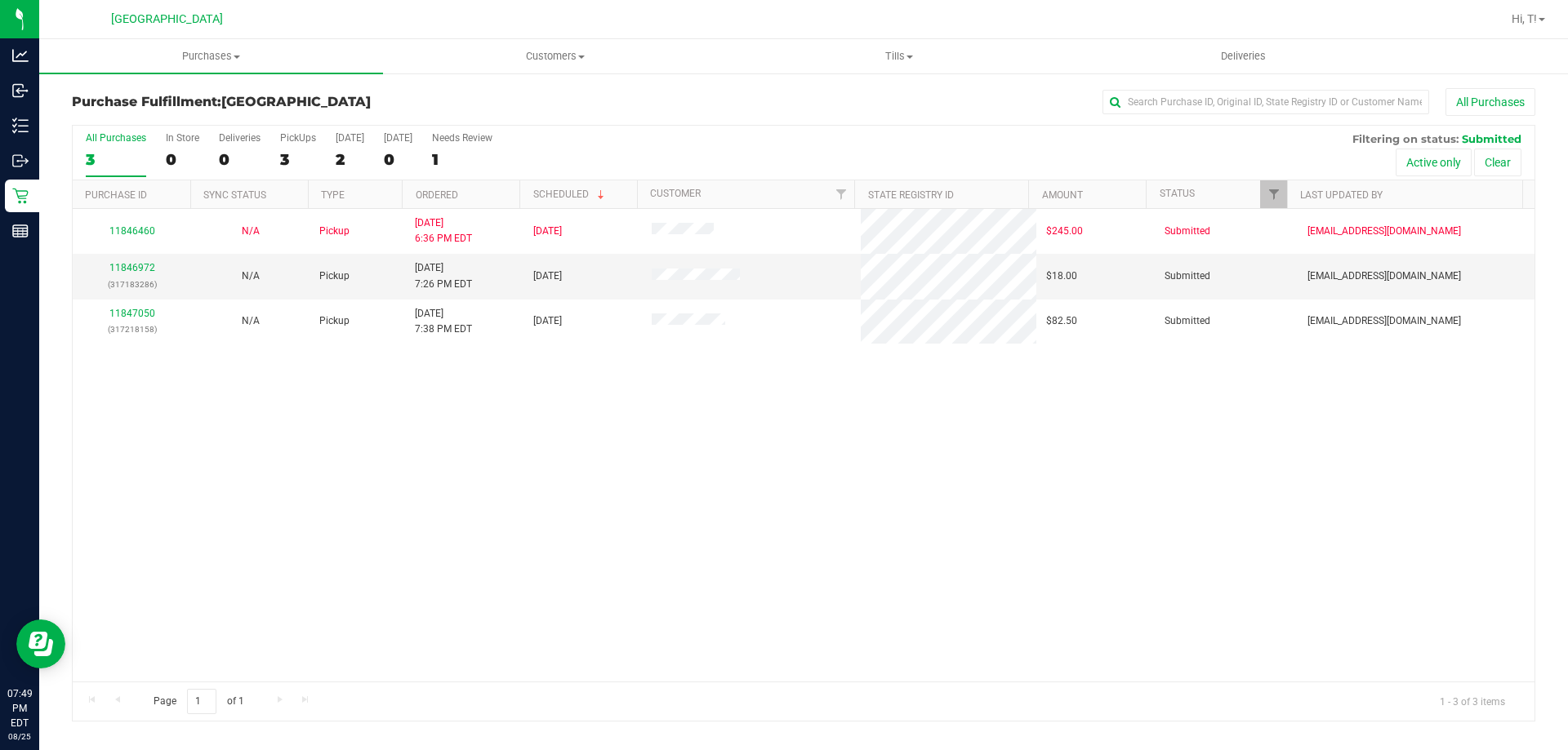
click at [396, 436] on div "11846460 N/A Pickup [DATE] 6:36 PM EDT 8/27/2025 $245.00 Submitted [EMAIL_ADDRE…" at bounding box center [803, 445] width 1462 height 472
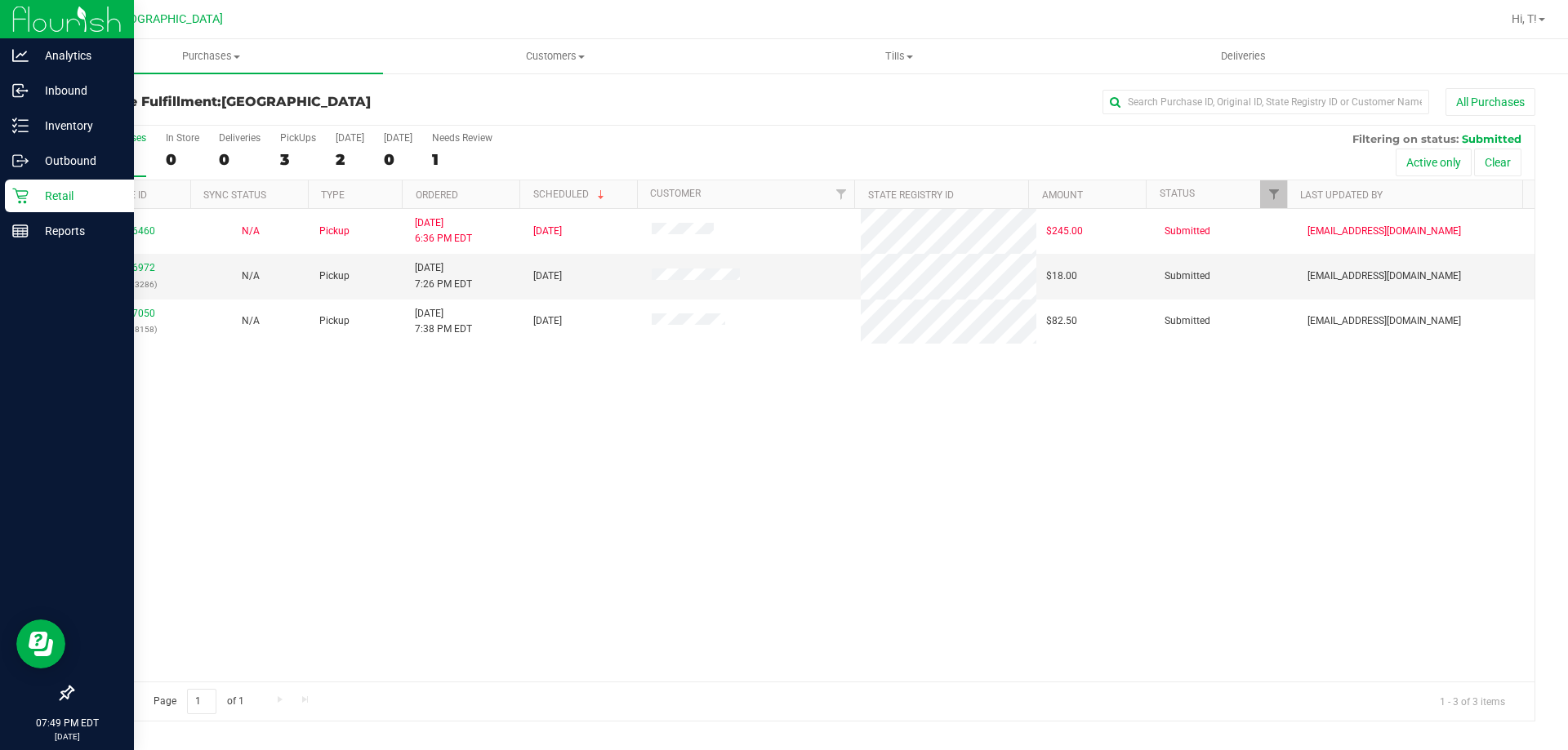
click at [65, 188] on p "Retail" at bounding box center [77, 195] width 98 height 19
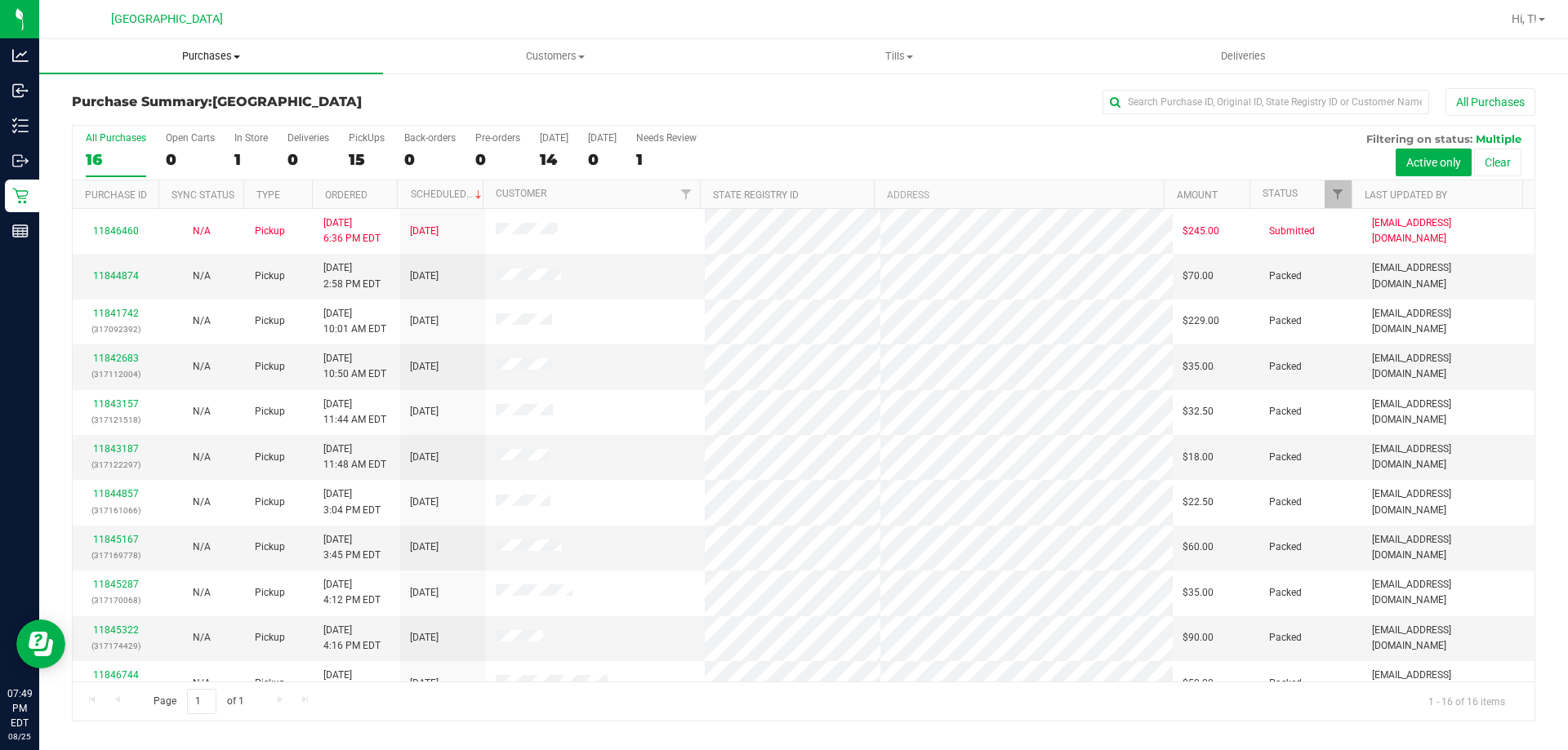
click at [232, 56] on span "Purchases" at bounding box center [210, 56] width 344 height 15
click at [818, 150] on div "All Purchases 16 Open Carts 0 In Store 1 Deliveries 0 PickUps 15 Back-orders 0 …" at bounding box center [803, 153] width 1462 height 55
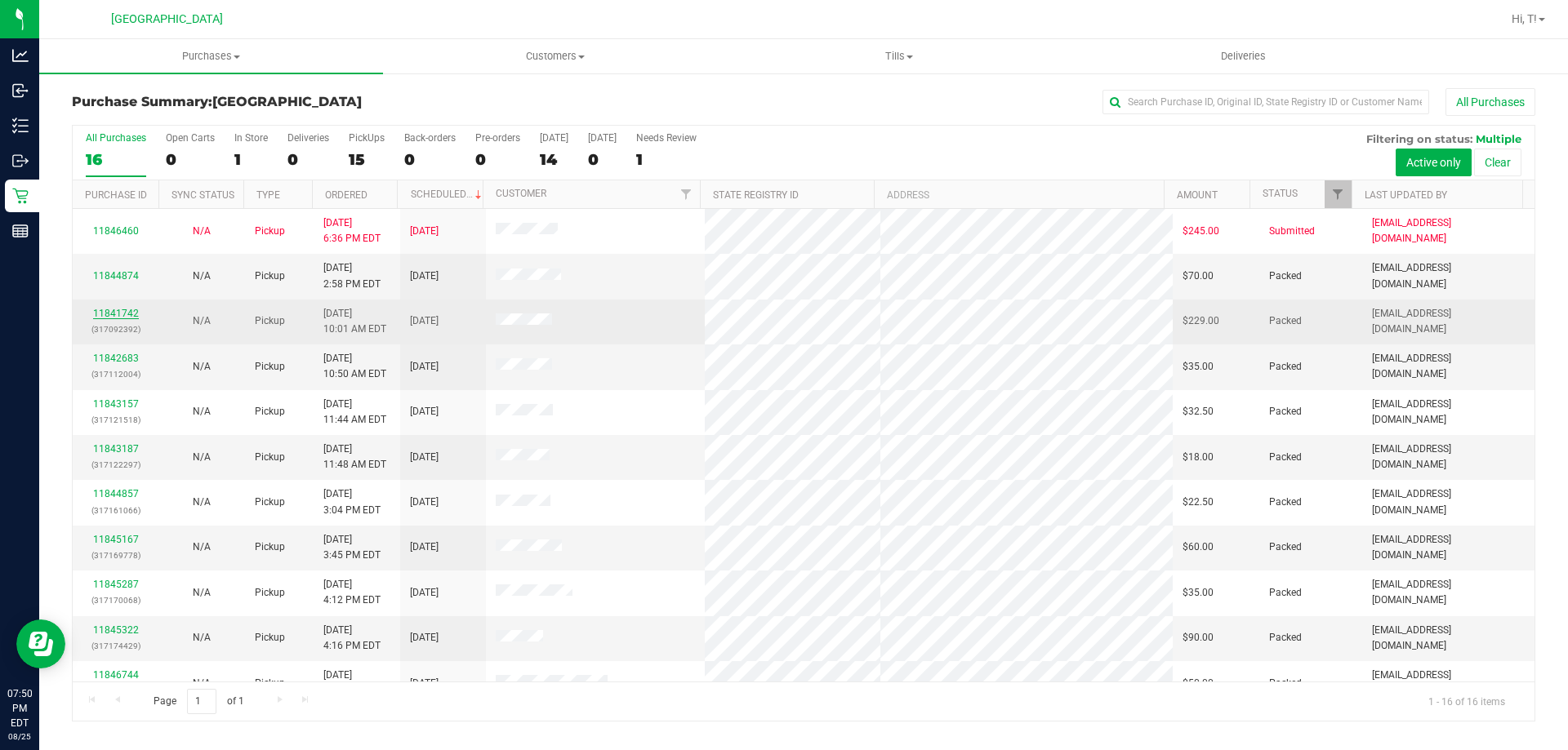
click at [130, 310] on link "11841742" at bounding box center [115, 314] width 45 height 12
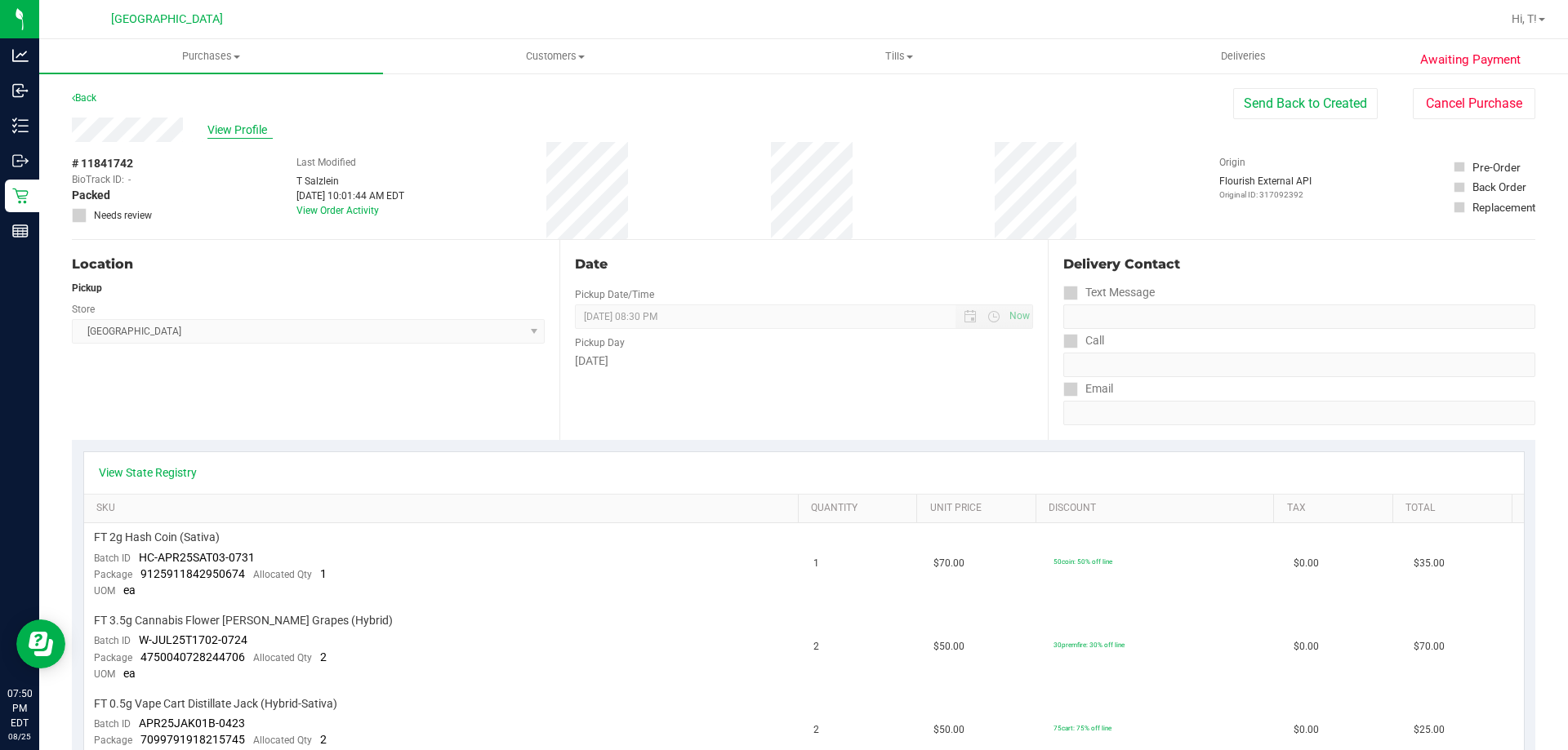
click at [260, 124] on span "View Profile" at bounding box center [239, 131] width 65 height 17
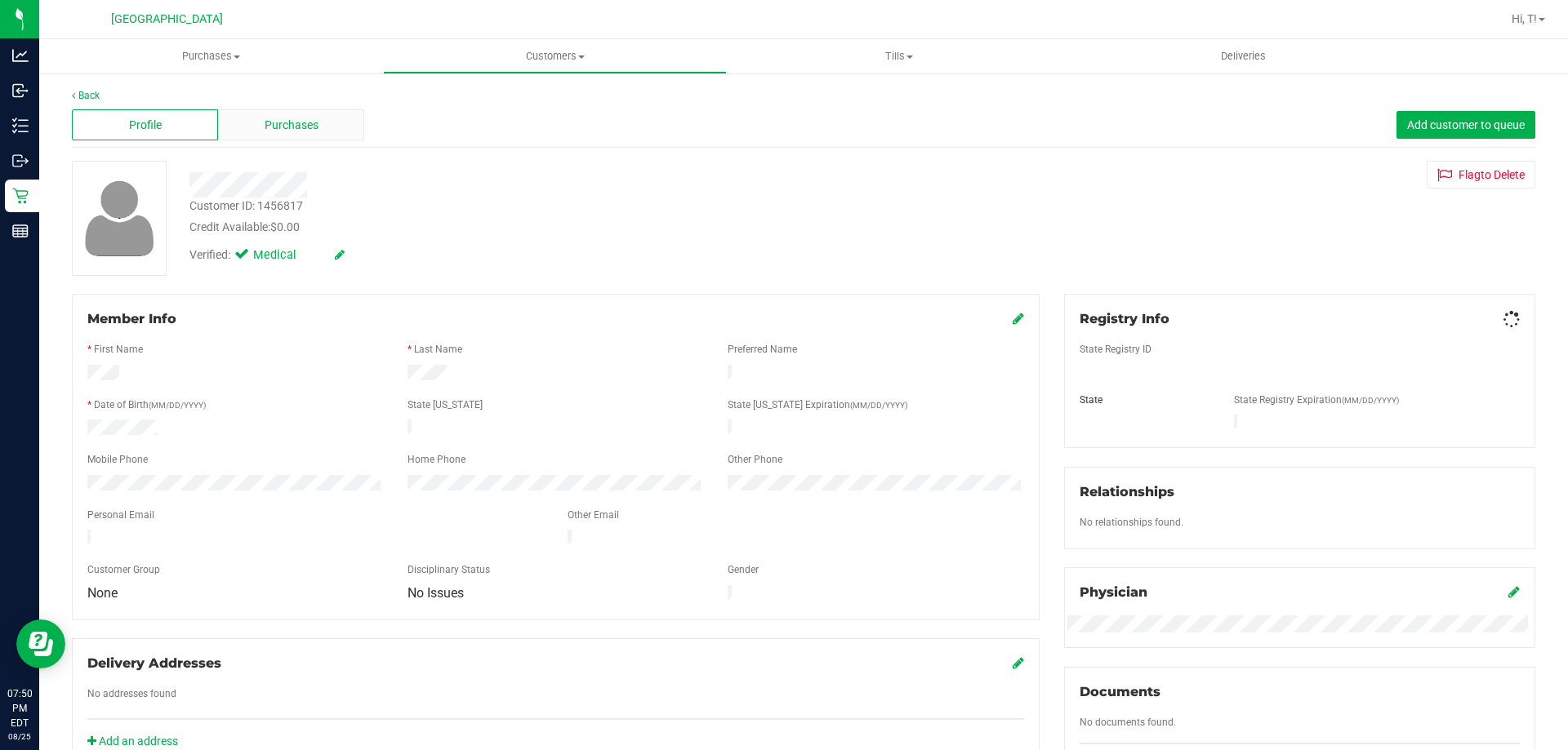
click at [256, 135] on div "Purchases" at bounding box center [290, 125] width 146 height 31
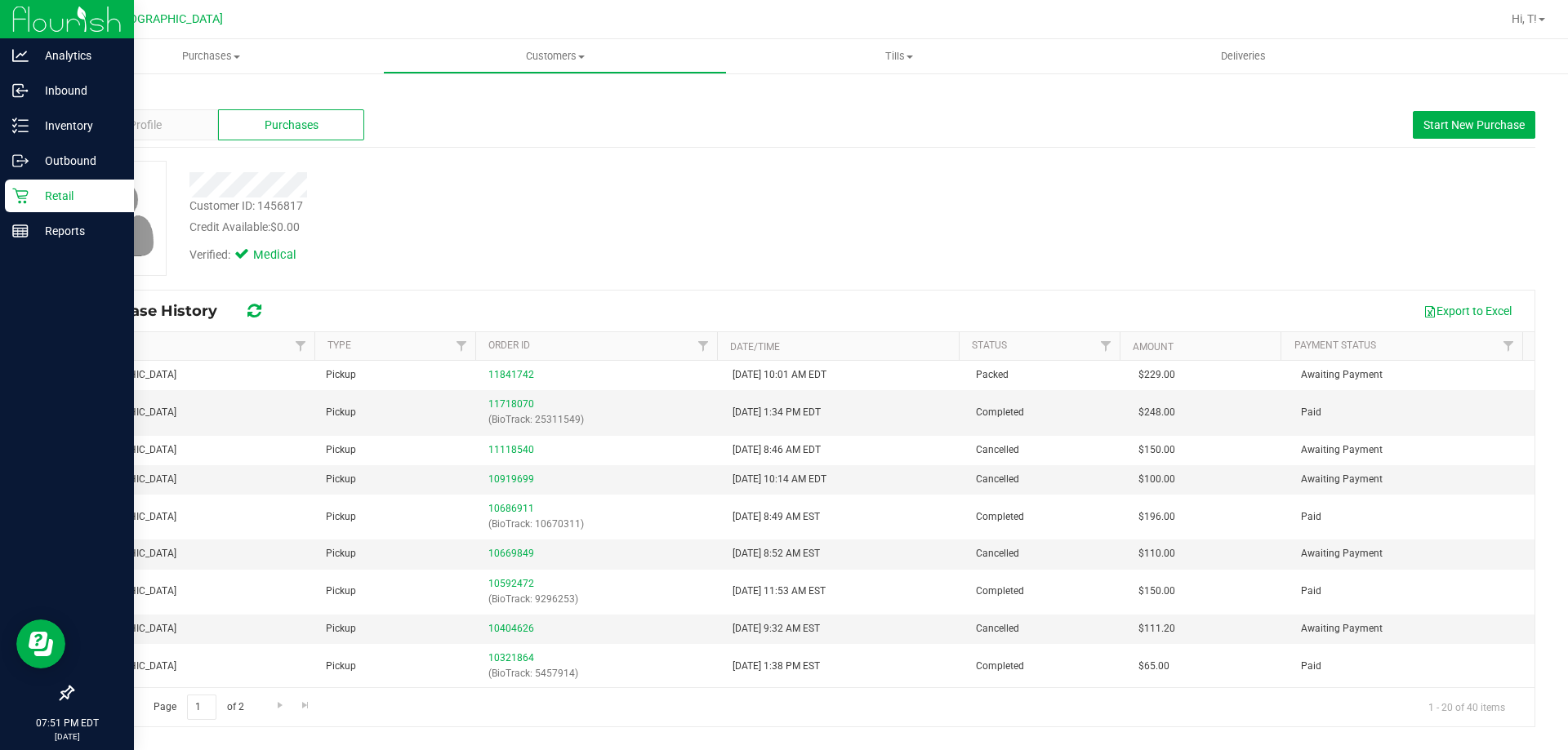
click at [41, 185] on div "Retail" at bounding box center [69, 196] width 129 height 33
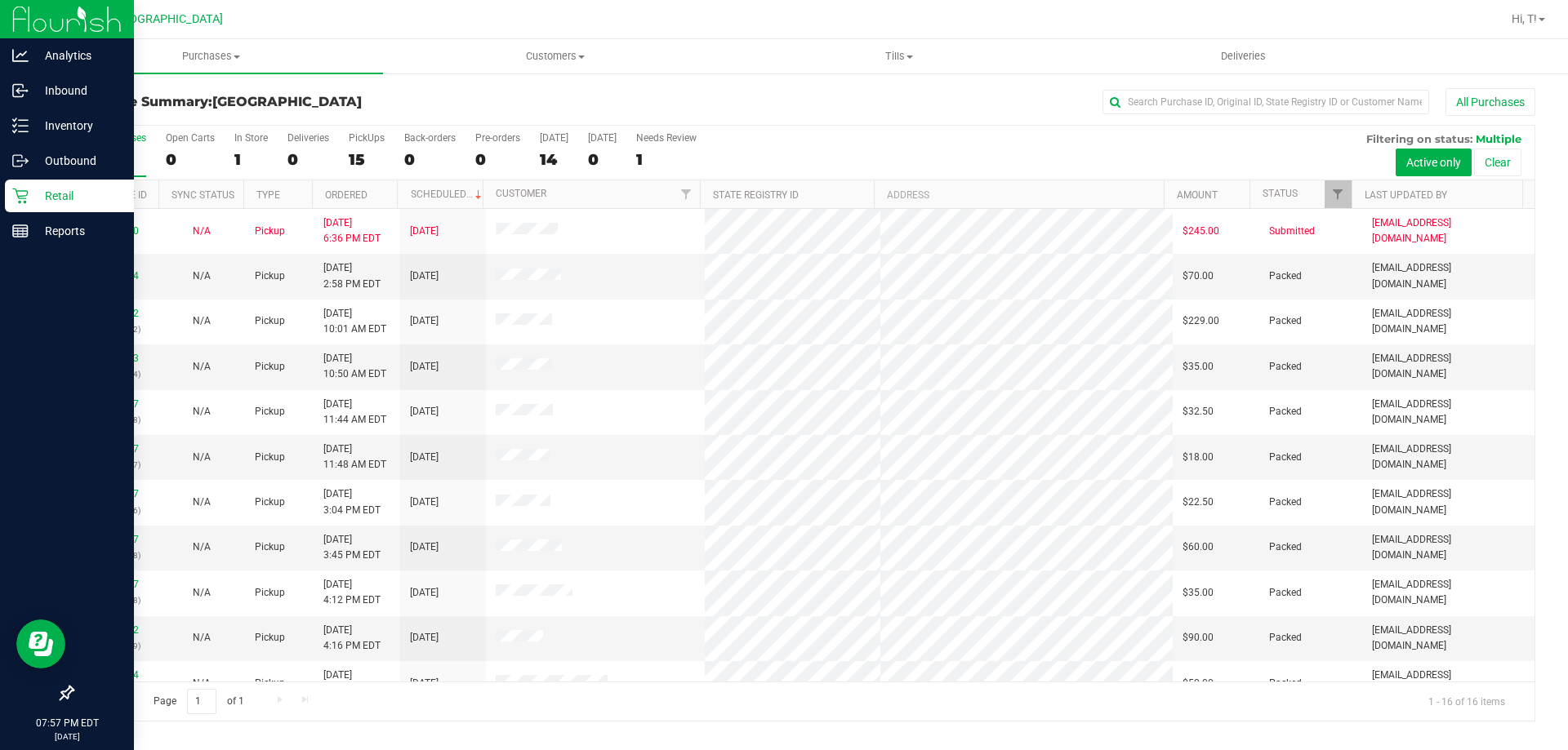
click at [40, 201] on p "Retail" at bounding box center [77, 195] width 98 height 19
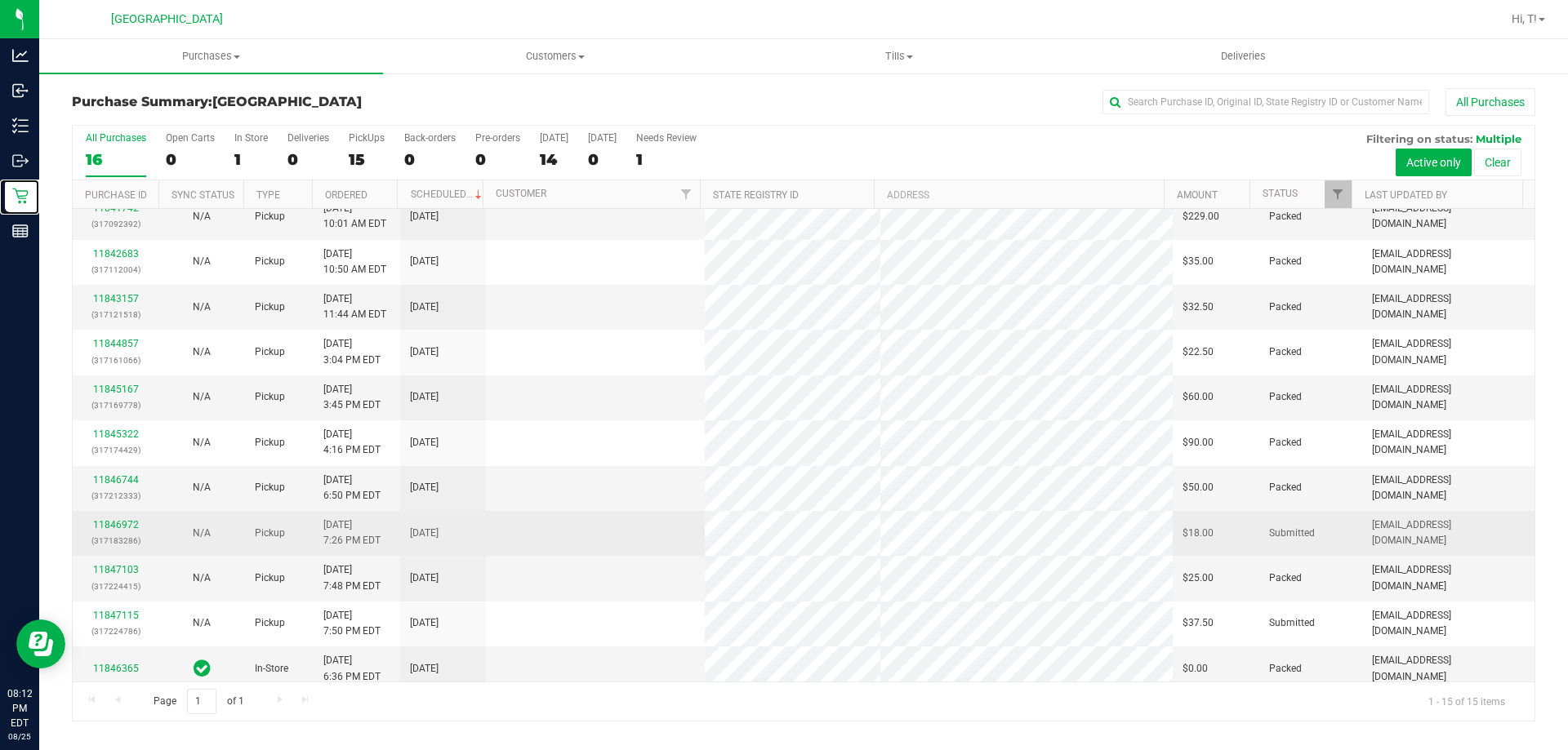
scroll to position [205, 0]
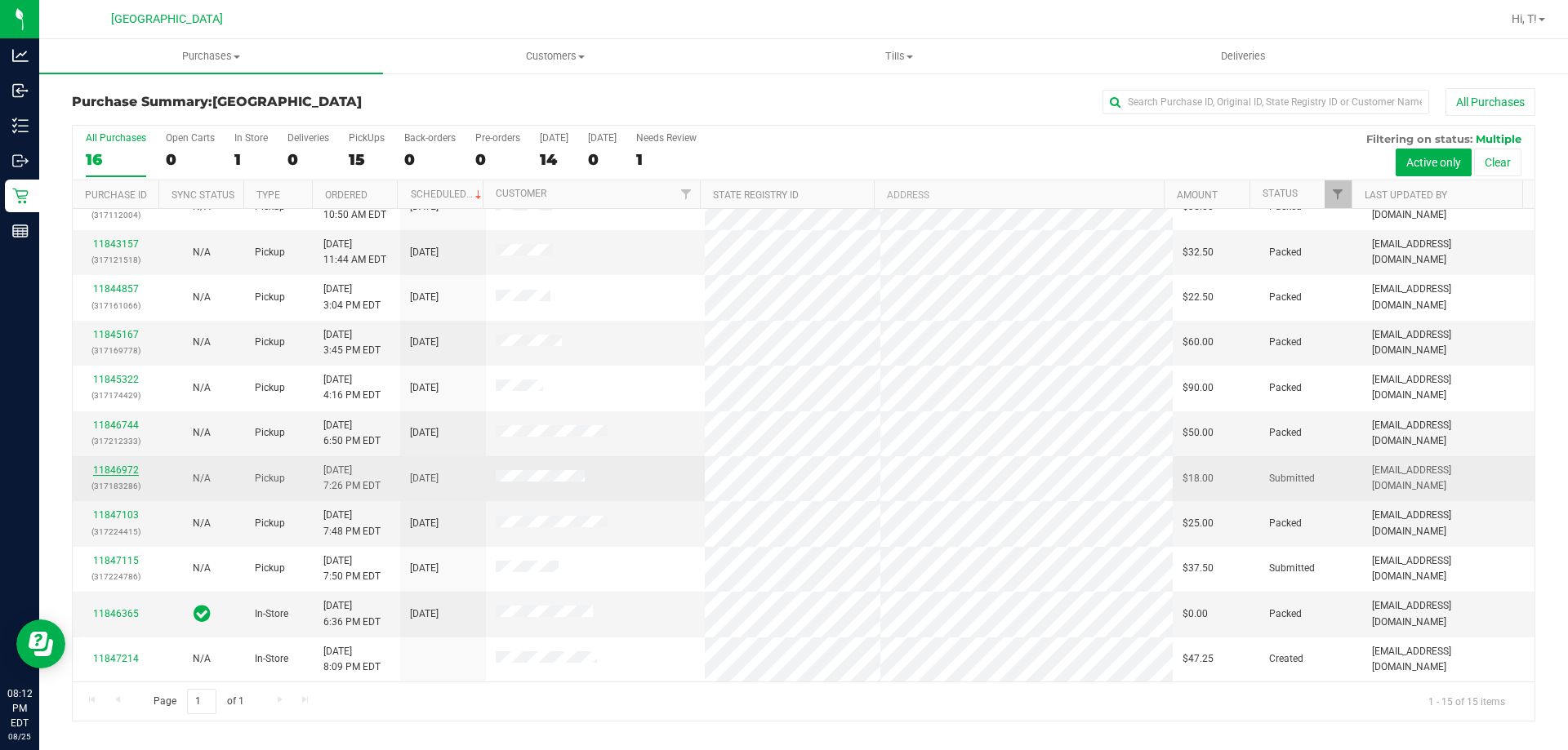
click at [106, 465] on link "11846972" at bounding box center [115, 470] width 45 height 12
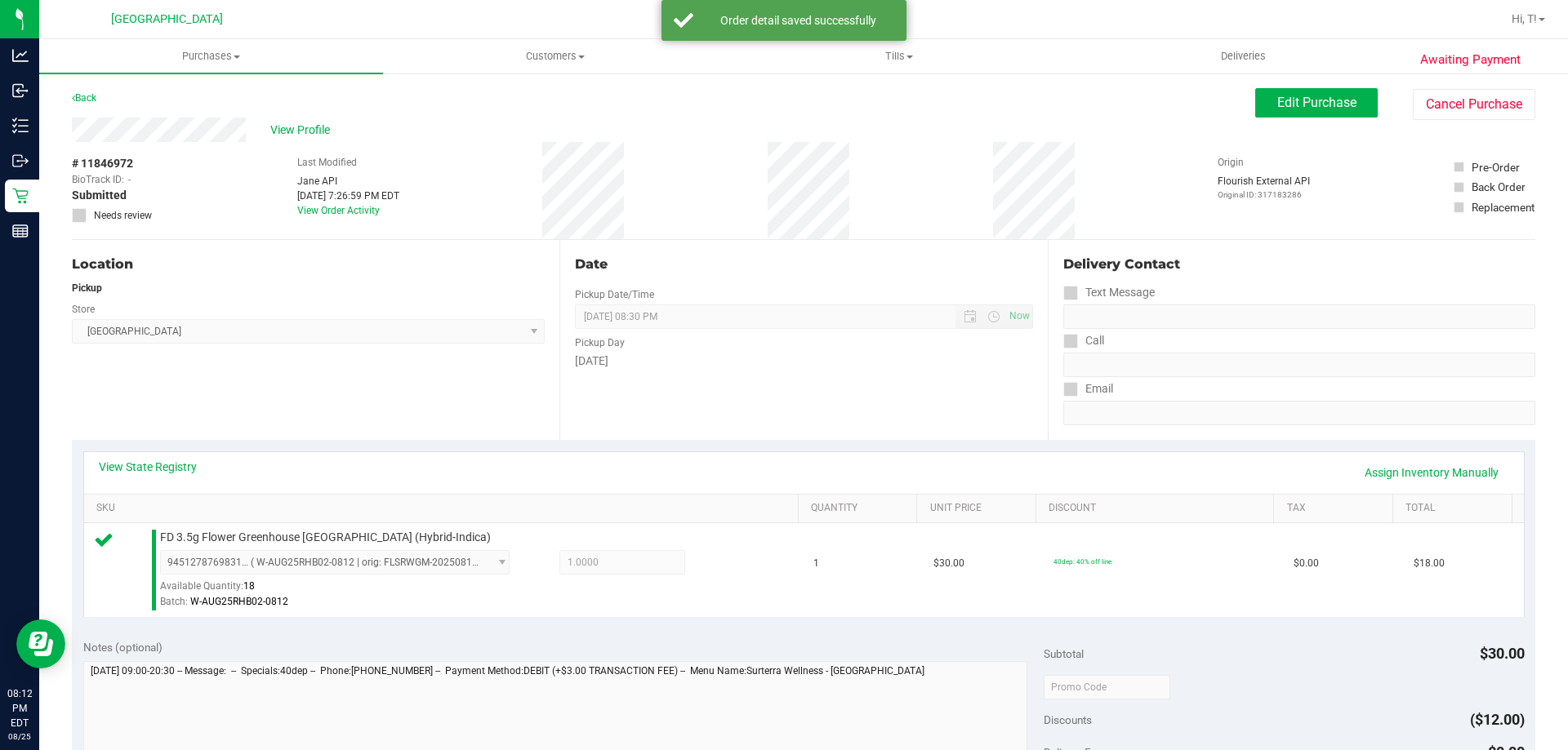
scroll to position [490, 0]
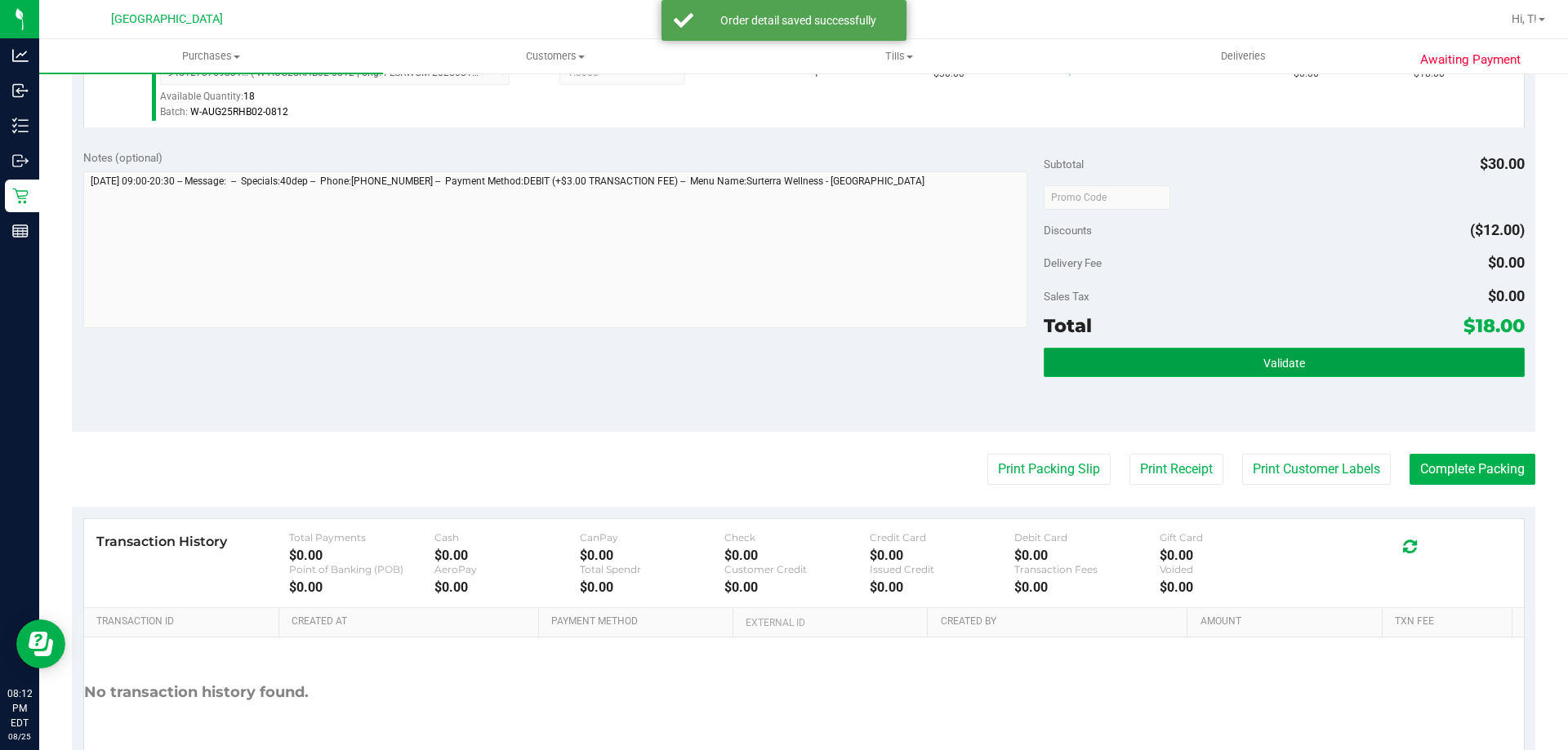
click at [1334, 348] on button "Validate" at bounding box center [1283, 362] width 480 height 29
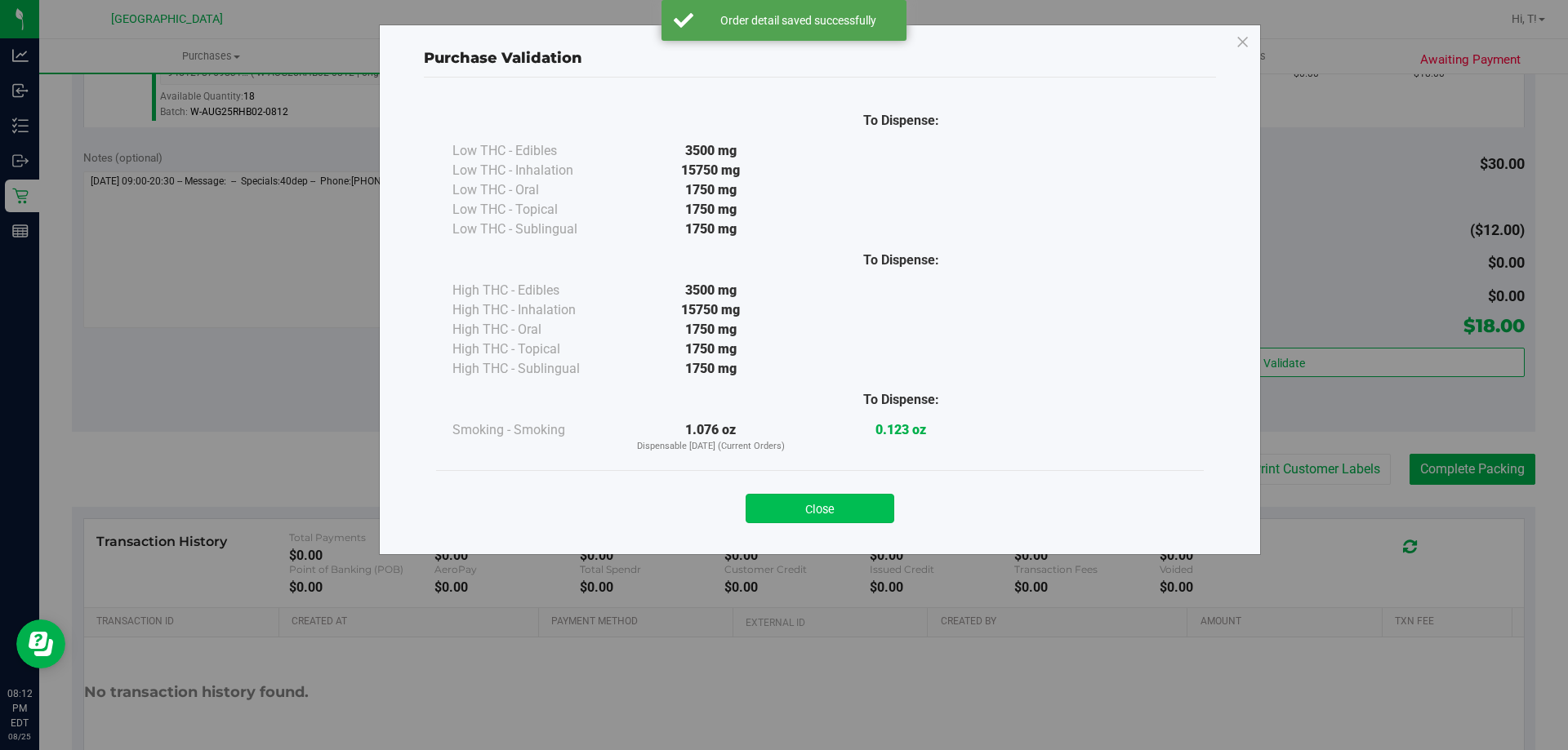
click at [847, 511] on button "Close" at bounding box center [820, 508] width 149 height 29
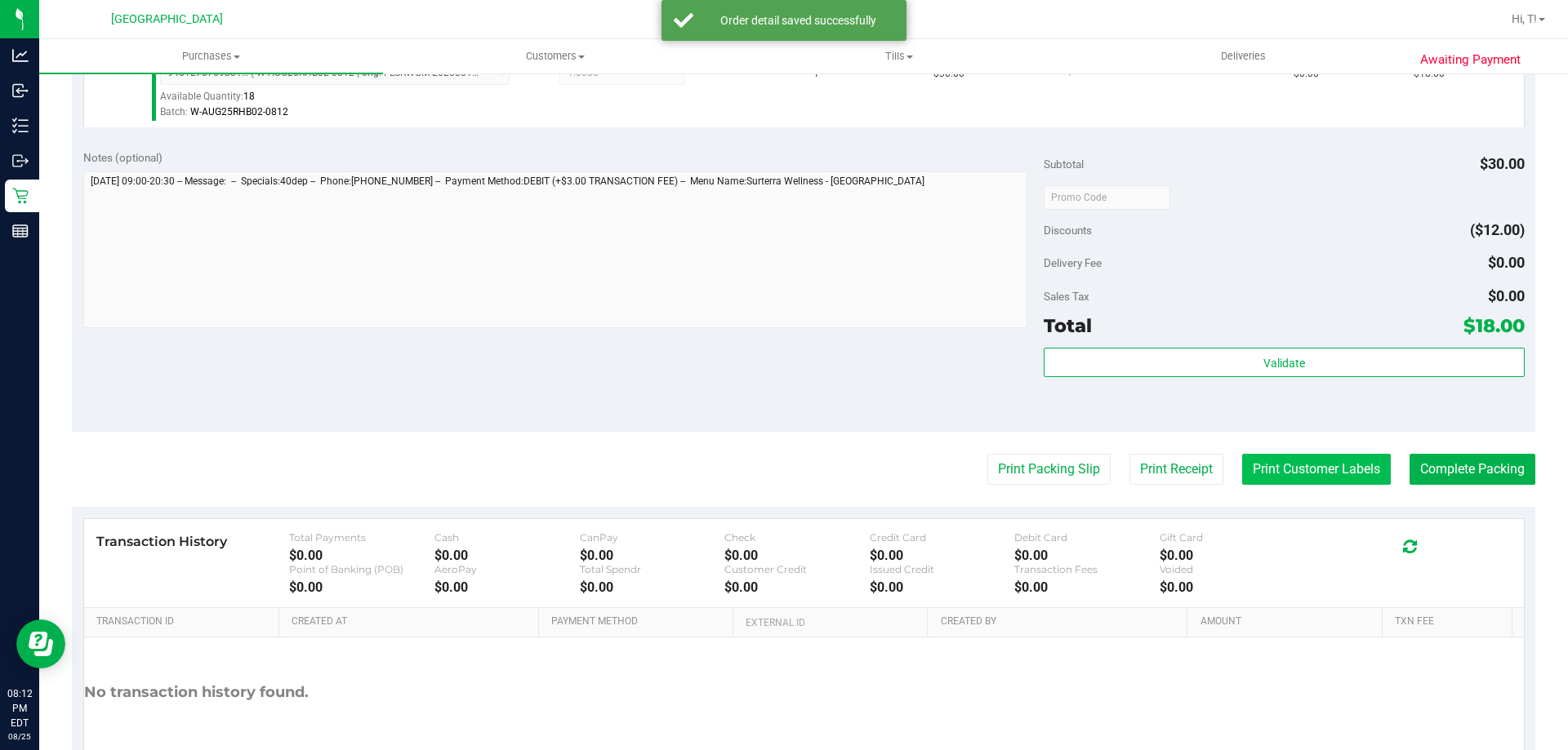
click at [1281, 472] on button "Print Customer Labels" at bounding box center [1316, 469] width 149 height 31
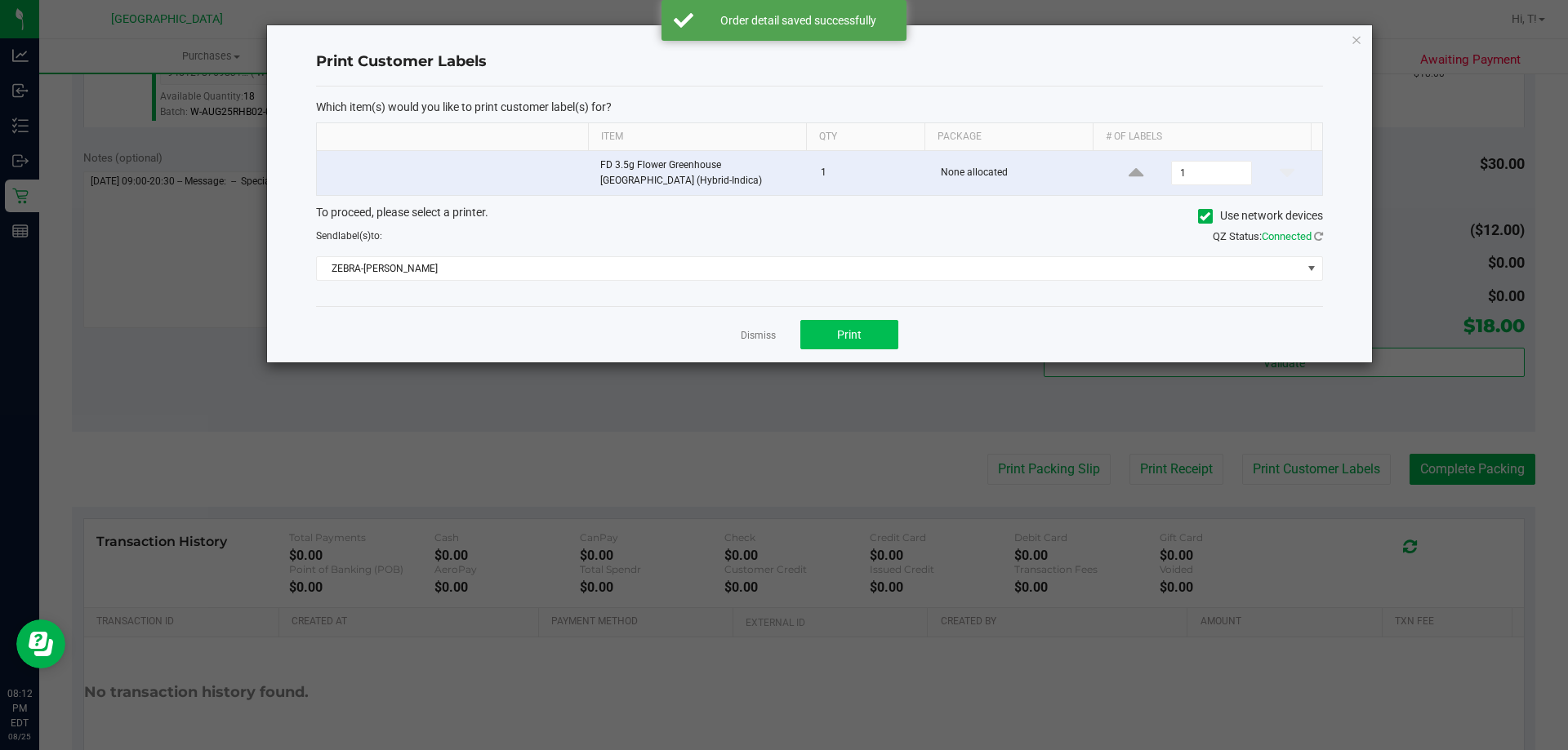
click at [852, 317] on div "Dismiss Print" at bounding box center [819, 334] width 1007 height 56
click at [798, 331] on div "Dismiss Print" at bounding box center [819, 334] width 1007 height 56
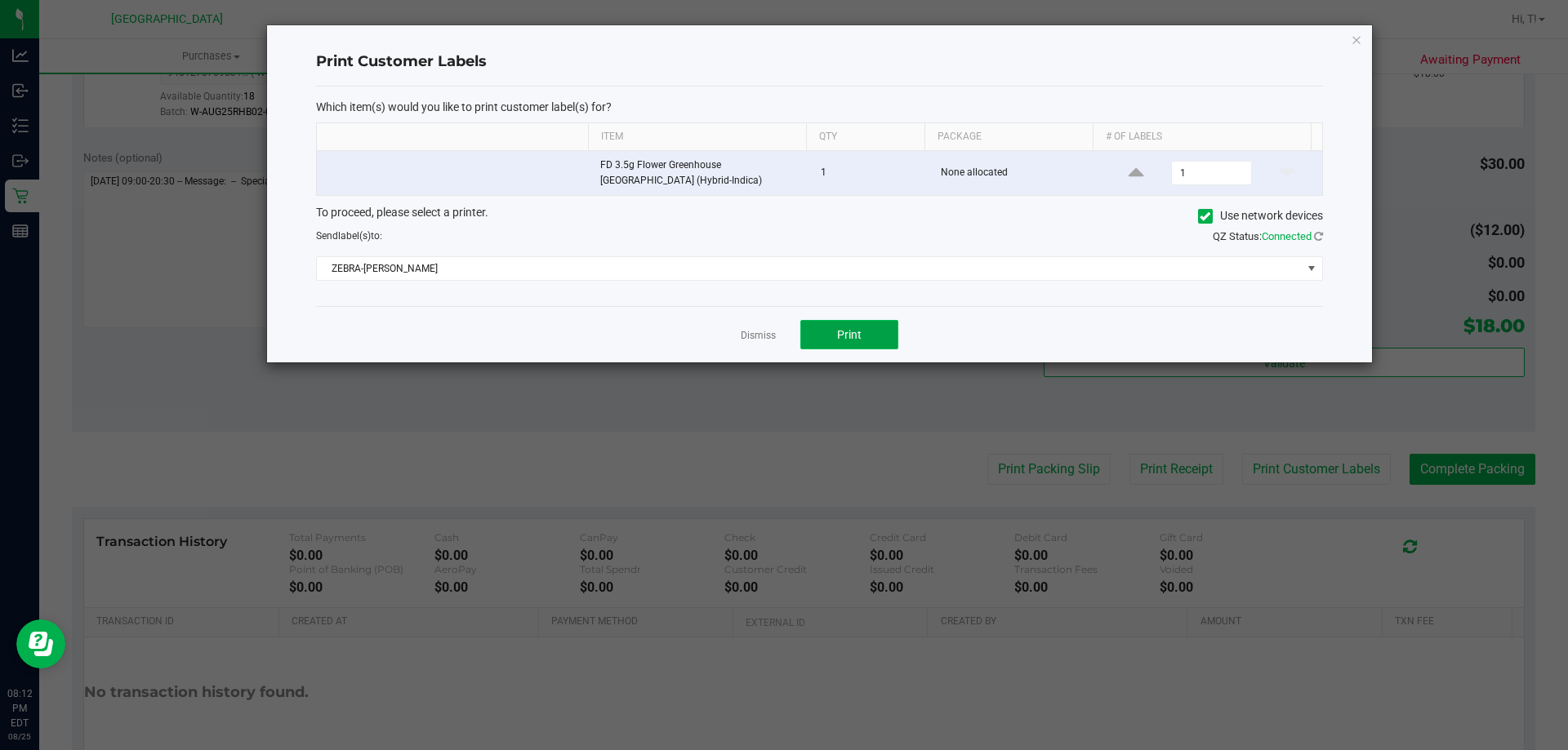
click at [819, 323] on button "Print" at bounding box center [849, 335] width 98 height 29
click at [760, 331] on link "Dismiss" at bounding box center [758, 336] width 35 height 14
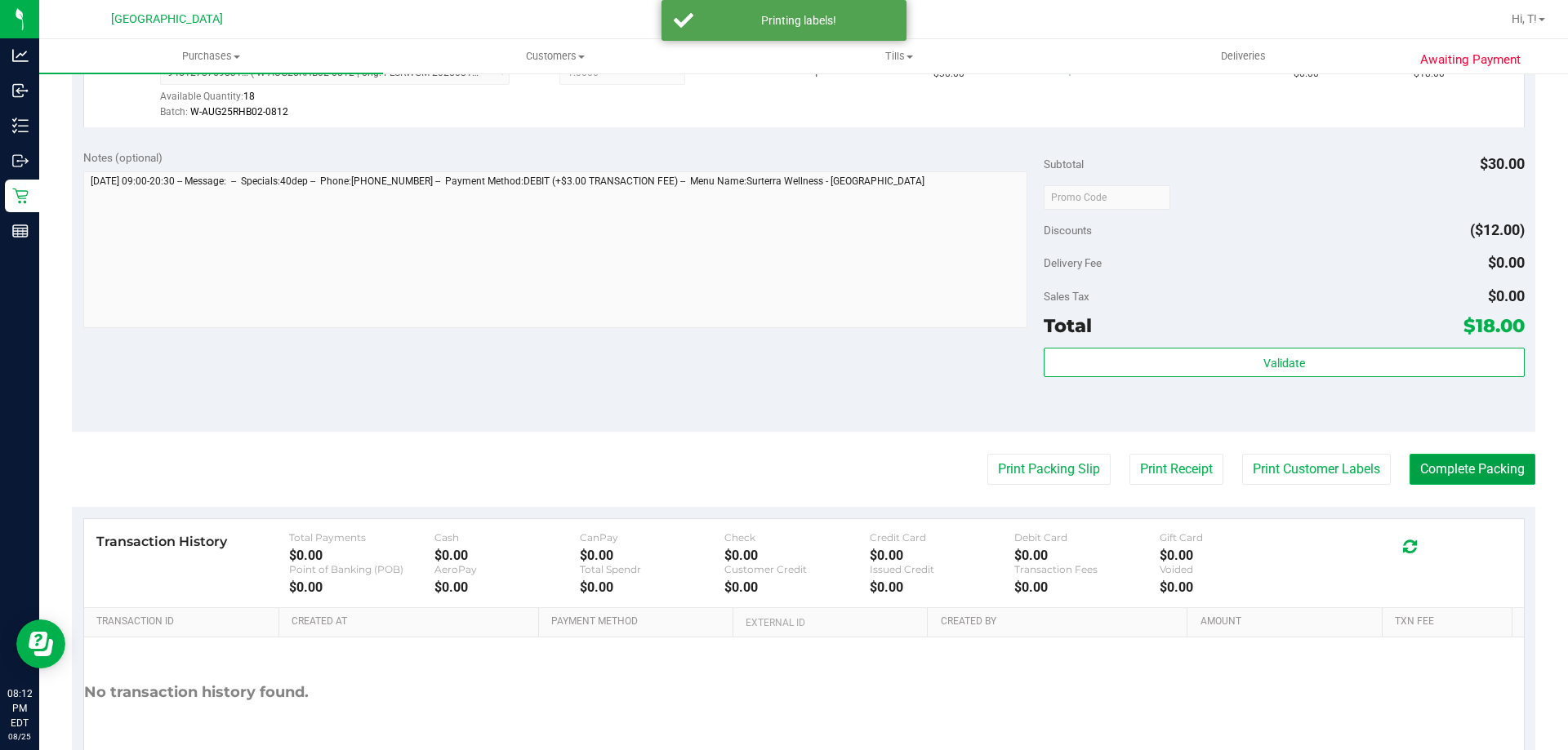
click at [1466, 479] on button "Complete Packing" at bounding box center [1472, 469] width 126 height 31
click at [1466, 479] on button "Complete Packing" at bounding box center [1465, 469] width 138 height 31
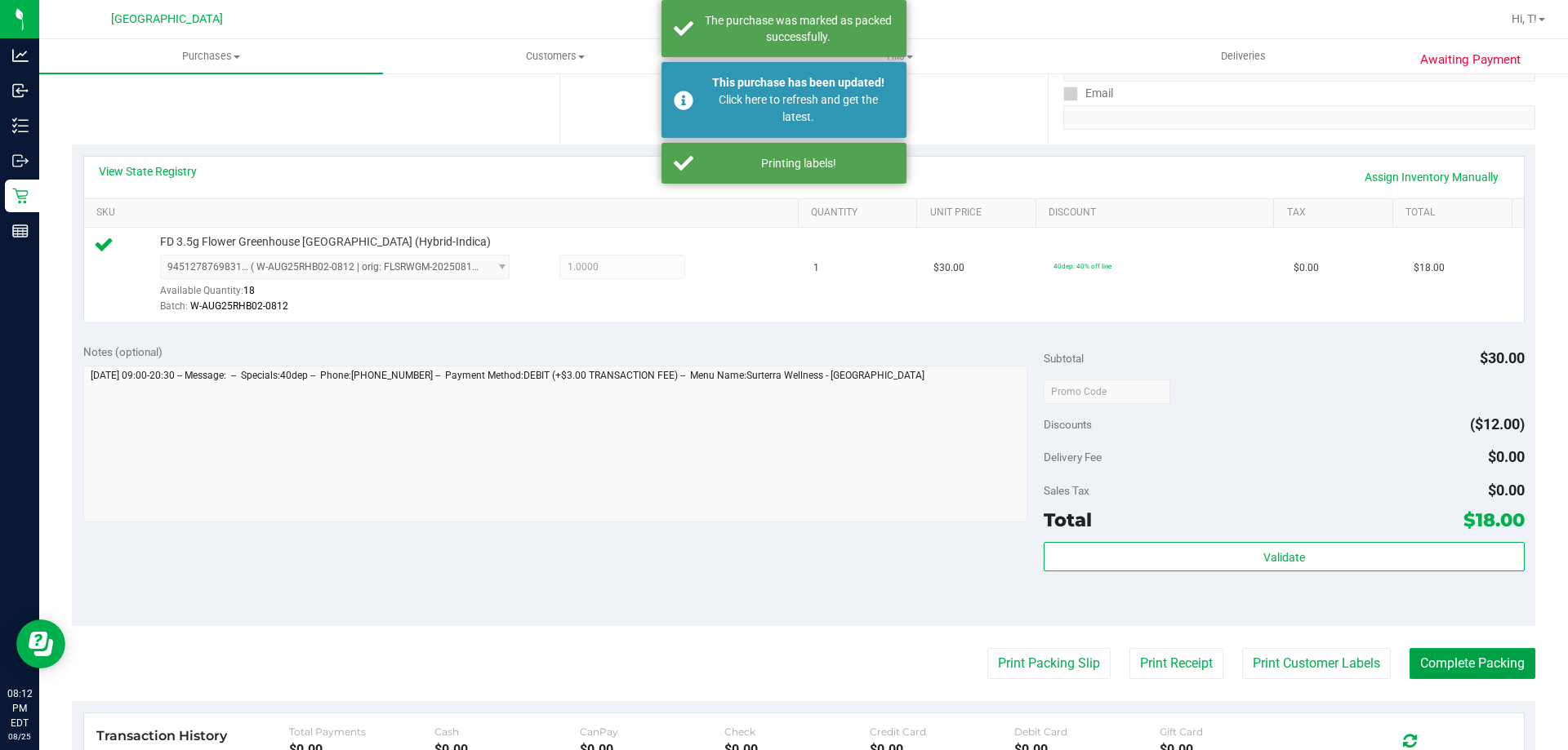
scroll to position [421, 0]
